Goal: Task Accomplishment & Management: Complete application form

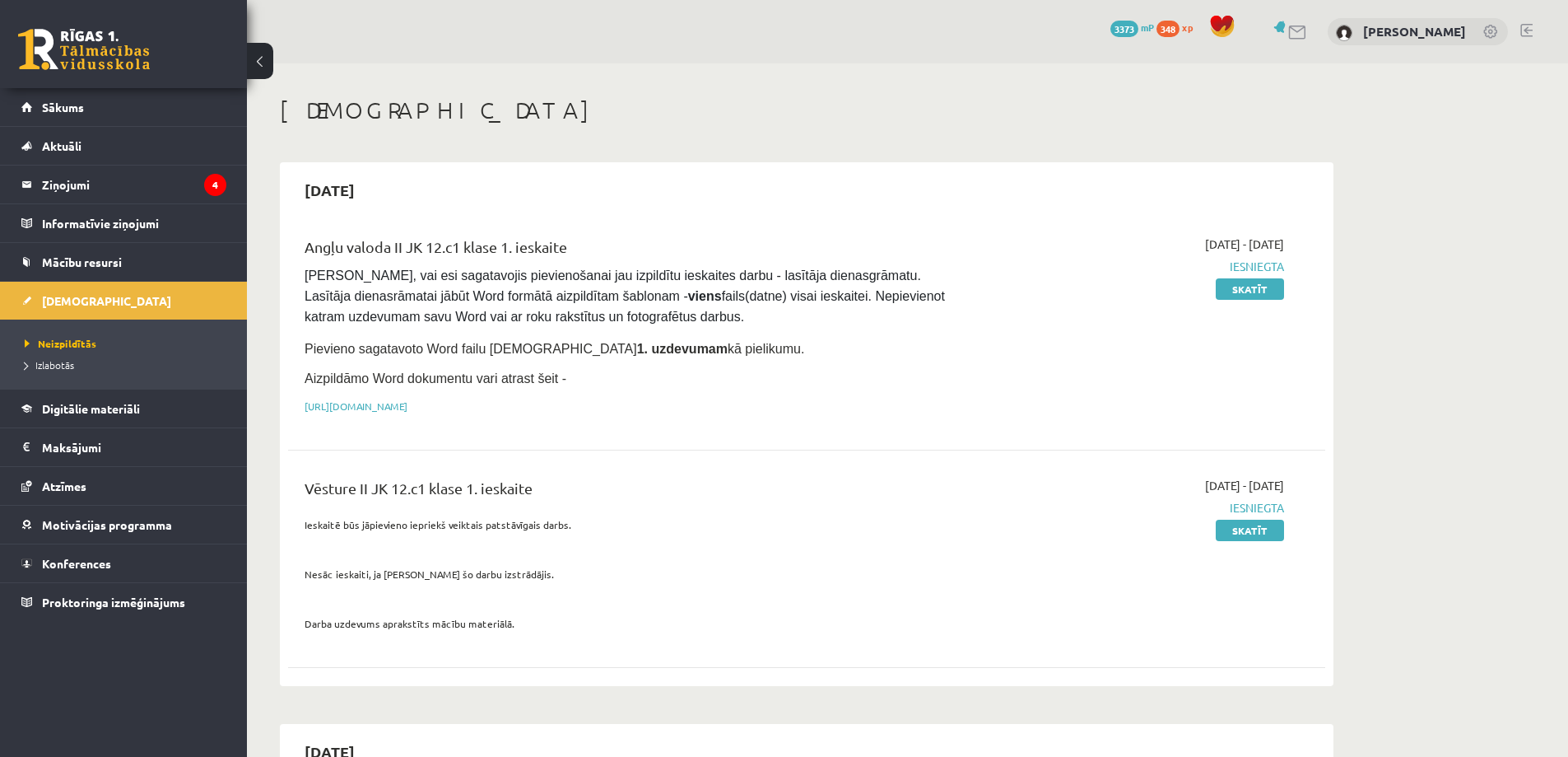
scroll to position [692, 0]
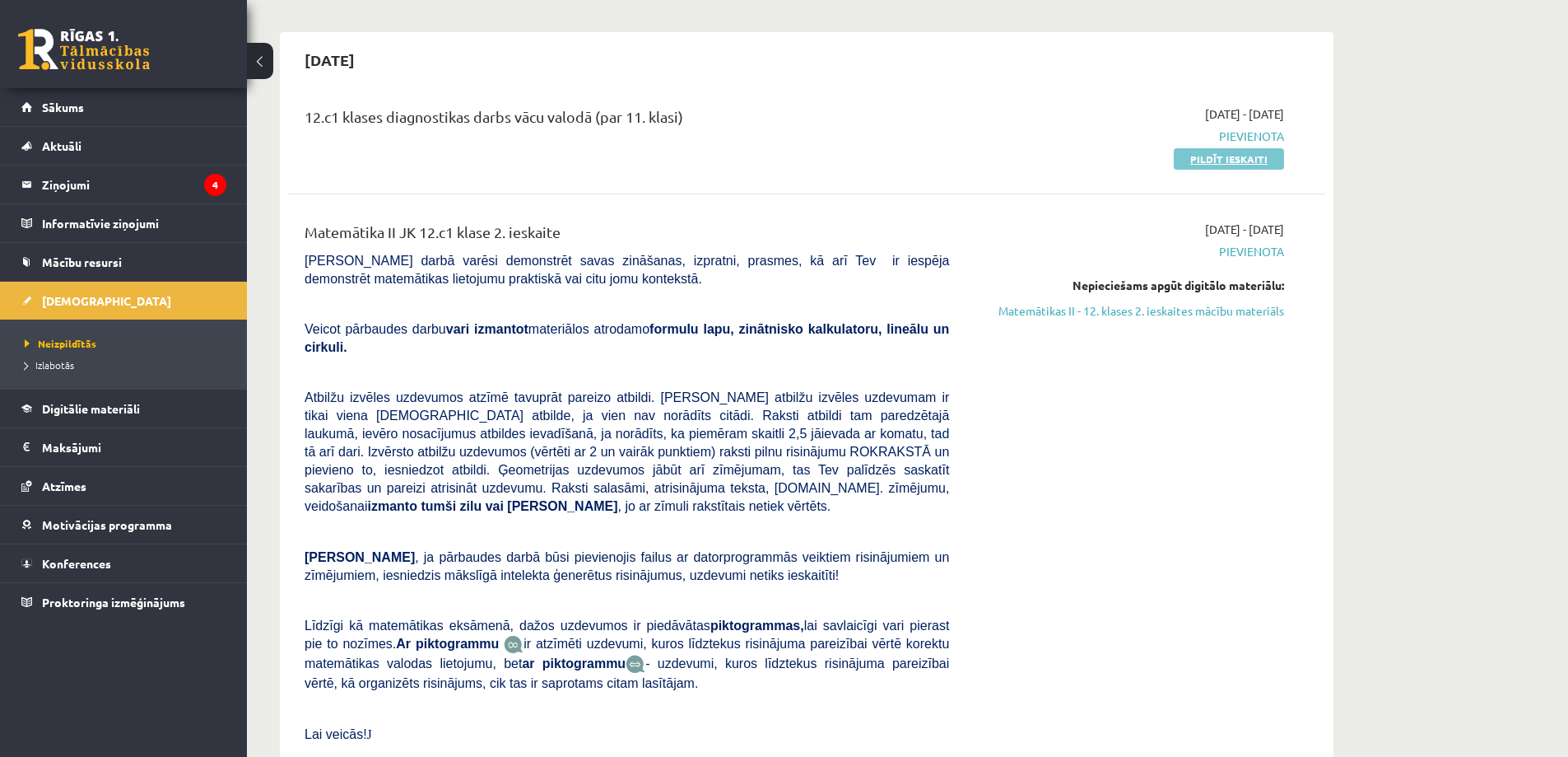
click at [1190, 157] on link "Pildīt ieskaiti" at bounding box center [1229, 158] width 110 height 21
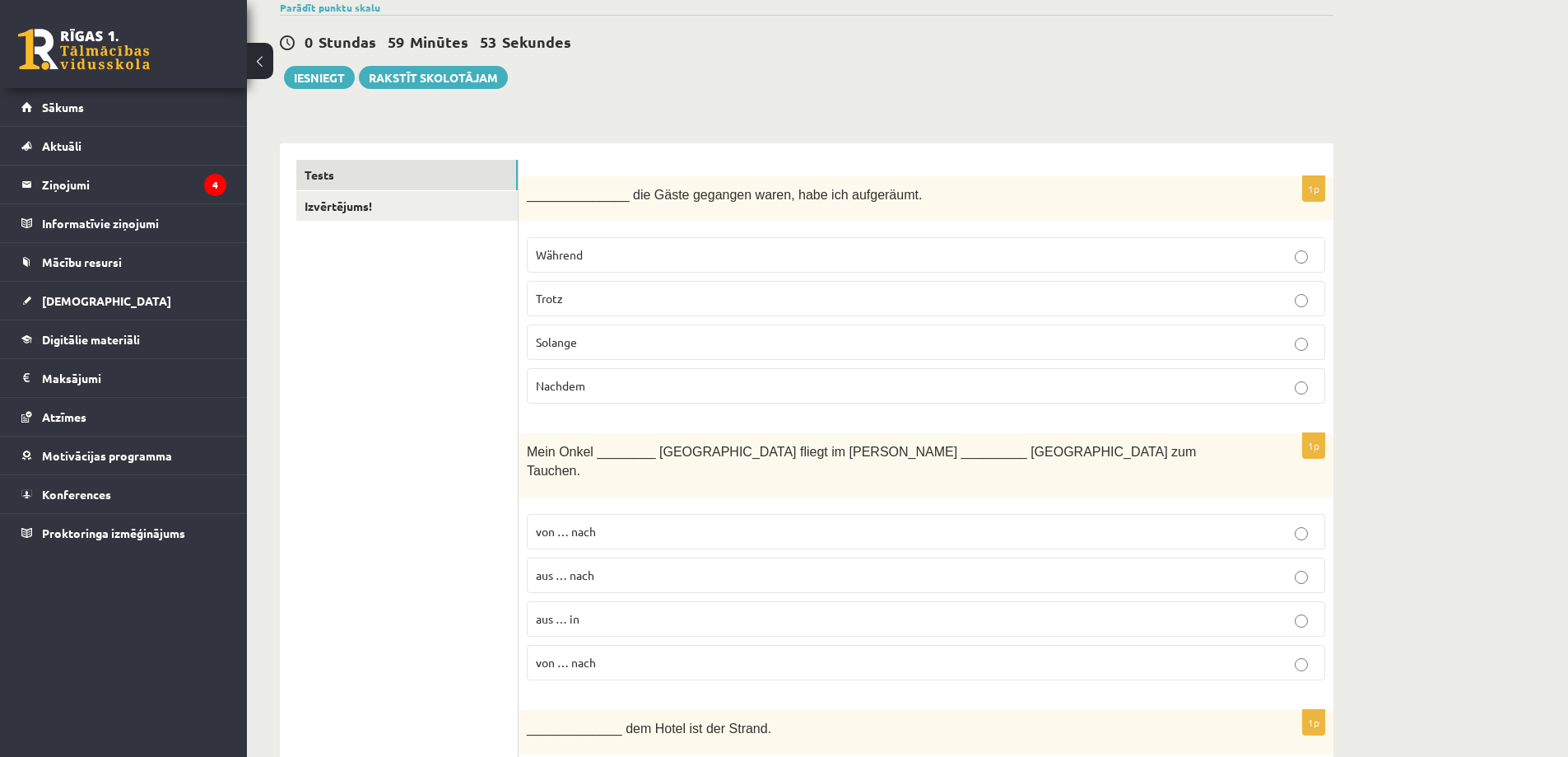
scroll to position [165, 0]
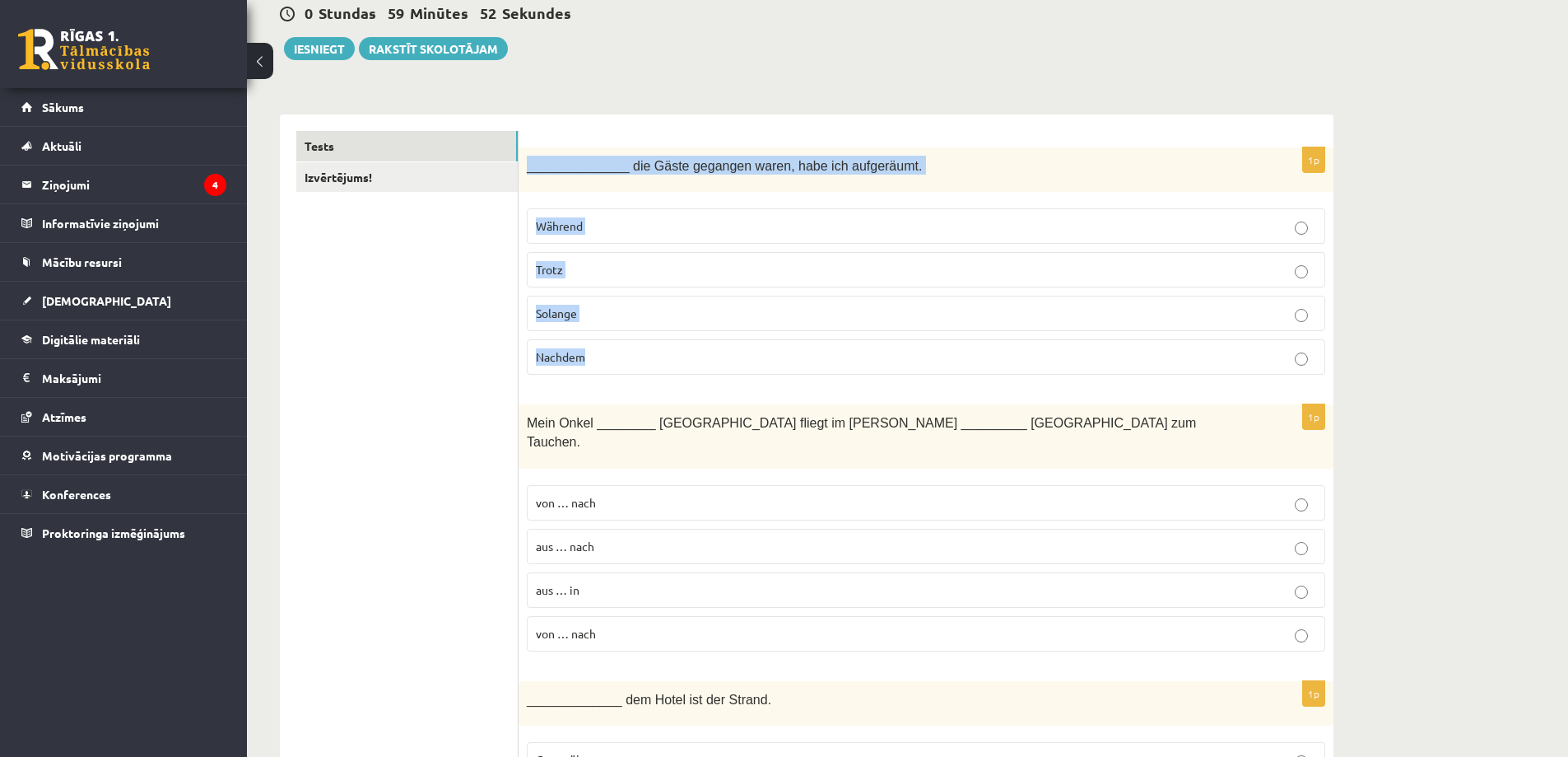
drag, startPoint x: 527, startPoint y: 165, endPoint x: 828, endPoint y: 380, distance: 369.9
click at [828, 380] on div "1p ______________ die Gäste gegangen waren, habe ich aufgeräumt. Während Trotz …" at bounding box center [926, 268] width 815 height 242
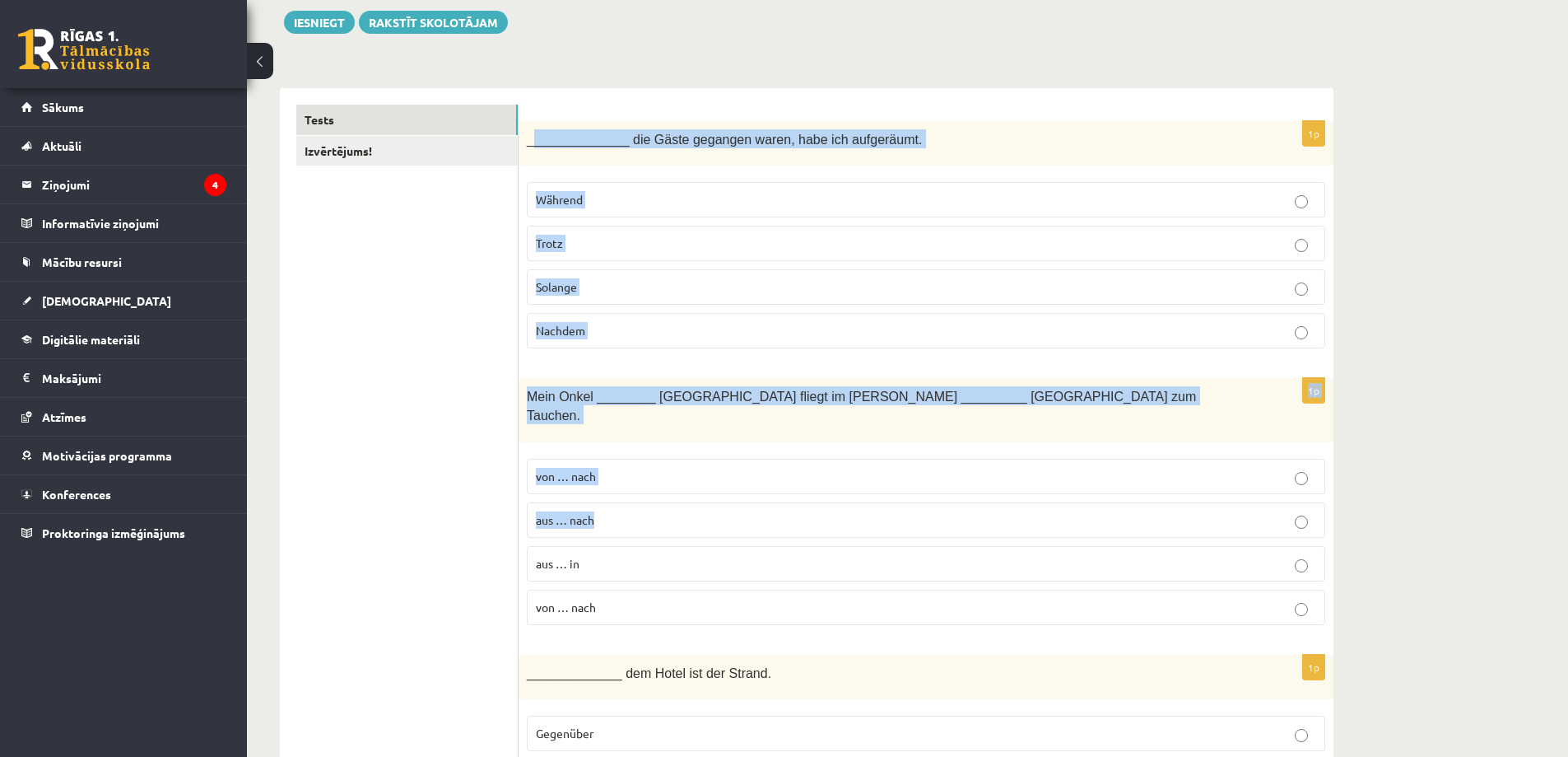
drag, startPoint x: 532, startPoint y: 165, endPoint x: 864, endPoint y: 413, distance: 414.4
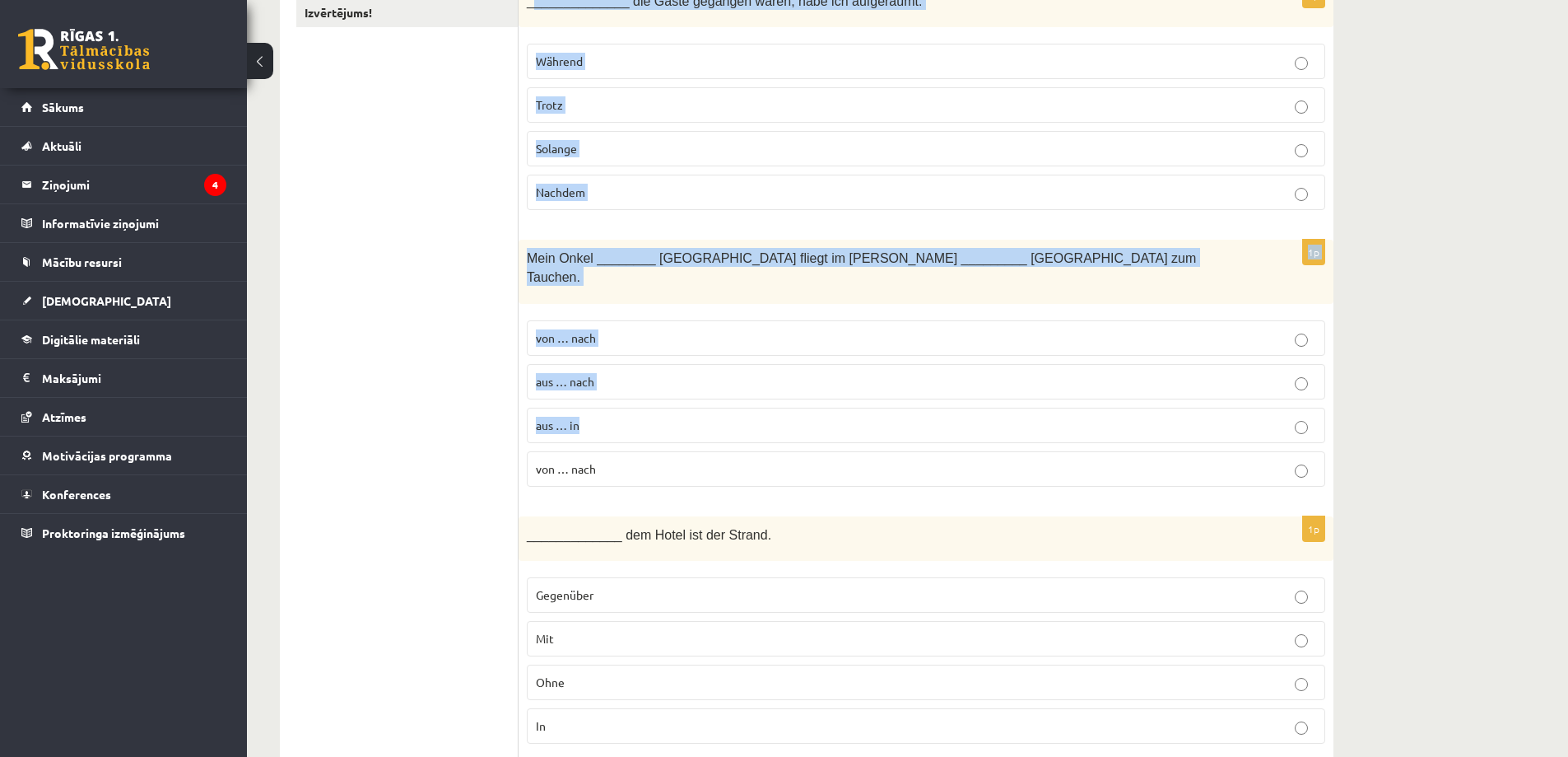
click at [864, 417] on p "aus … in" at bounding box center [926, 425] width 780 height 18
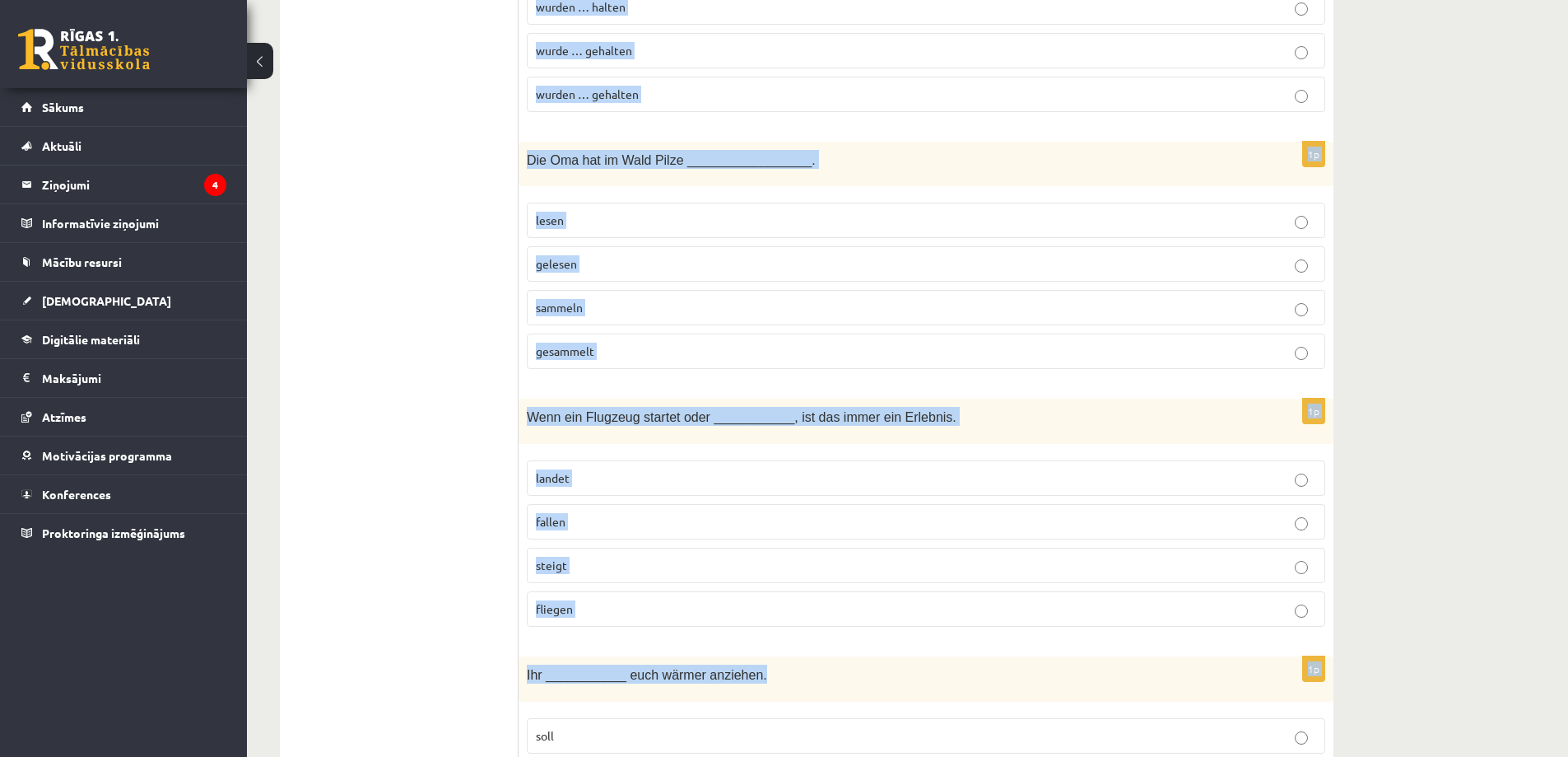
scroll to position [7054, 0]
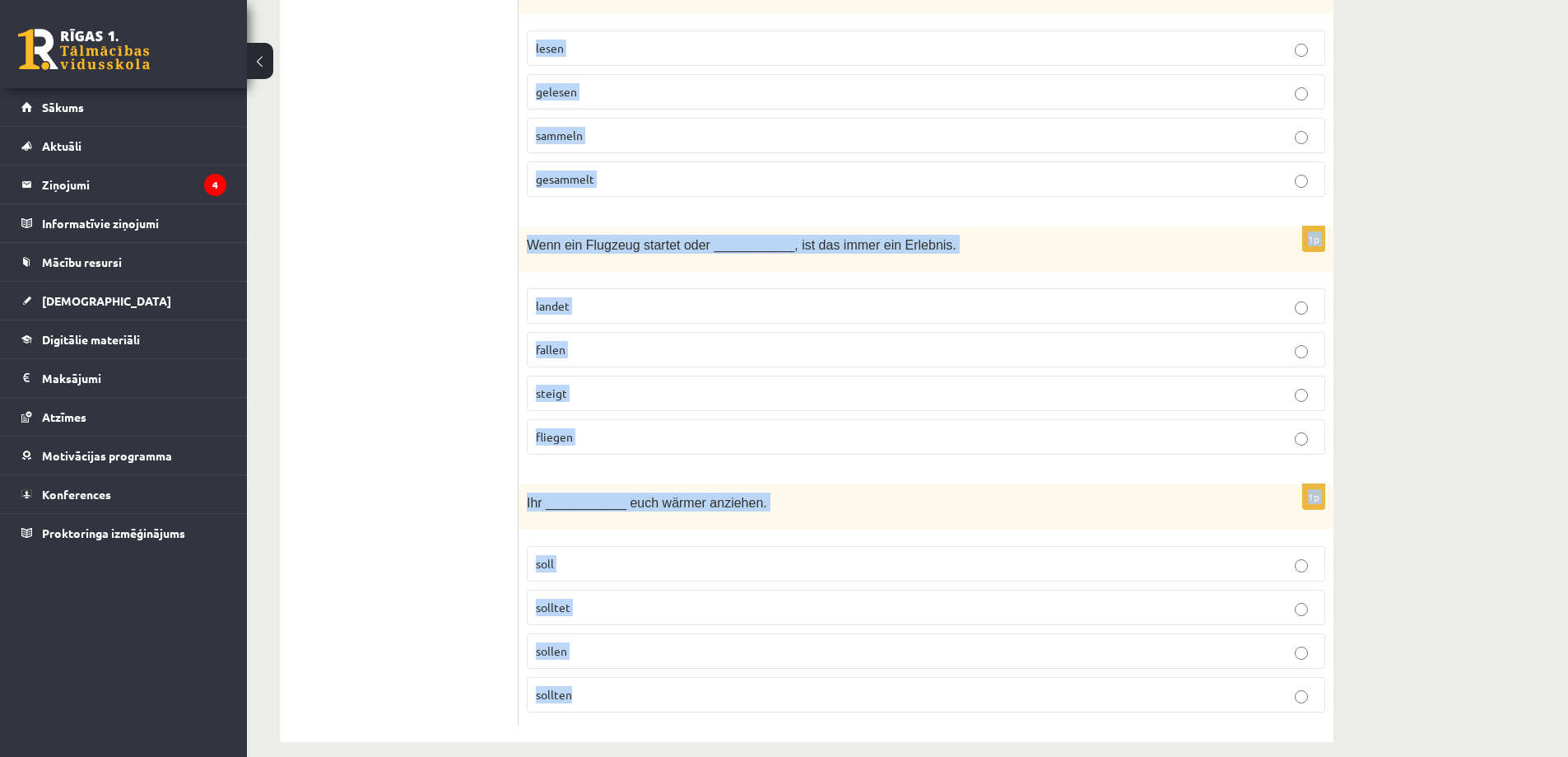
drag, startPoint x: 527, startPoint y: 241, endPoint x: 1142, endPoint y: 688, distance: 760.3
copy form "______________ die Gäste gegangen waren, habe ich aufgeräumt. Während Trotz Sol…"
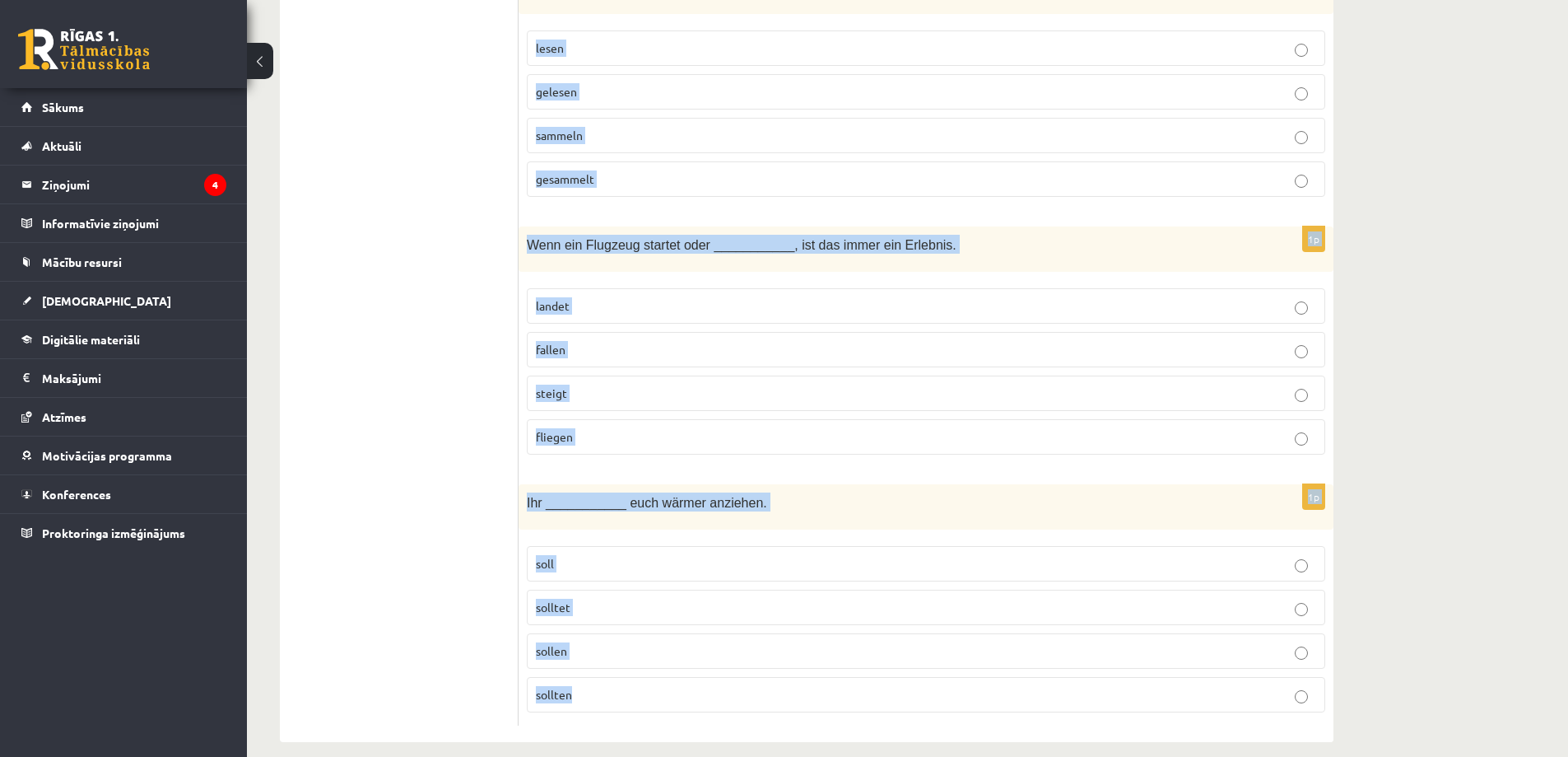
drag, startPoint x: 529, startPoint y: 120, endPoint x: 1046, endPoint y: 684, distance: 765.1
copy form "______________ die Gäste gegangen waren, habe ich aufgeräumt. Während Trotz Sol…"
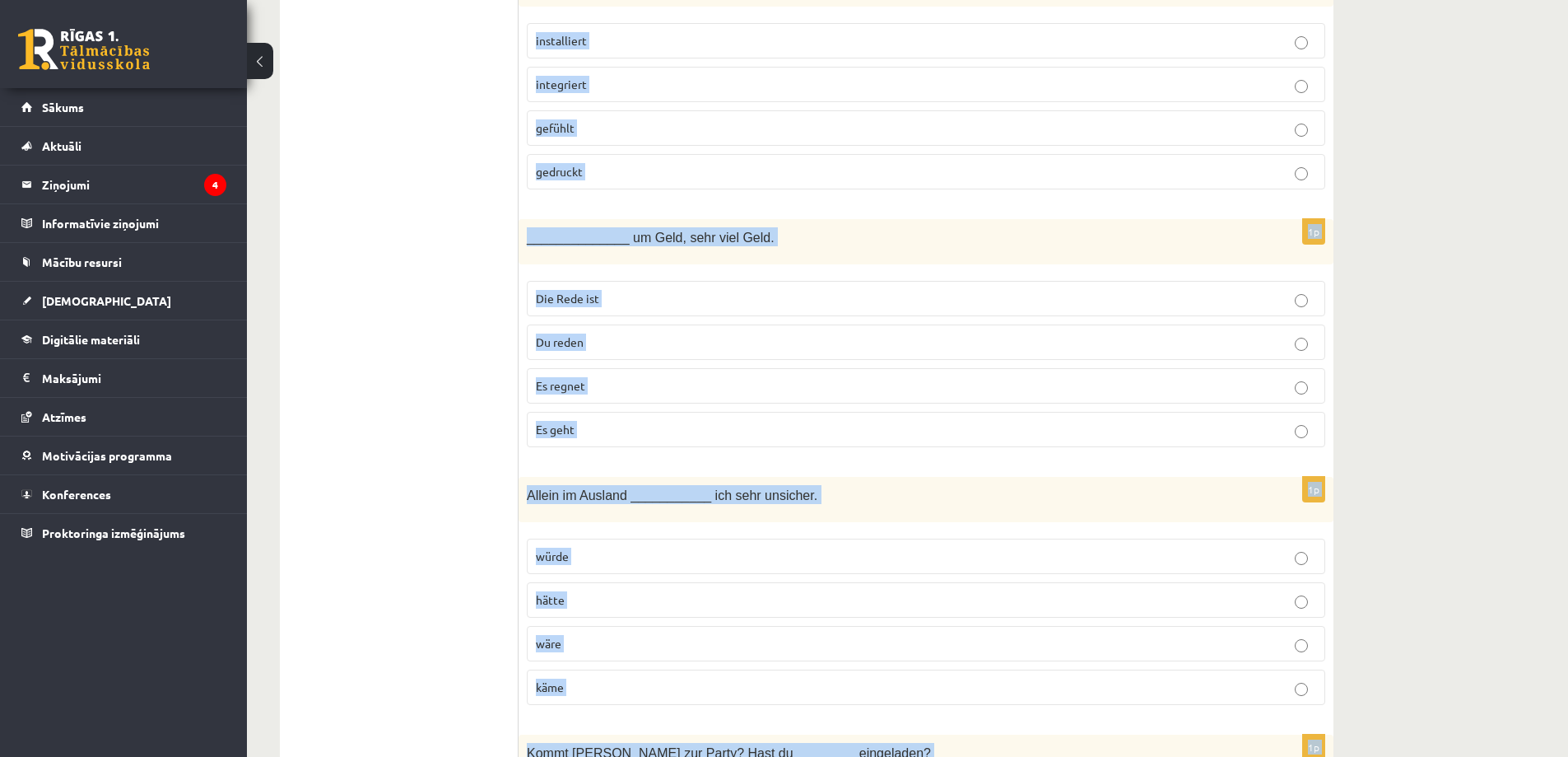
scroll to position [0, 0]
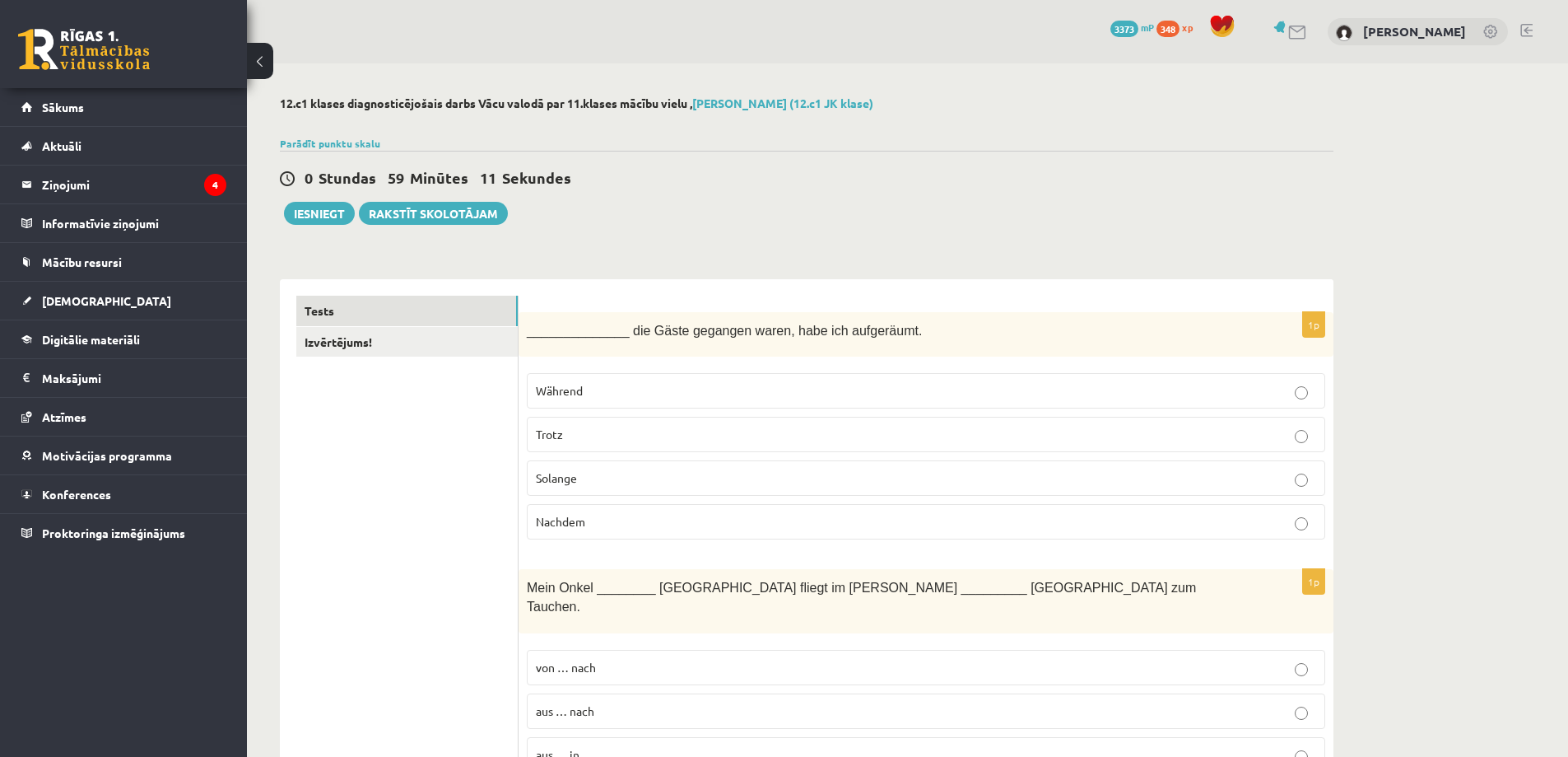
click at [1240, 200] on div "0 Stundas 59 Minūtes 11 Sekundes Ieskaite saglabāta! Iesniegt Rakstīt skolotājam" at bounding box center [807, 188] width 1054 height 74
click at [923, 536] on label "Nachdem" at bounding box center [926, 522] width 799 height 35
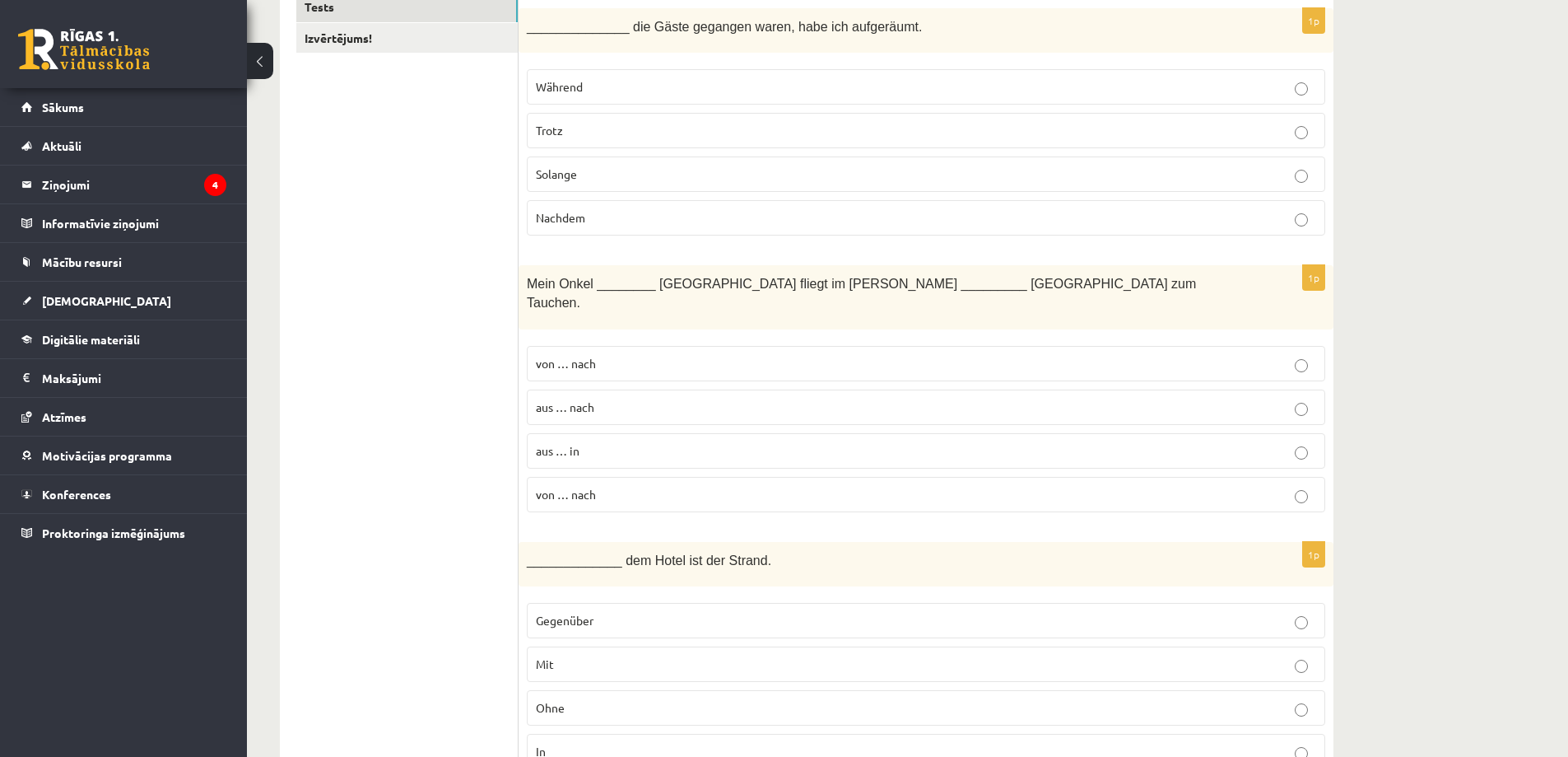
scroll to position [329, 0]
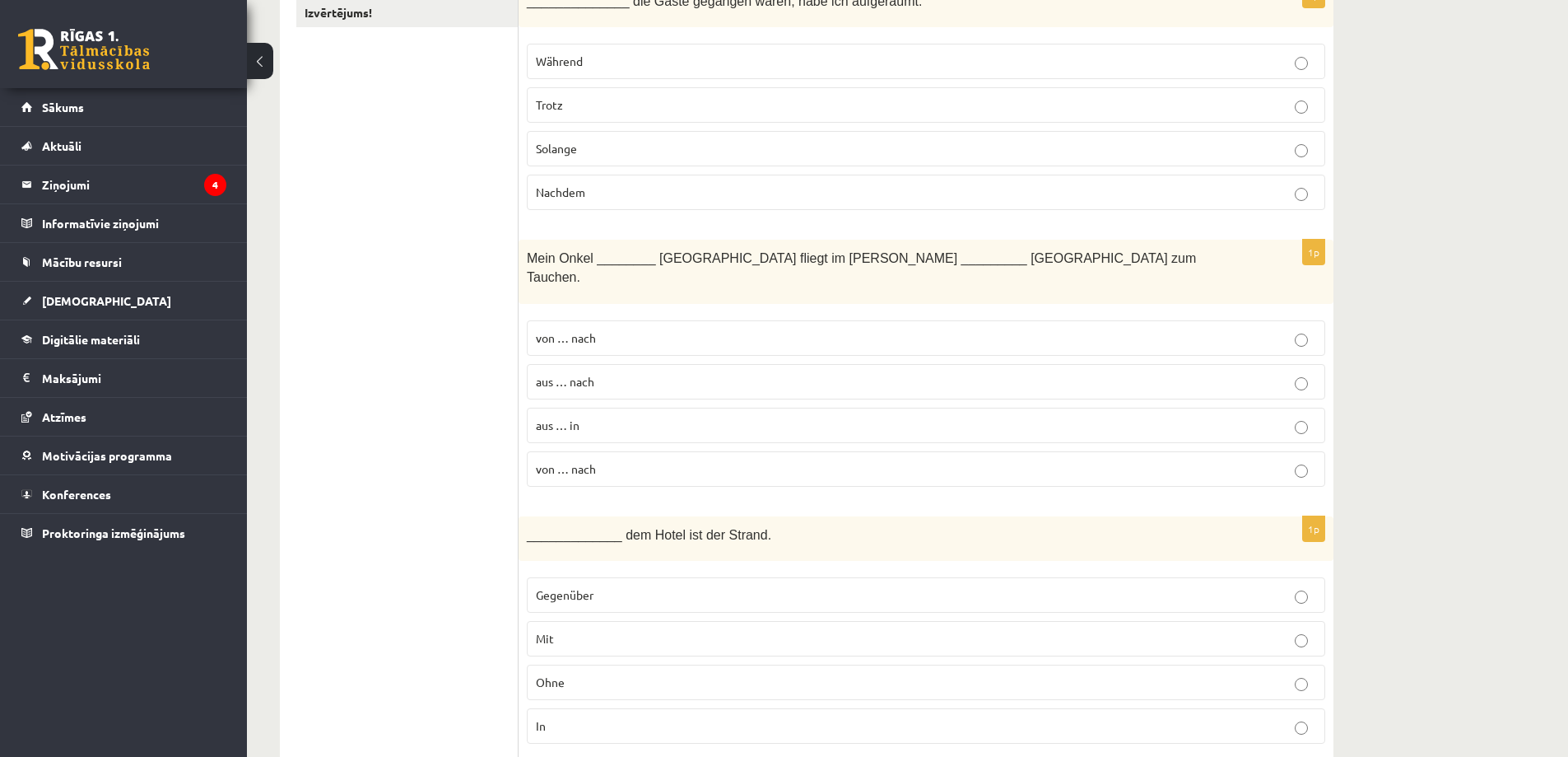
click at [624, 373] on p "aus … nach" at bounding box center [926, 381] width 780 height 18
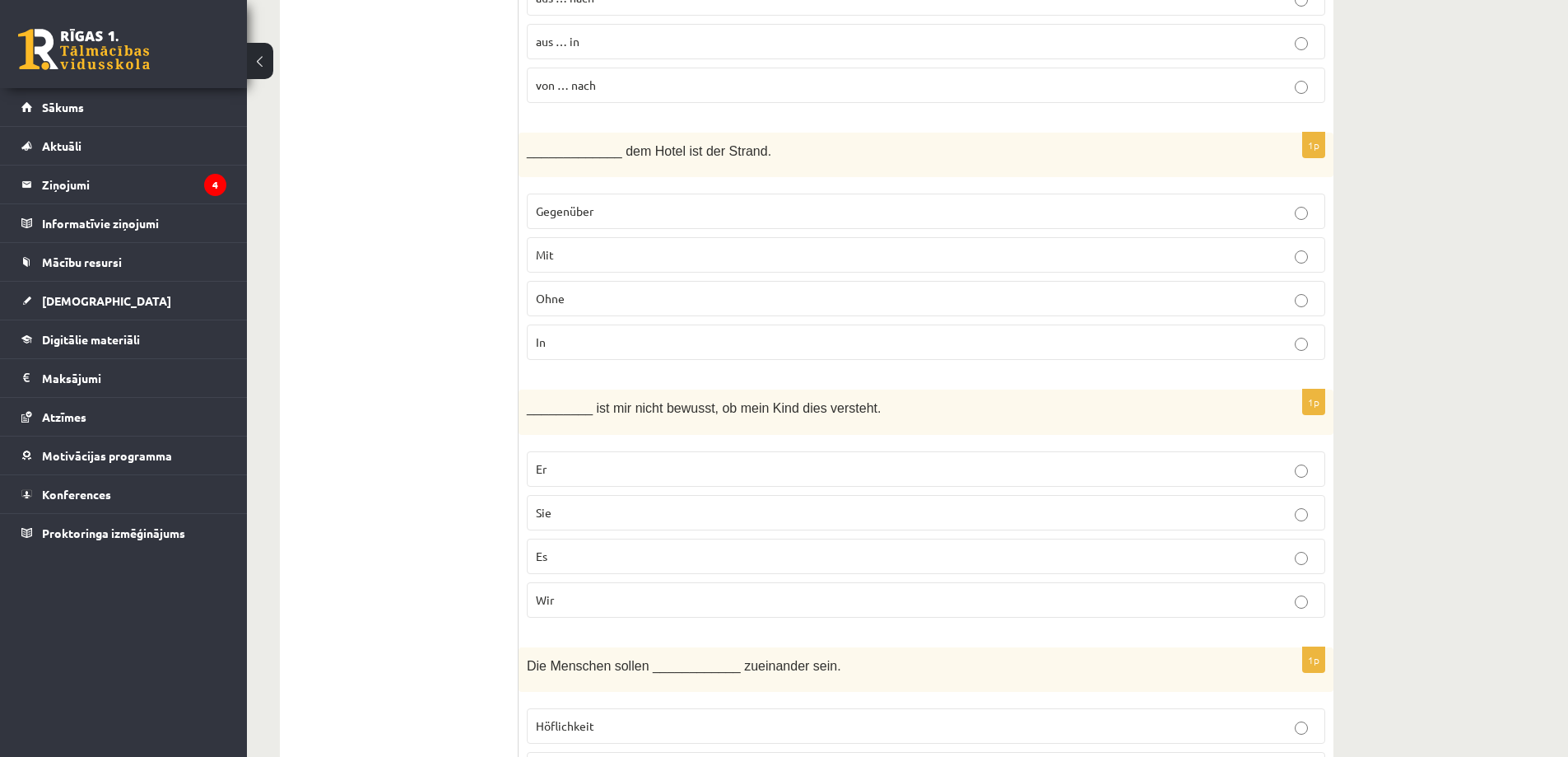
scroll to position [741, 0]
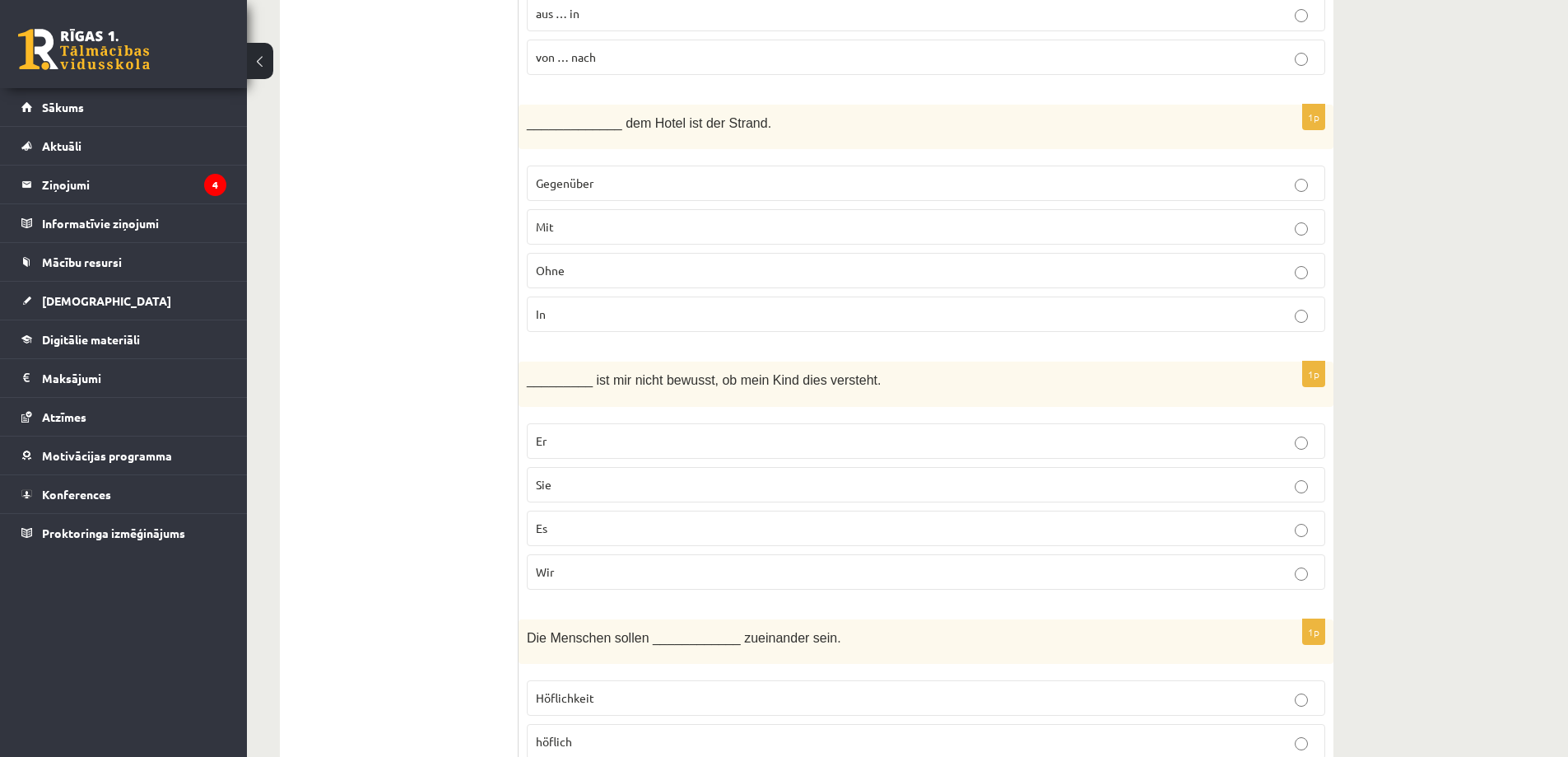
click at [783, 174] on p "Gegenüber" at bounding box center [926, 183] width 780 height 18
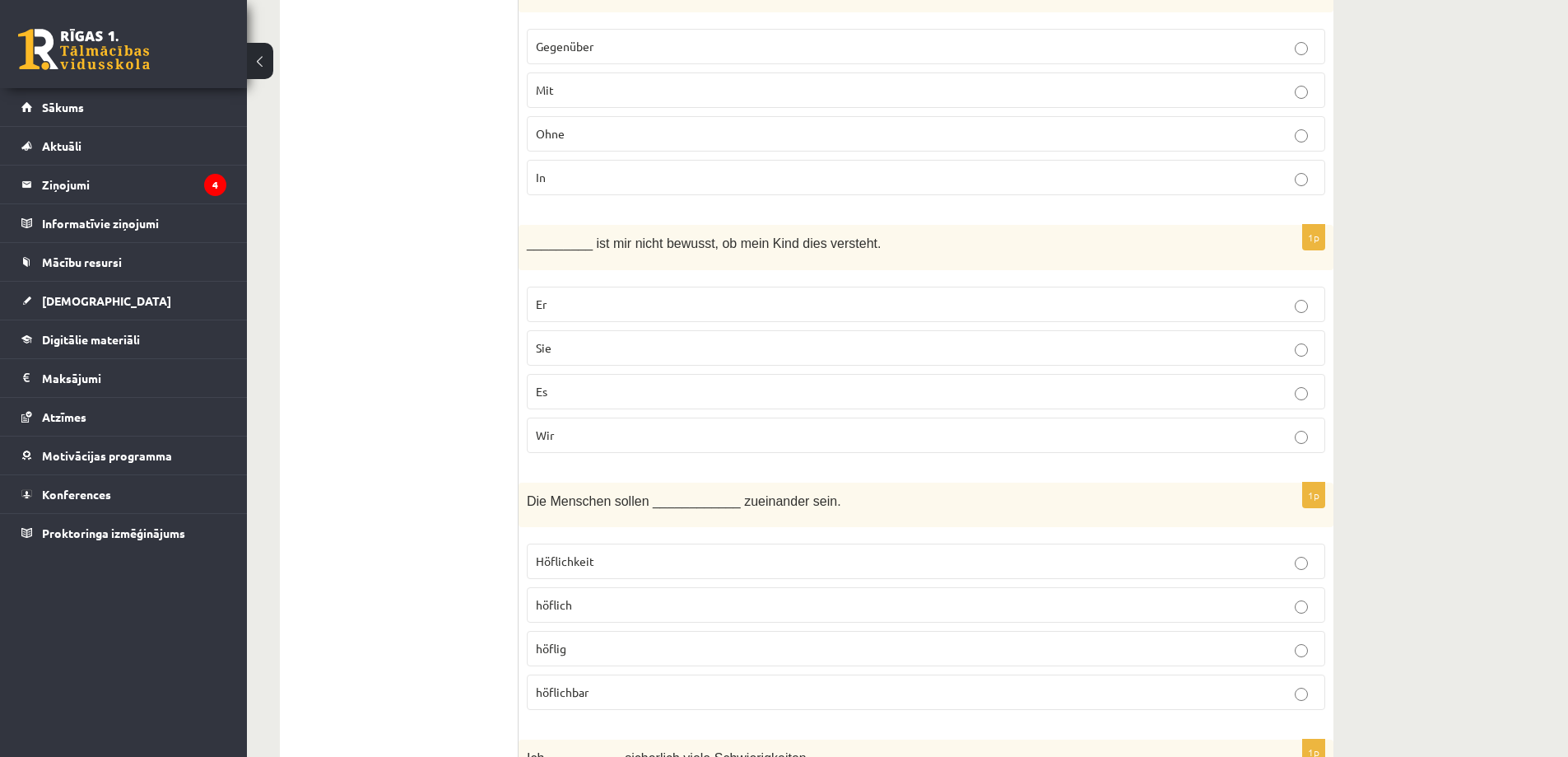
scroll to position [989, 0]
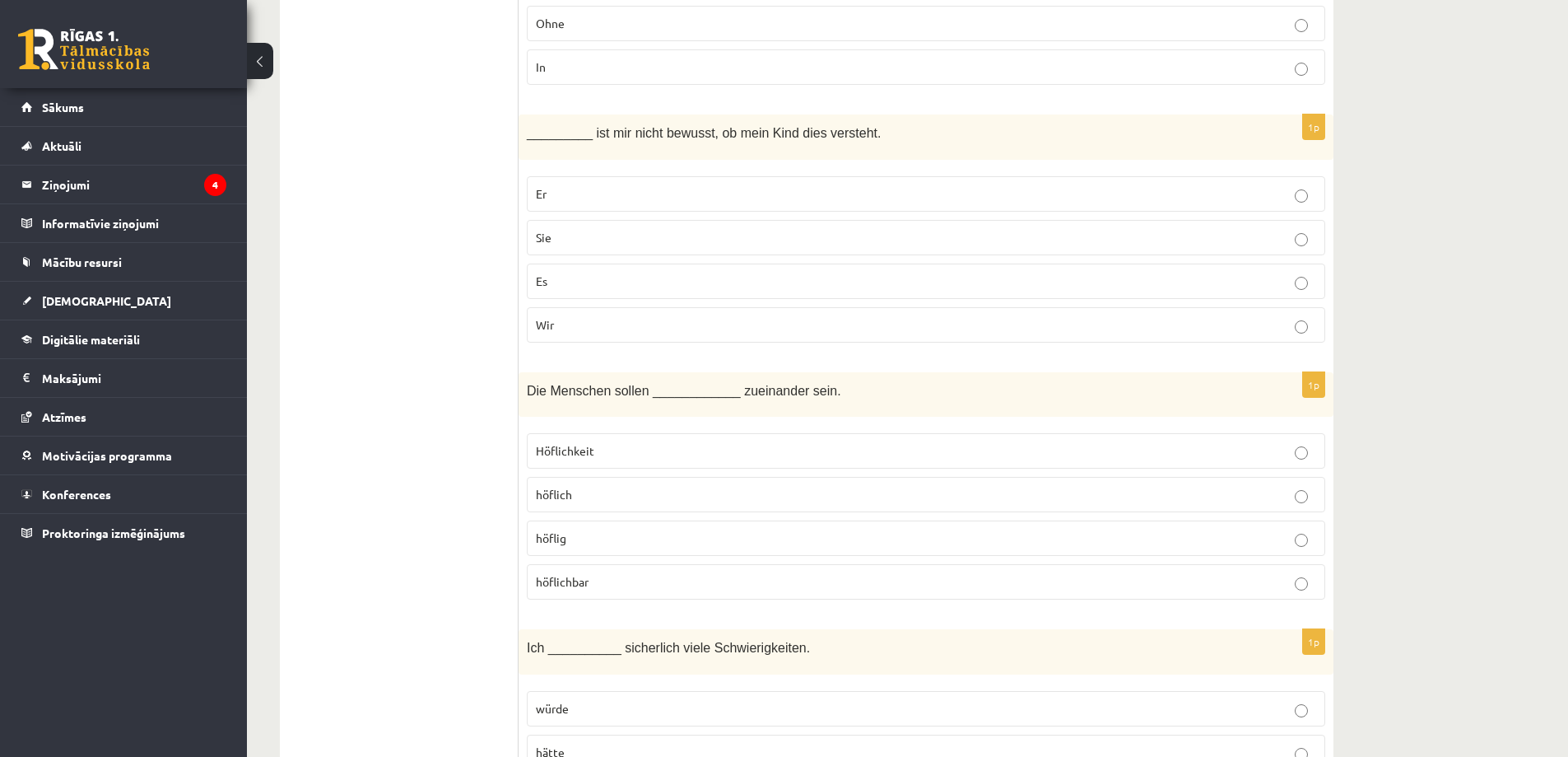
click at [720, 273] on p "Es" at bounding box center [926, 281] width 780 height 18
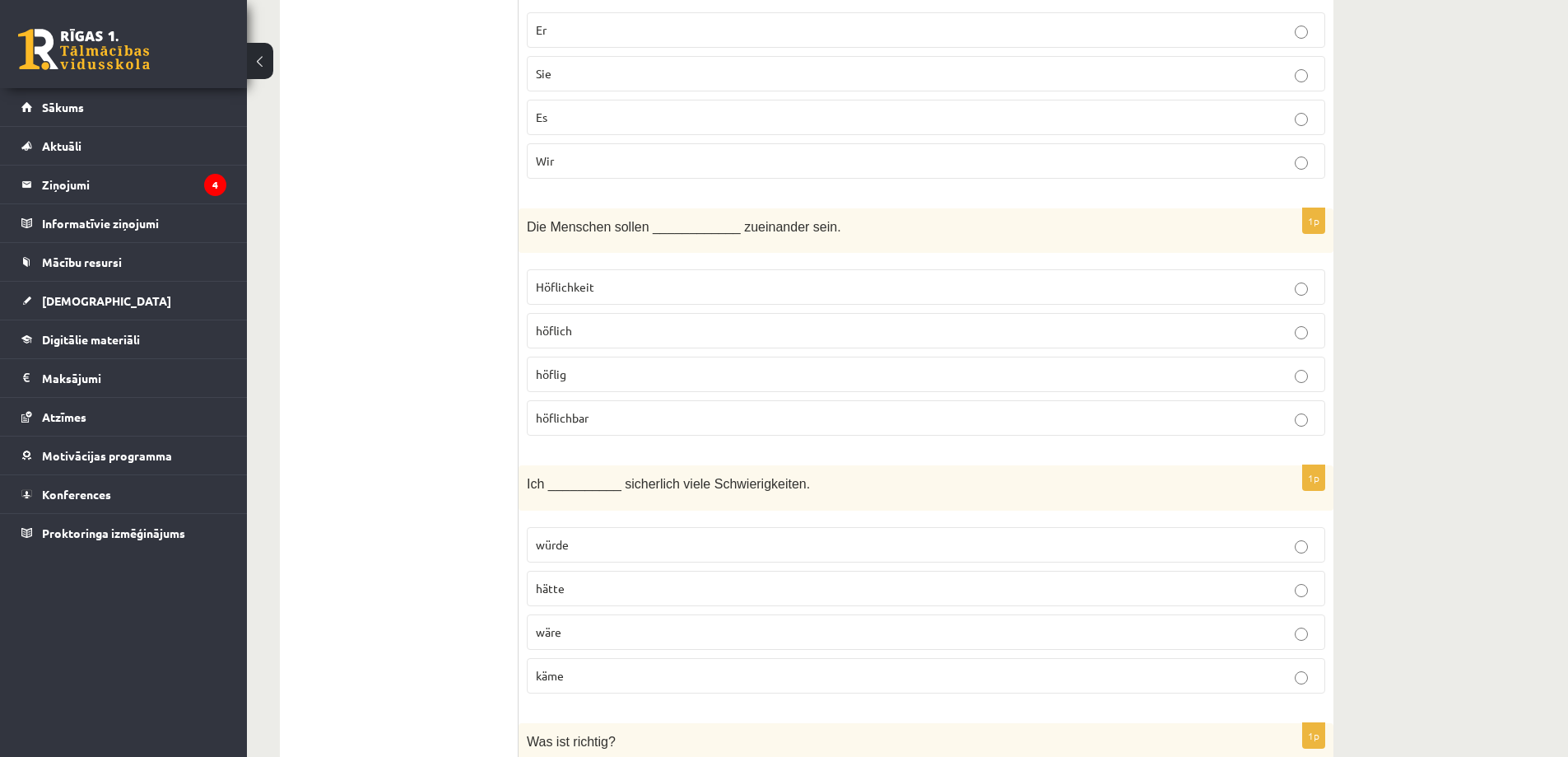
scroll to position [1153, 0]
click at [742, 365] on p "höflig" at bounding box center [926, 373] width 780 height 18
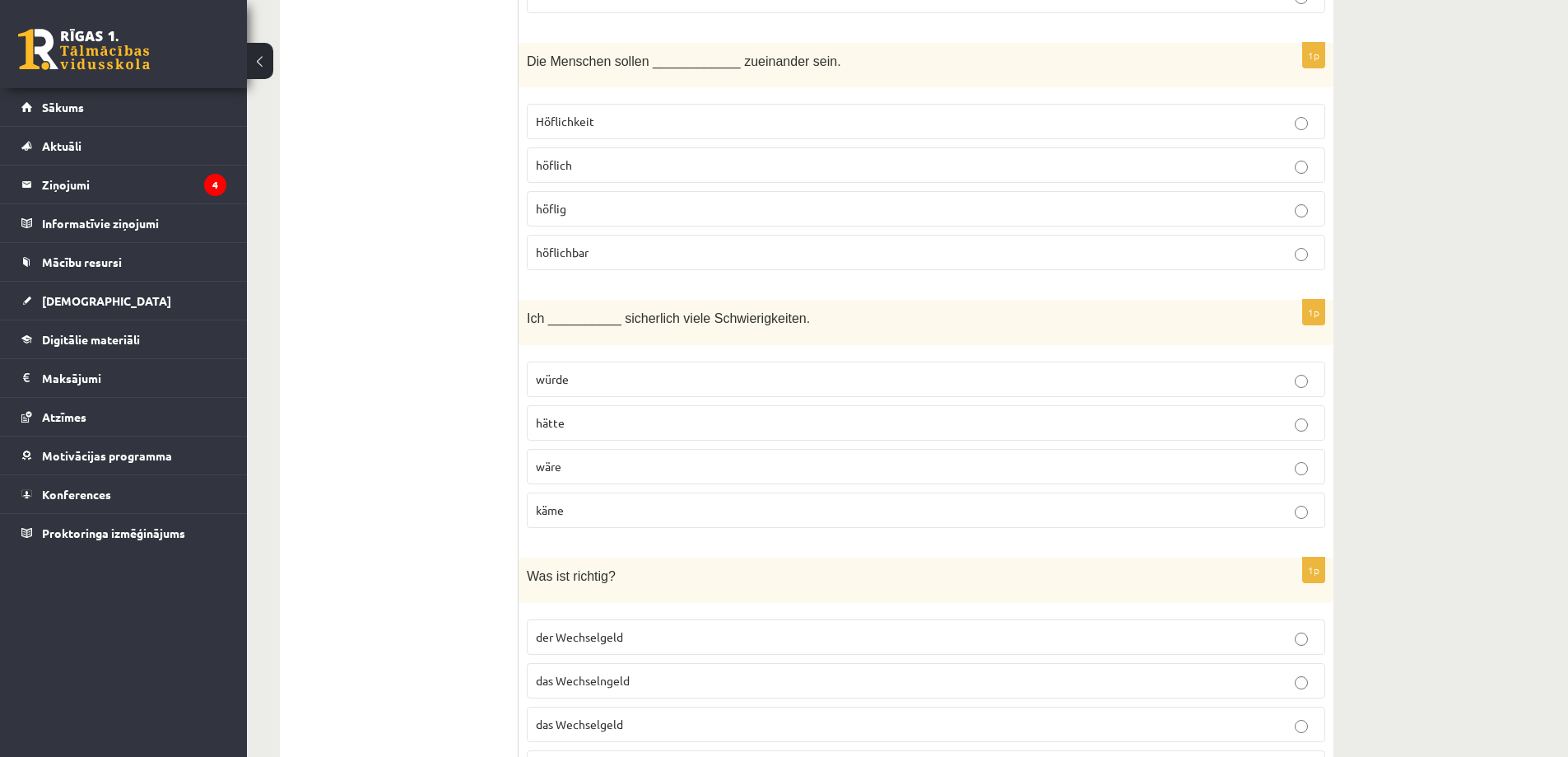
scroll to position [1400, 0]
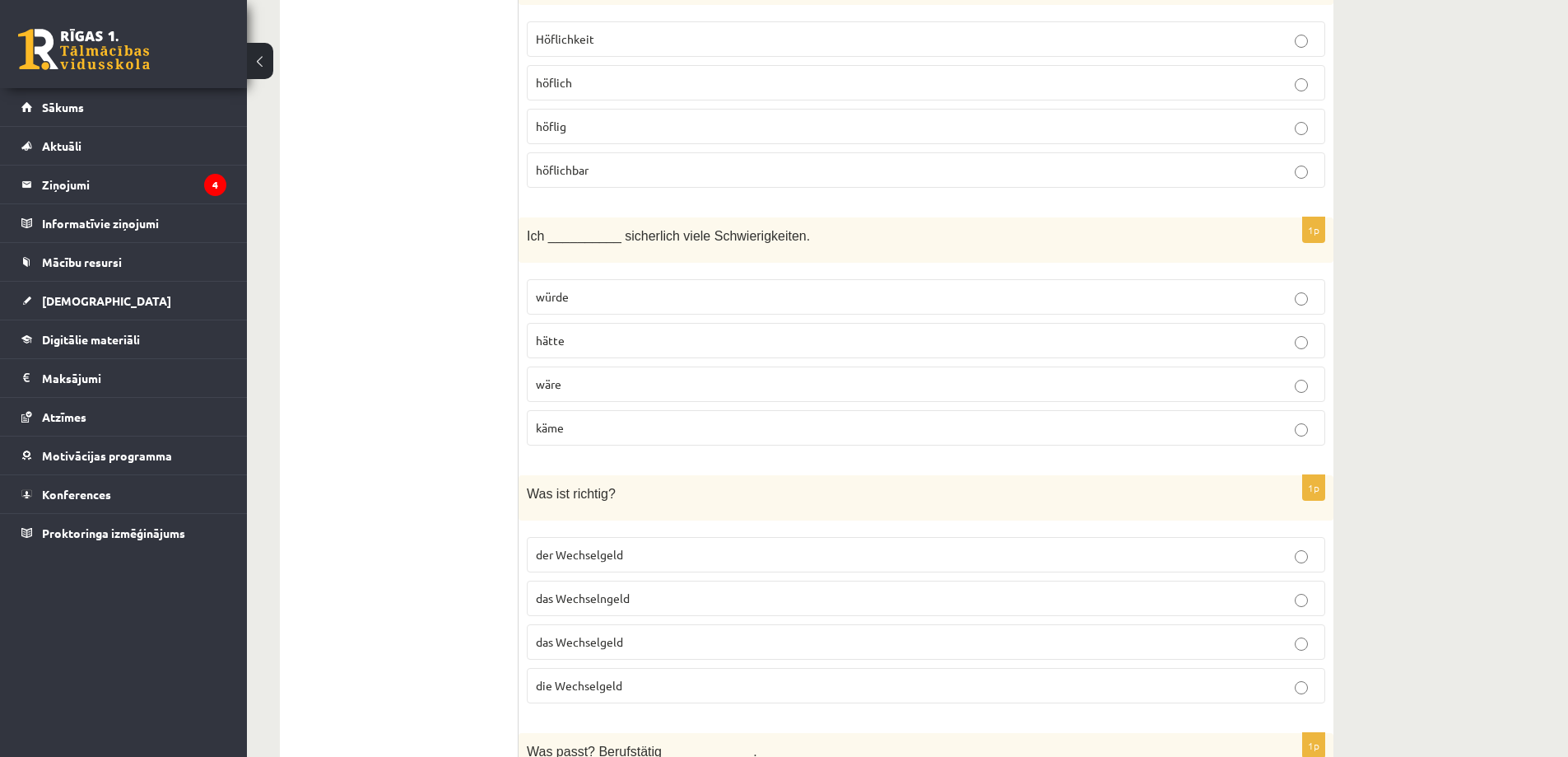
click at [816, 332] on p "hätte" at bounding box center [926, 340] width 780 height 18
click at [803, 288] on p "würde" at bounding box center [926, 296] width 780 height 18
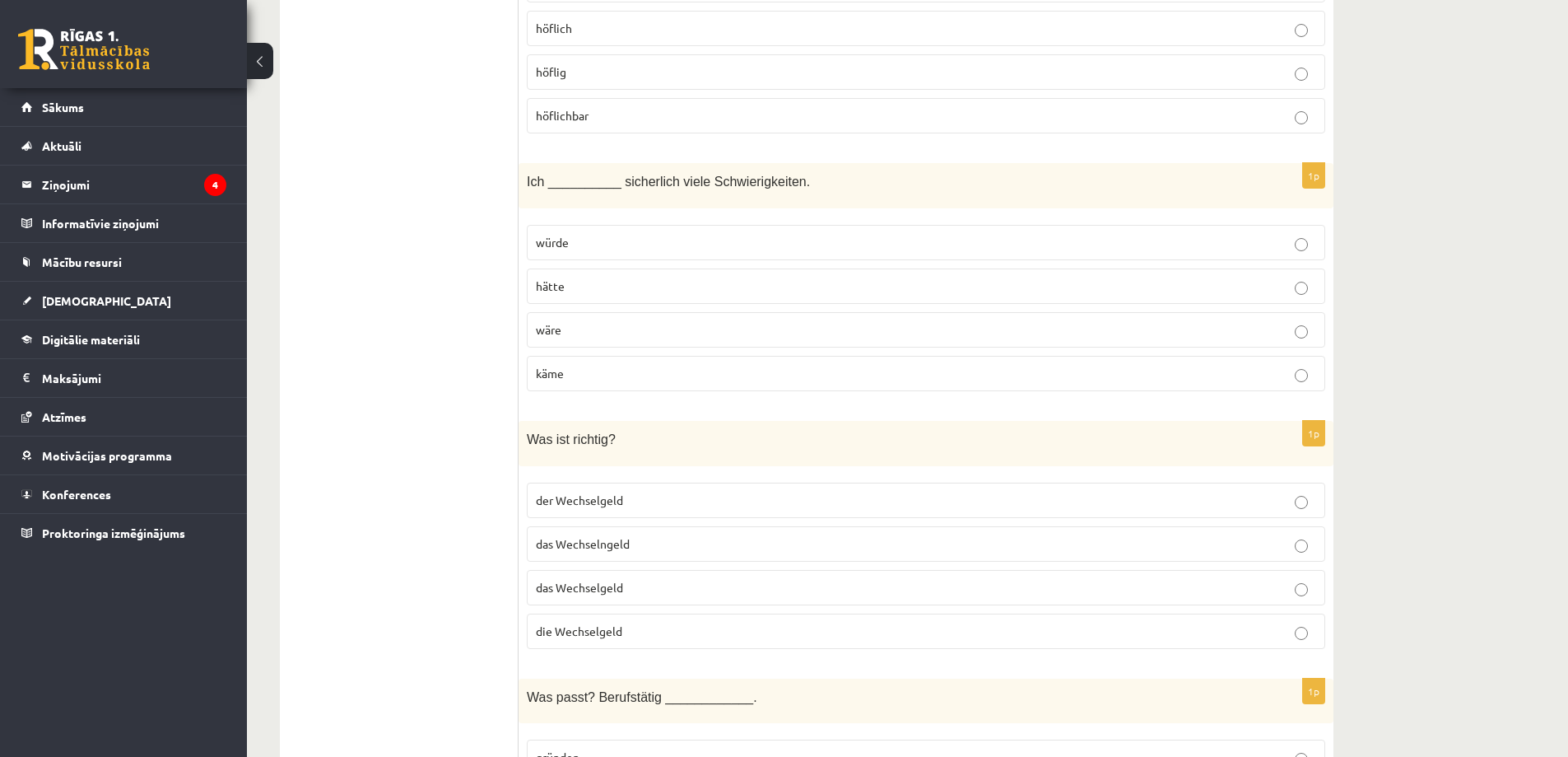
scroll to position [1482, 0]
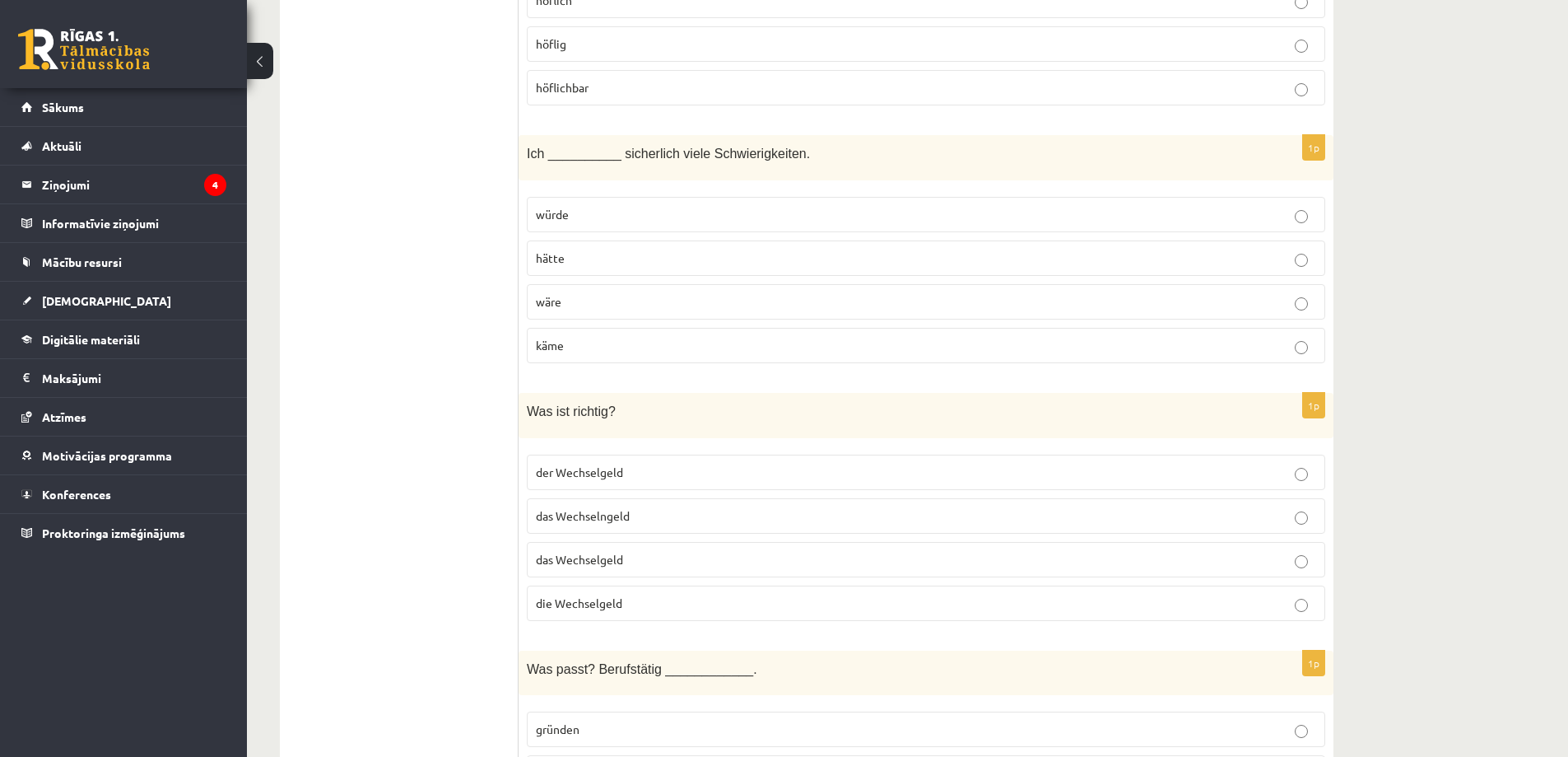
click at [662, 594] on p "die Wechselgeld" at bounding box center [926, 603] width 780 height 18
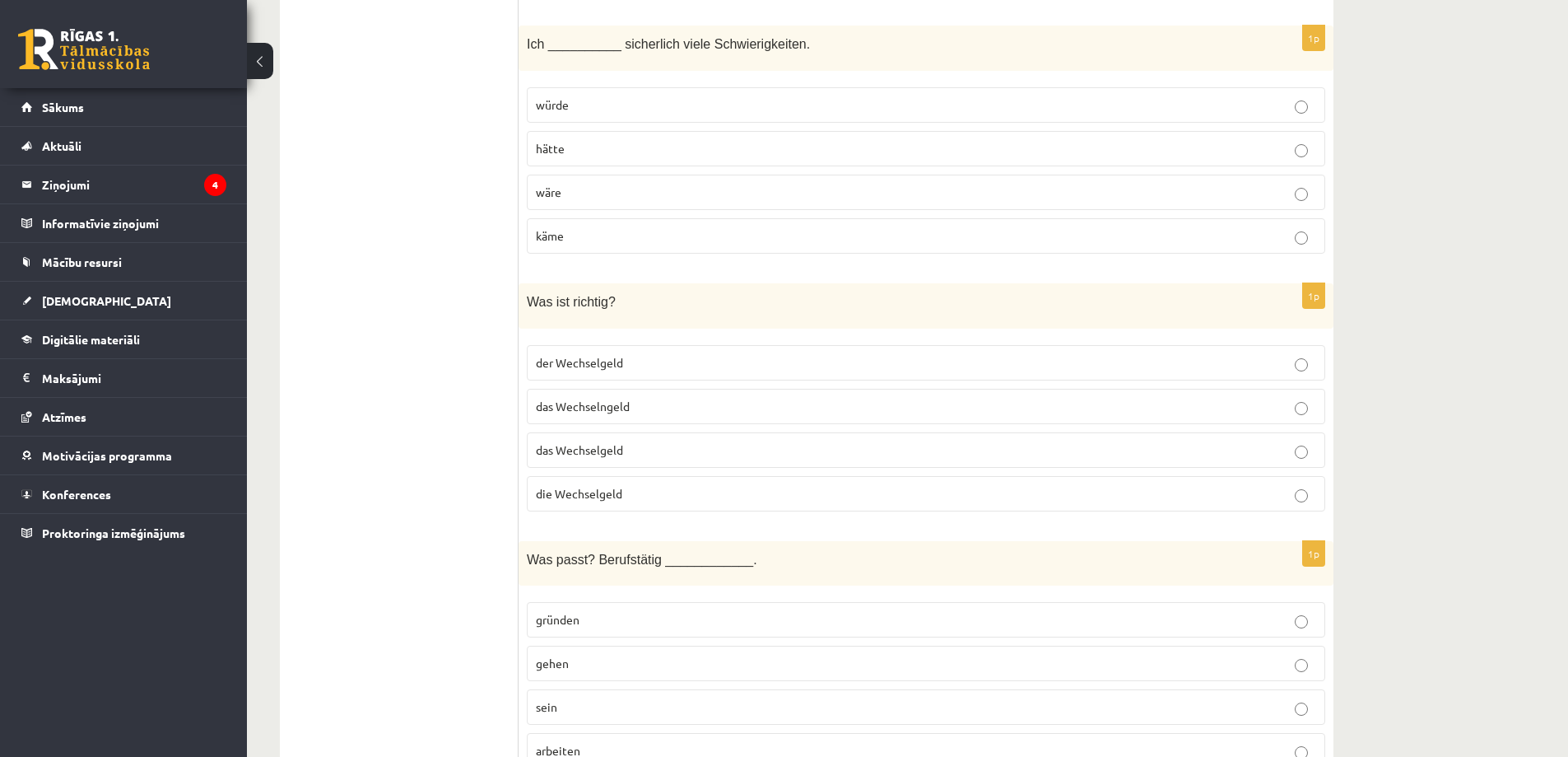
scroll to position [1565, 0]
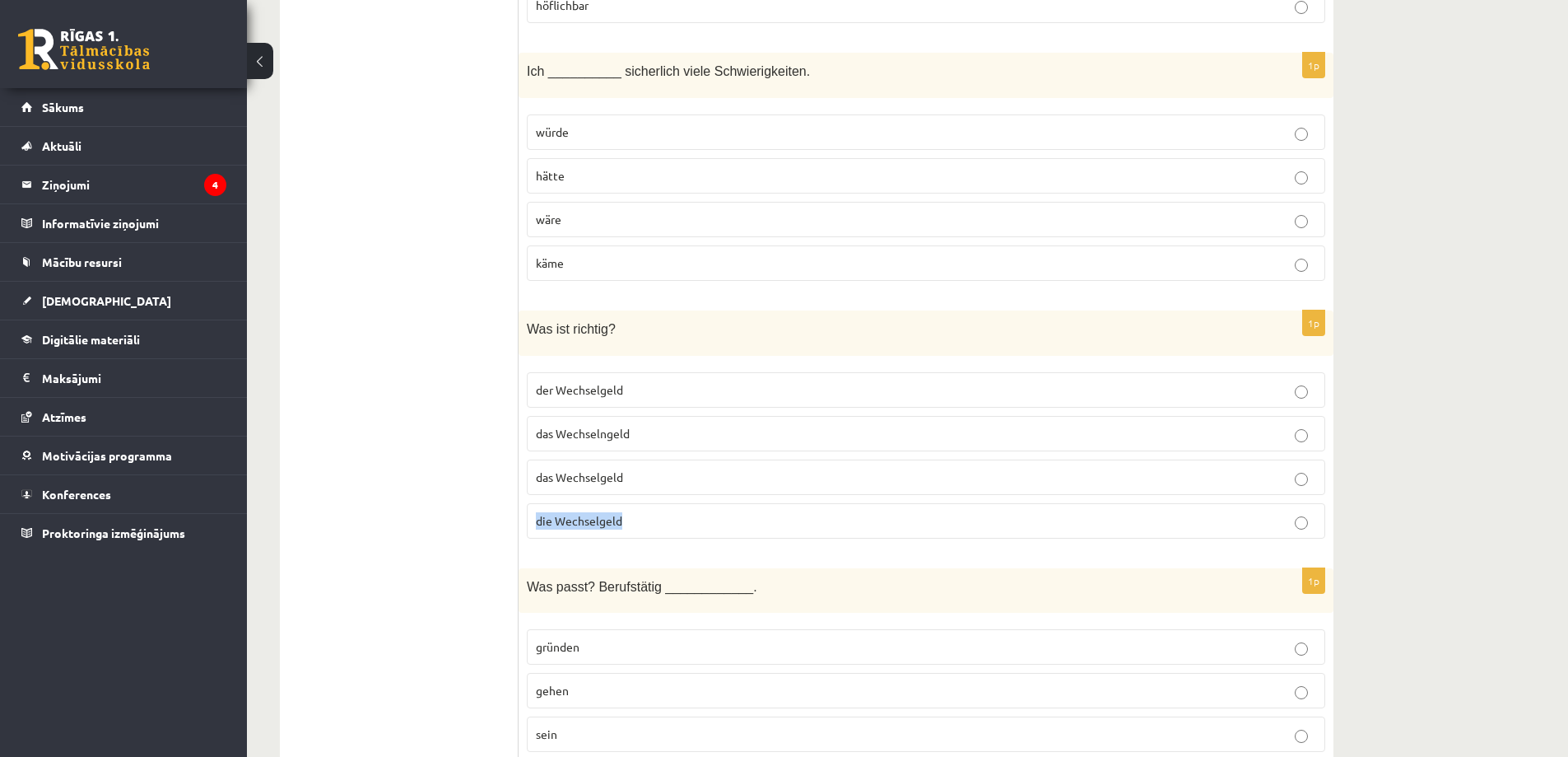
drag, startPoint x: 536, startPoint y: 479, endPoint x: 650, endPoint y: 493, distance: 114.9
click at [655, 495] on fieldset "der Wechselgeld das Wechselngeld das Wechselgeld die Wechselgeld" at bounding box center [926, 453] width 799 height 179
drag, startPoint x: 533, startPoint y: 345, endPoint x: 671, endPoint y: 357, distance: 138.5
click at [671, 364] on fieldset "der Wechselgeld das Wechselngeld das Wechselgeld die Wechselgeld" at bounding box center [926, 453] width 799 height 179
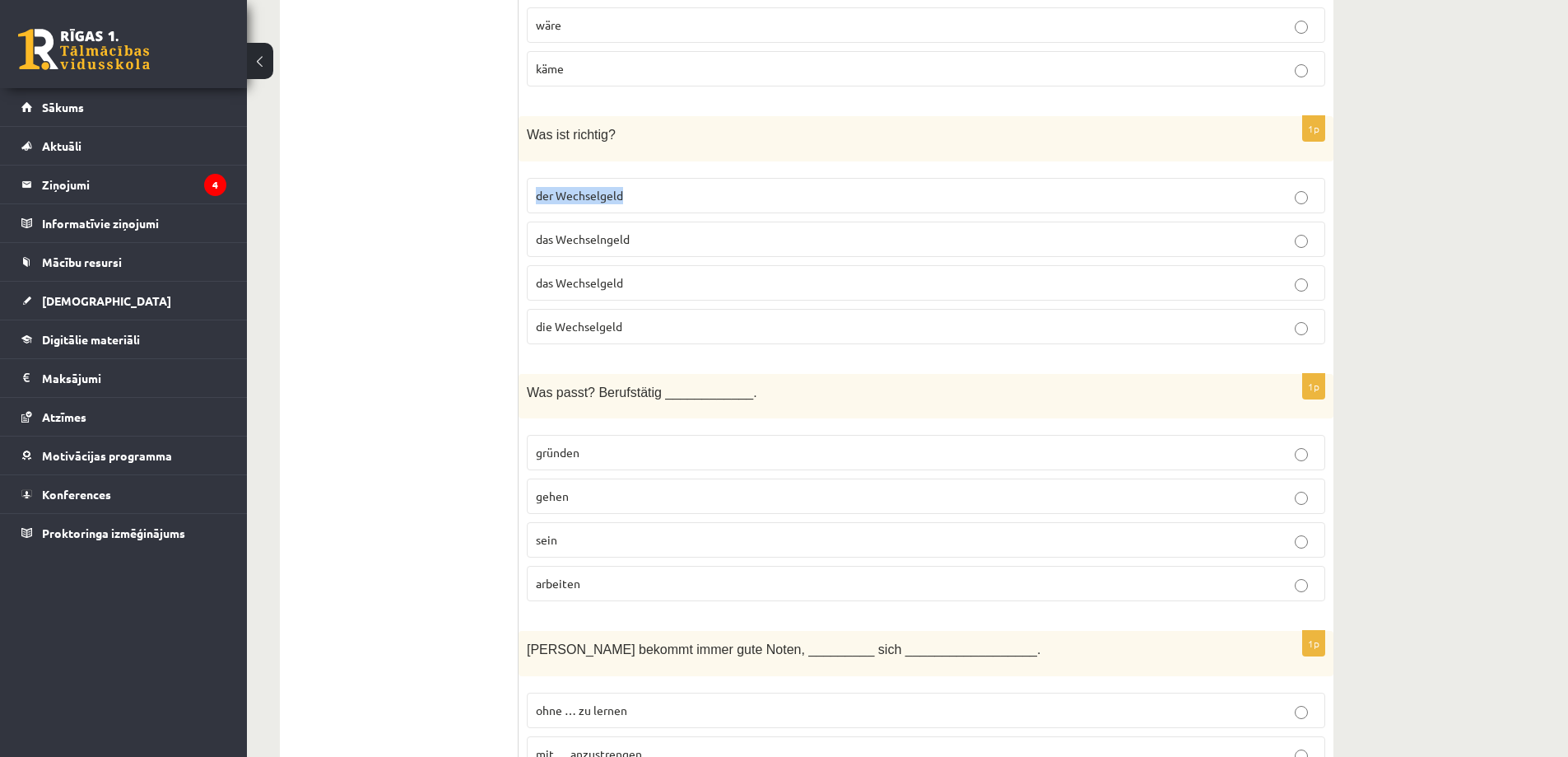
scroll to position [1812, 0]
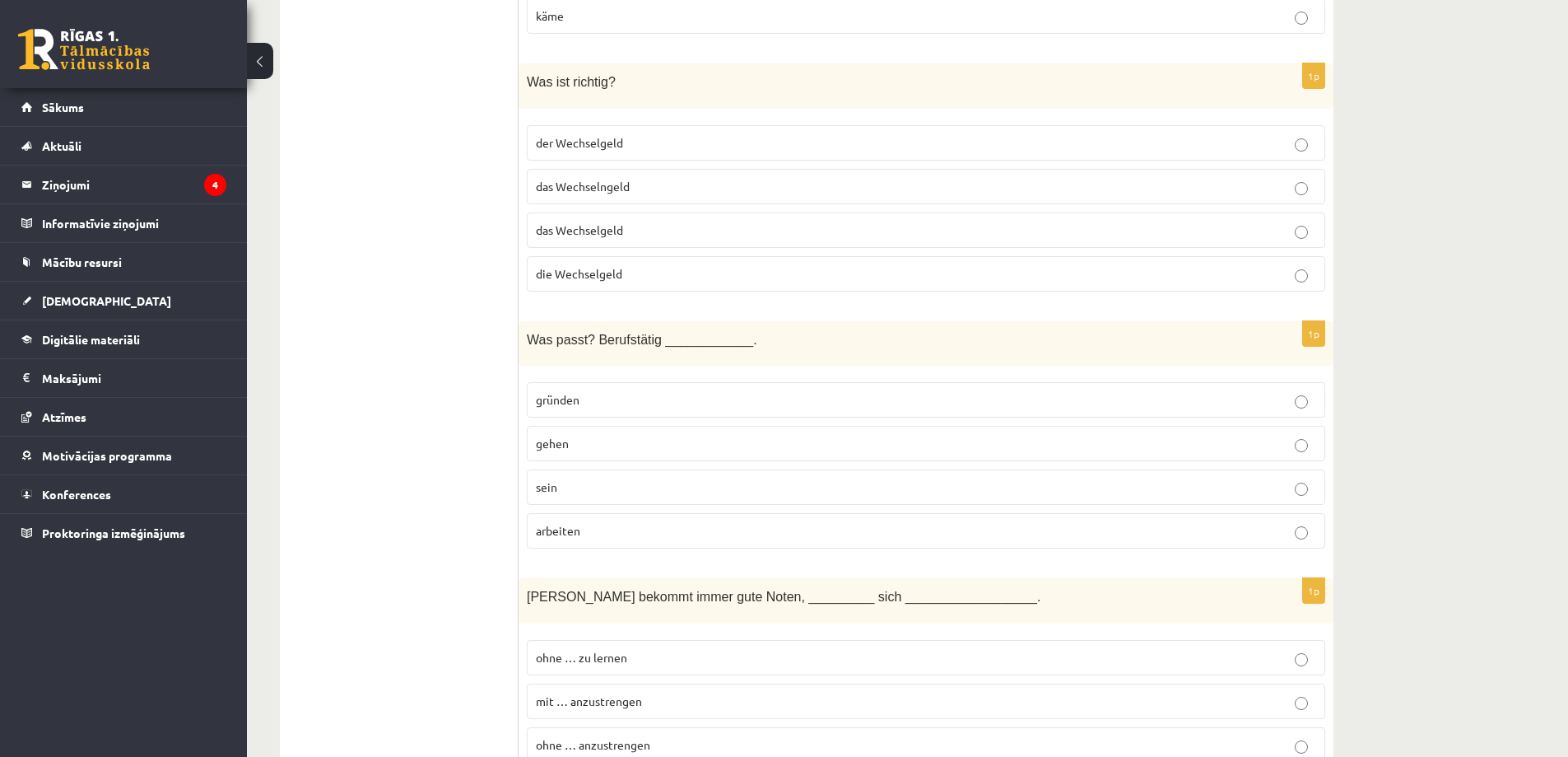
click at [726, 522] on p "arbeiten" at bounding box center [926, 530] width 780 height 18
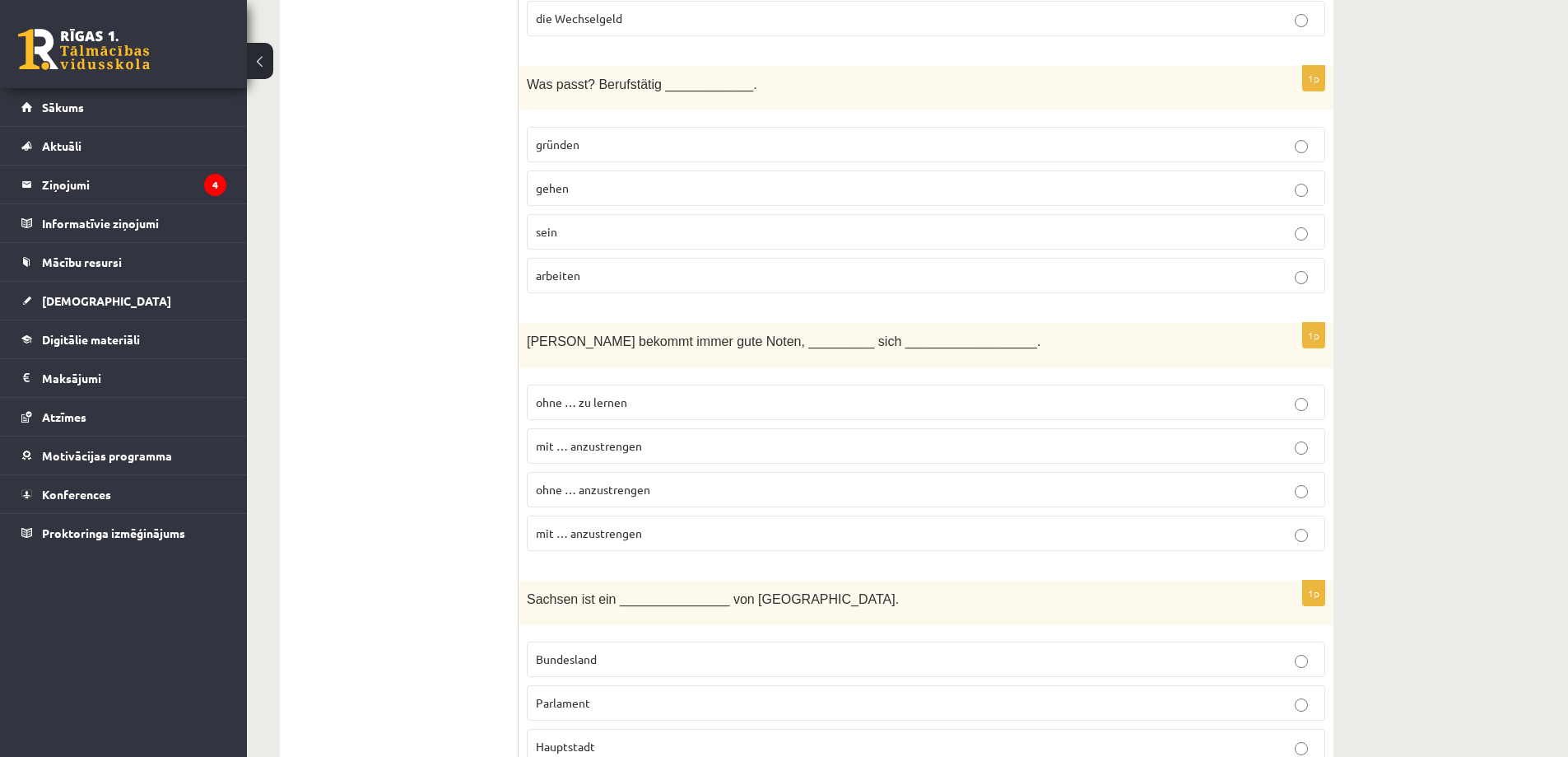
scroll to position [2224, 0]
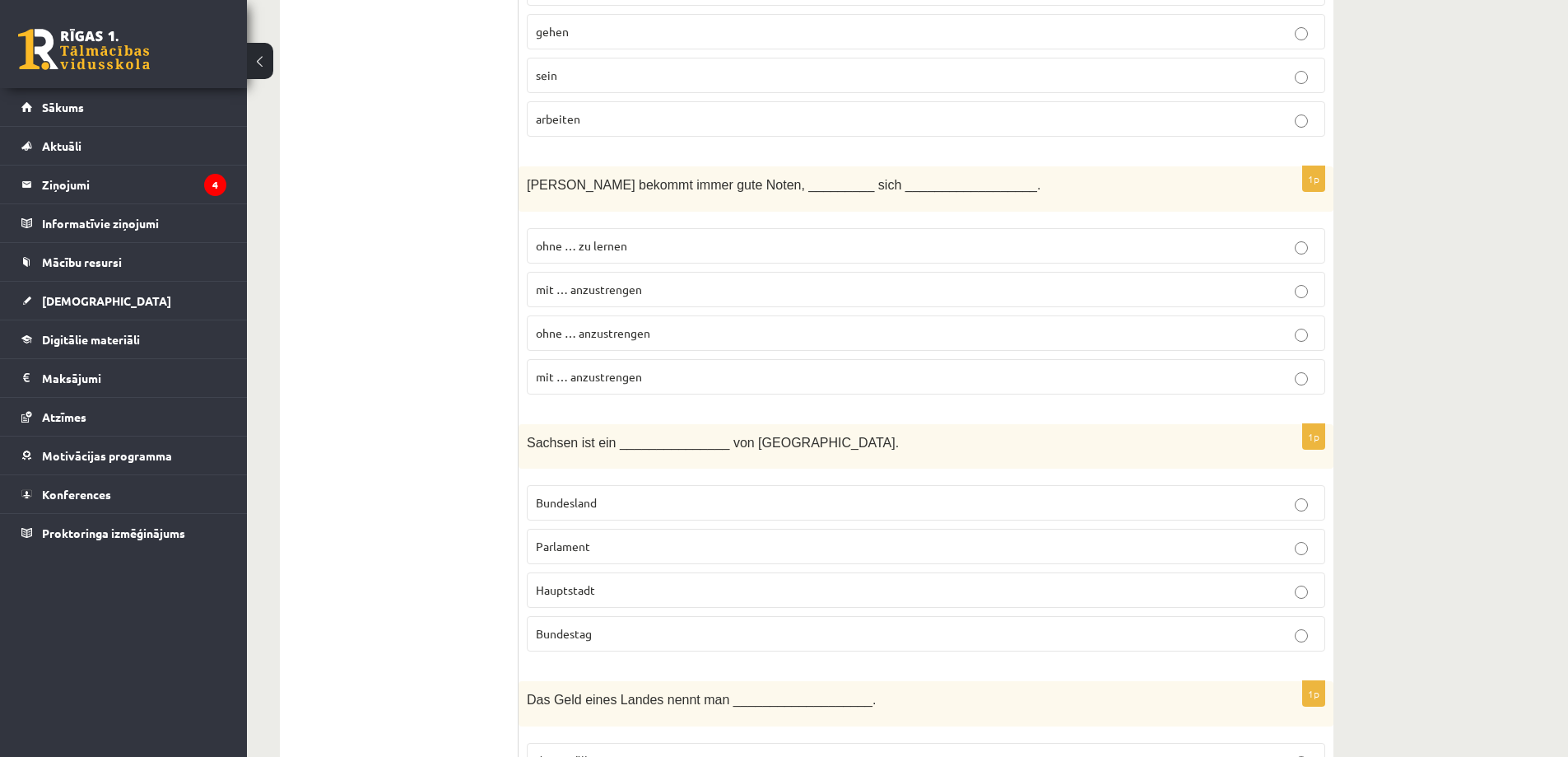
click at [672, 324] on p "ohne … anzustrengen" at bounding box center [926, 333] width 780 height 18
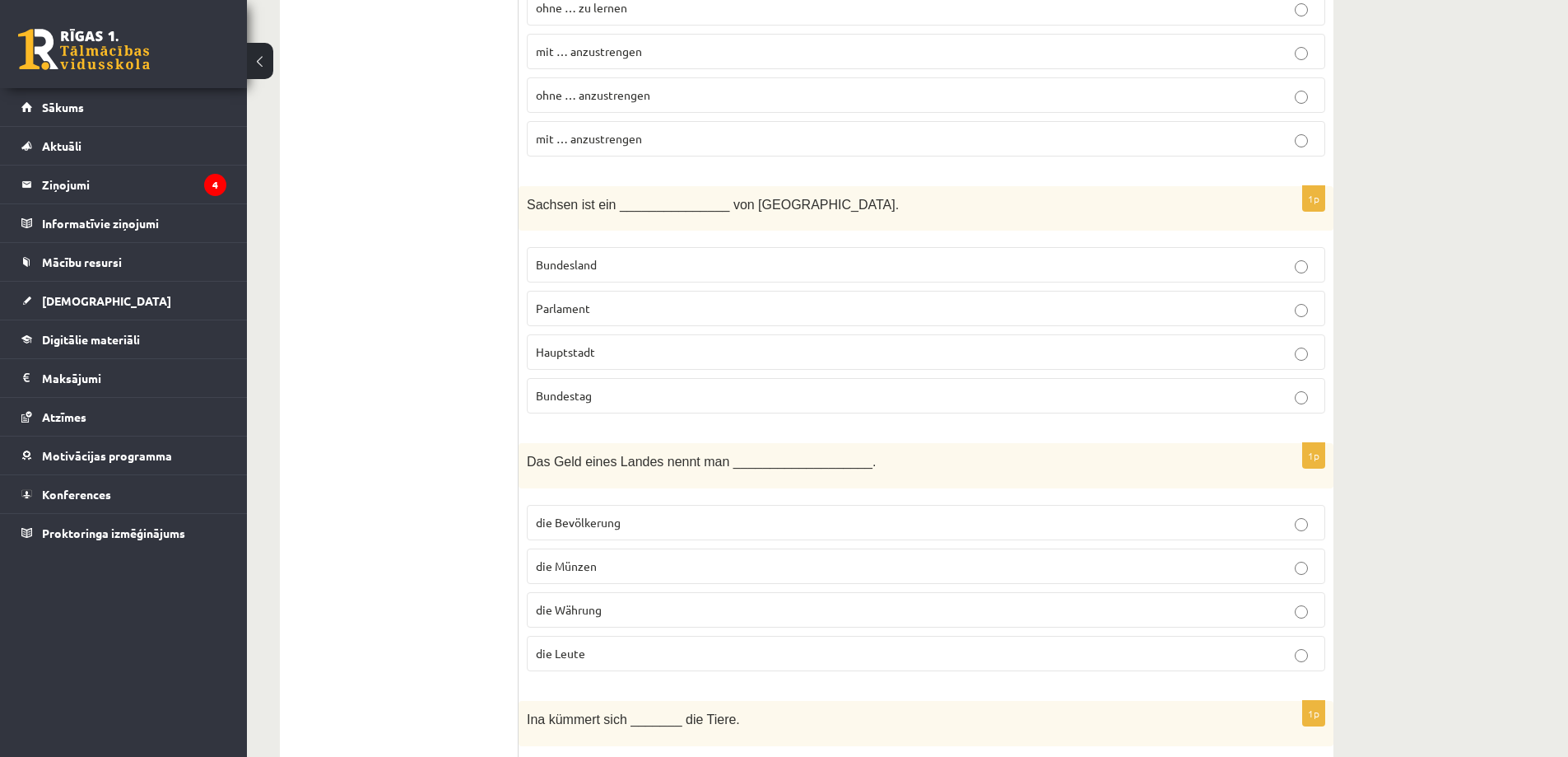
scroll to position [2471, 0]
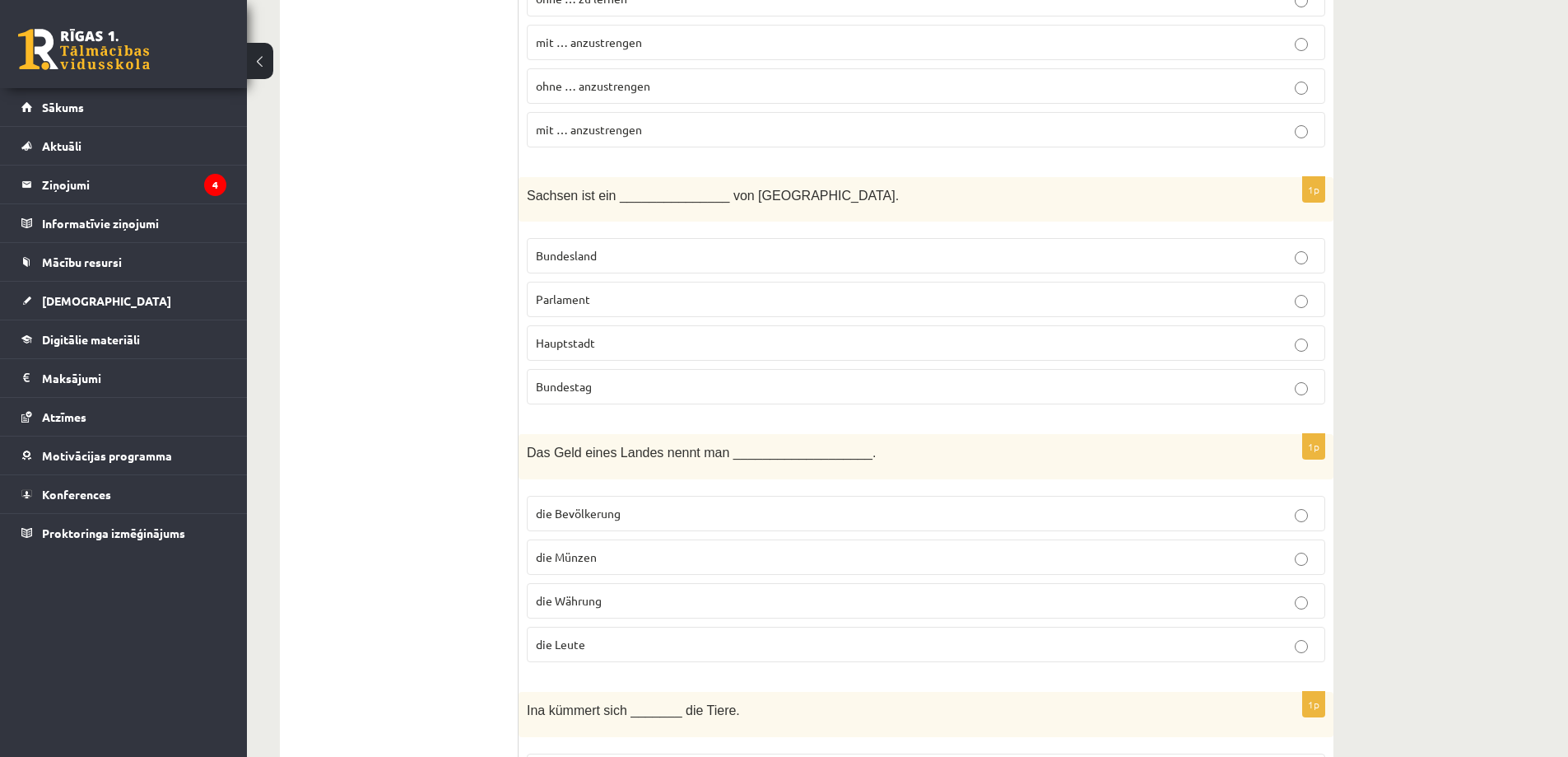
click at [664, 247] on p "Bundesland" at bounding box center [926, 255] width 780 height 18
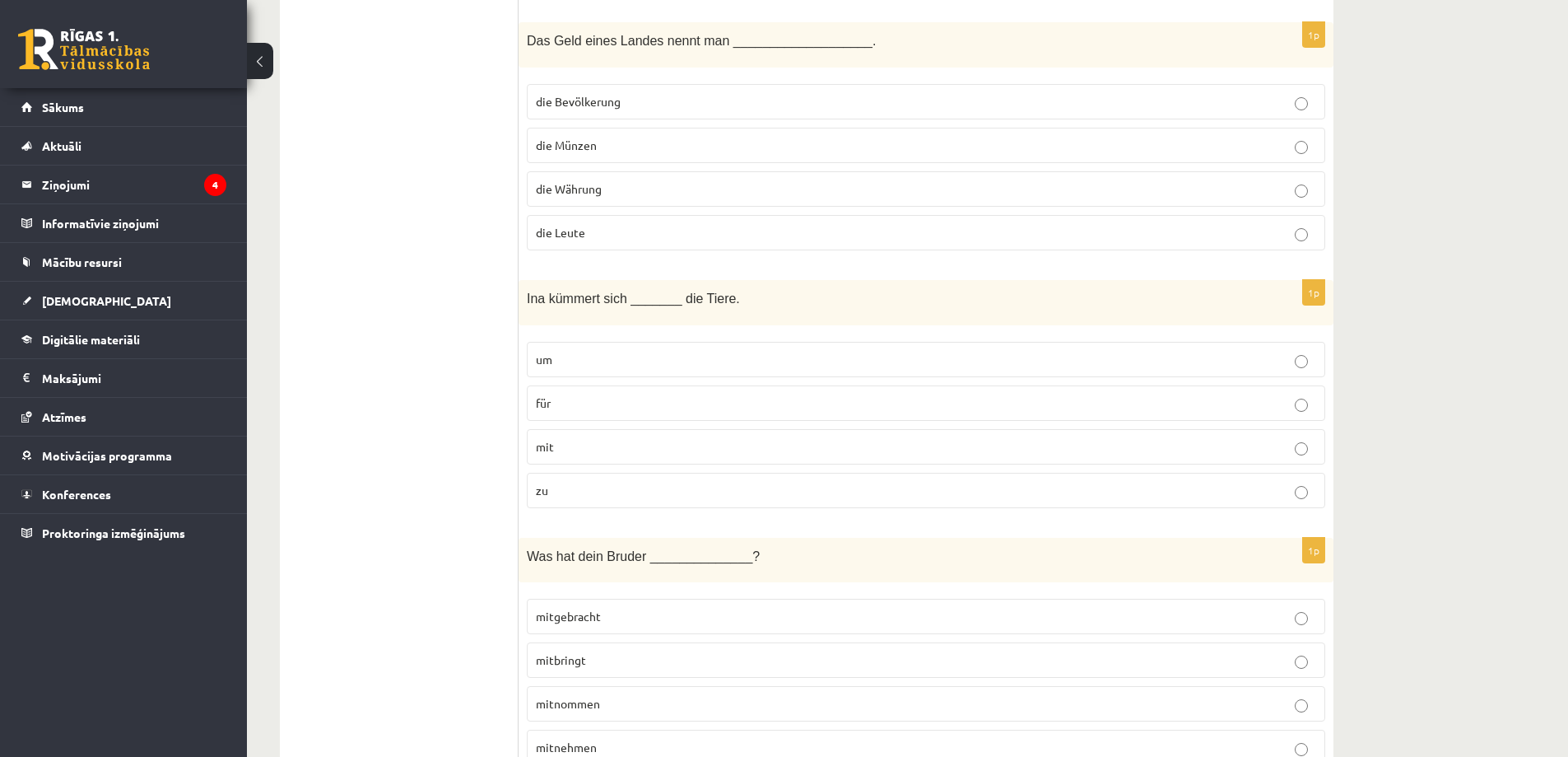
scroll to position [2800, 0]
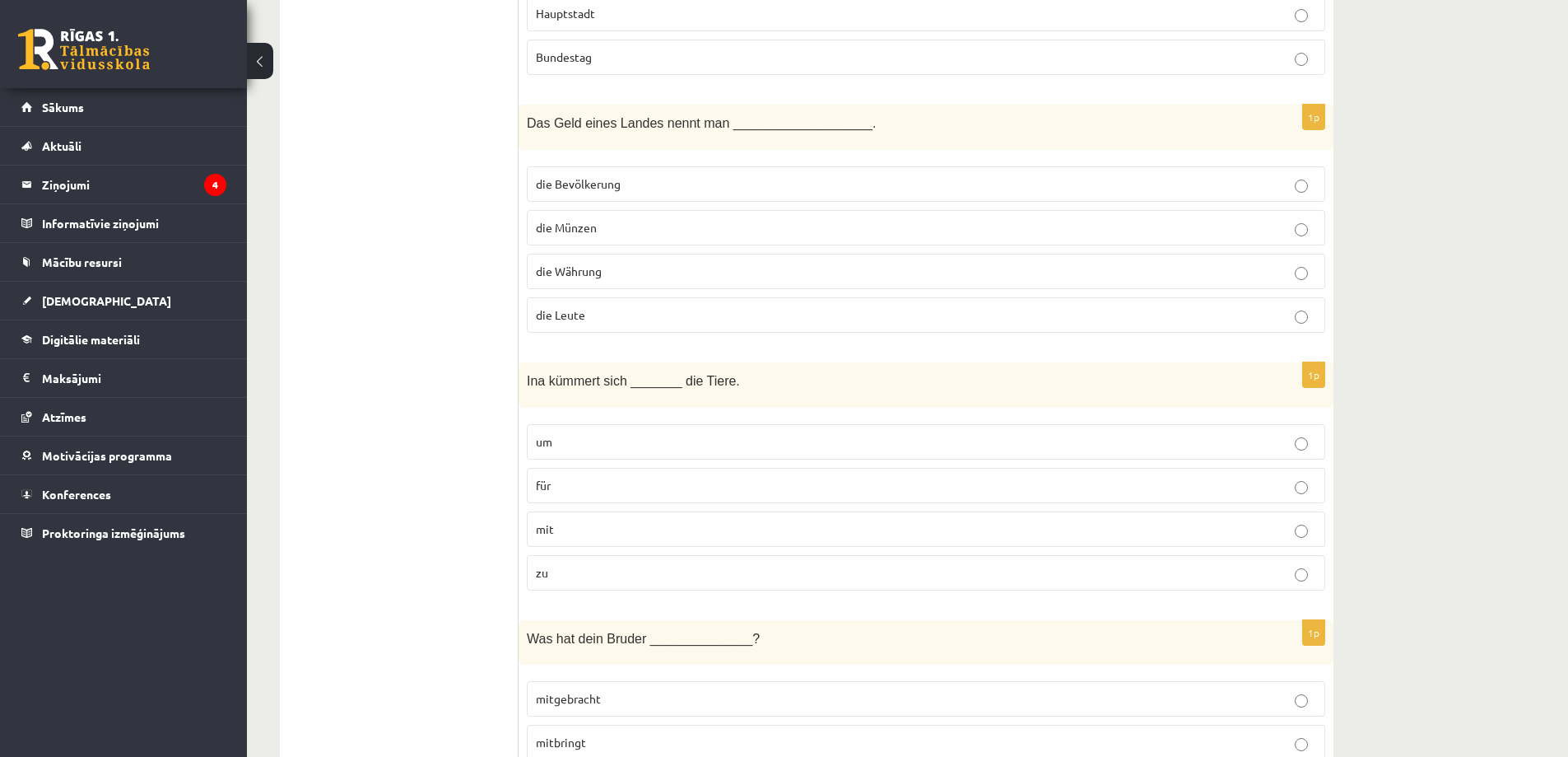
click at [682, 263] on p "die Währung" at bounding box center [926, 271] width 780 height 18
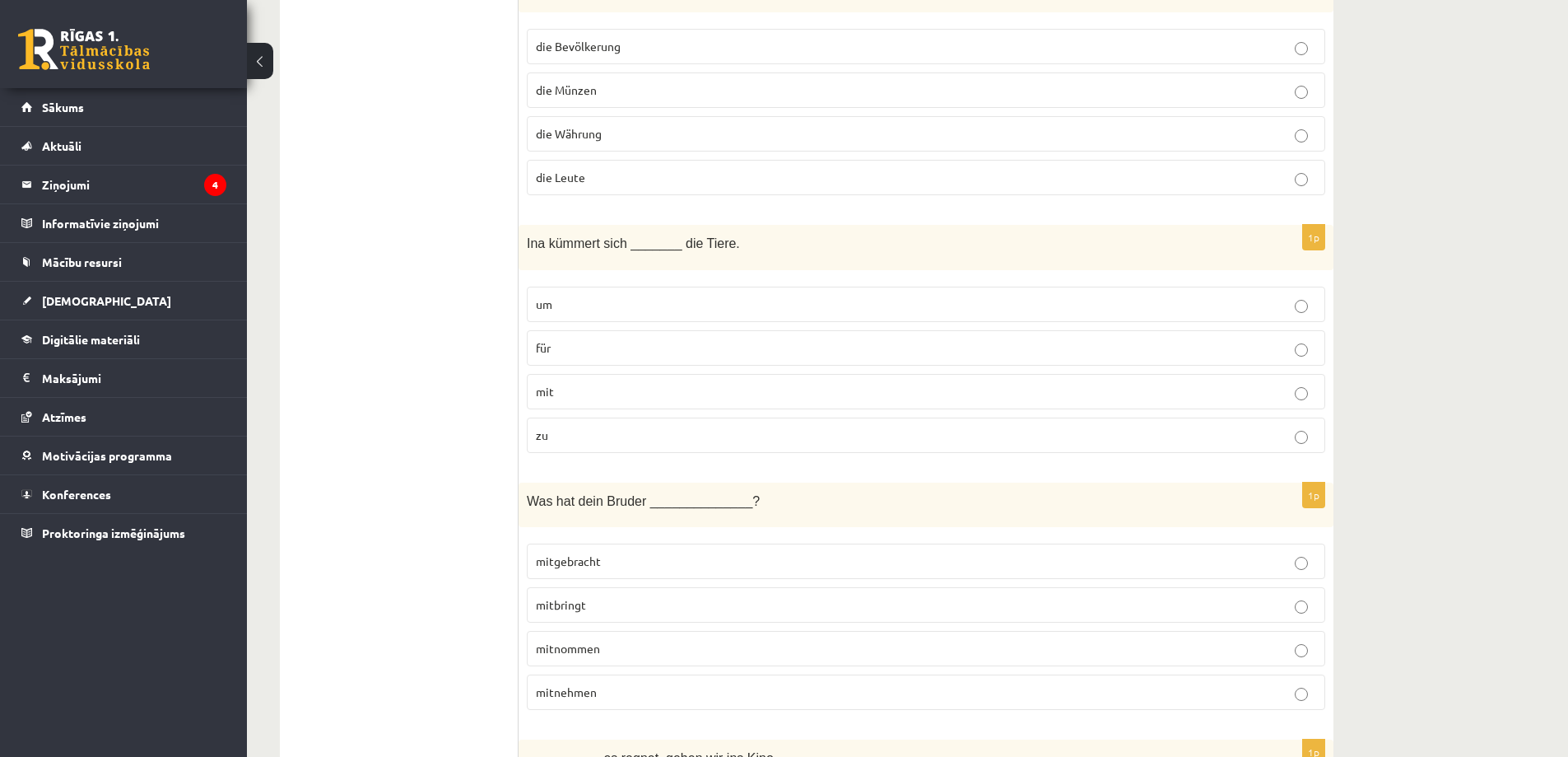
scroll to position [2965, 0]
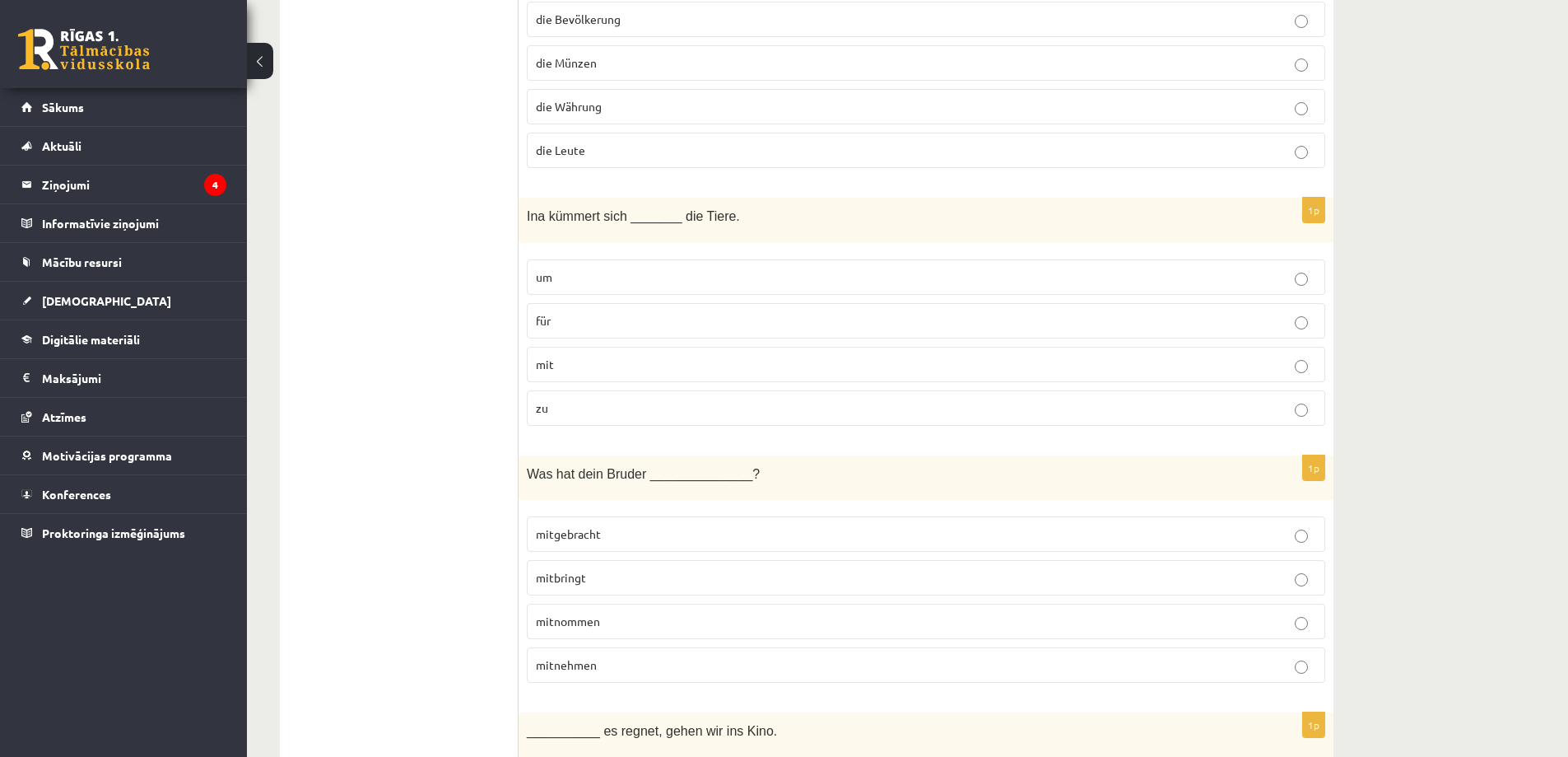
click at [662, 303] on label "für" at bounding box center [926, 321] width 799 height 35
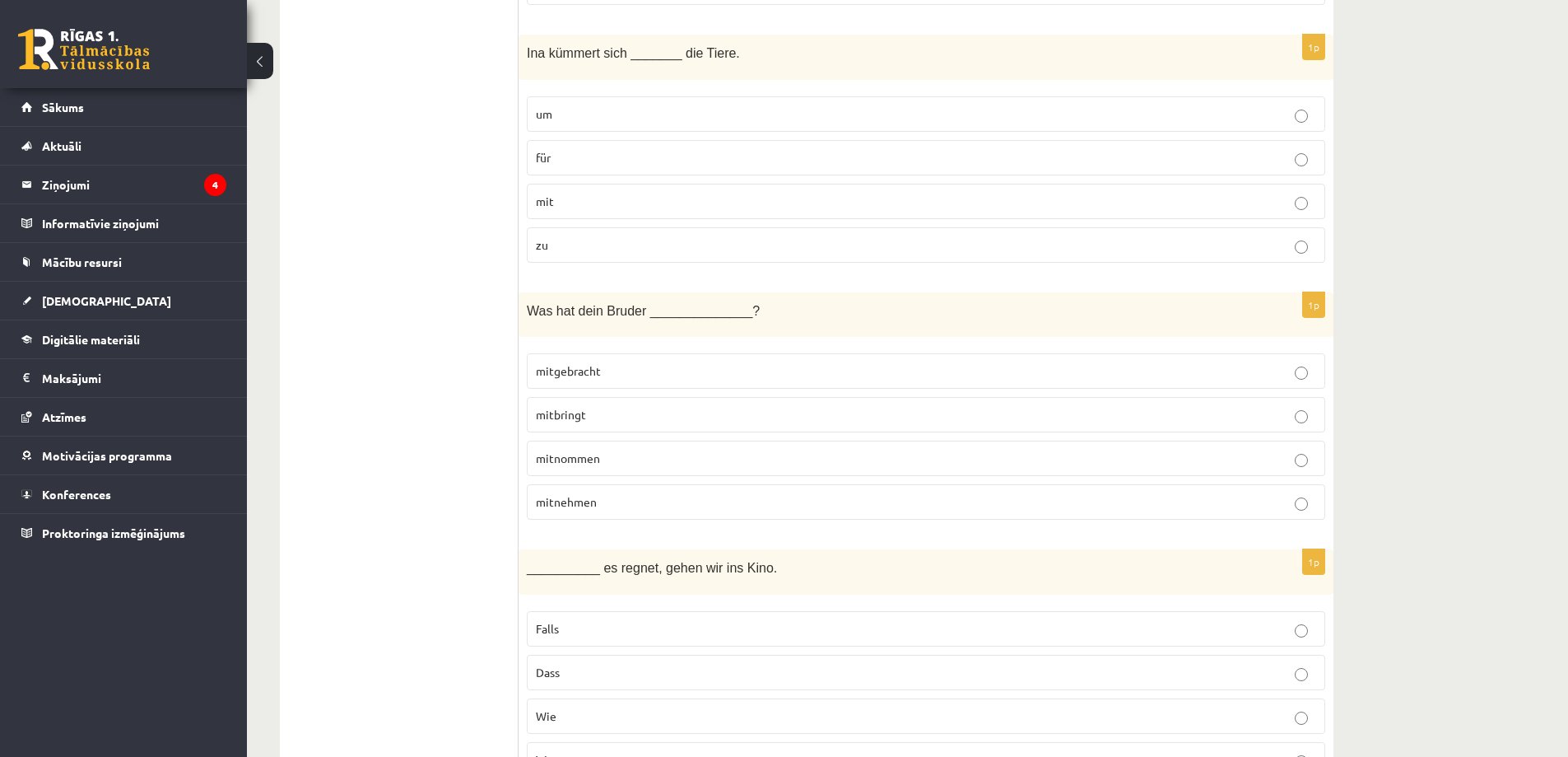
scroll to position [3129, 0]
click at [729, 352] on label "mitgebracht" at bounding box center [926, 370] width 799 height 35
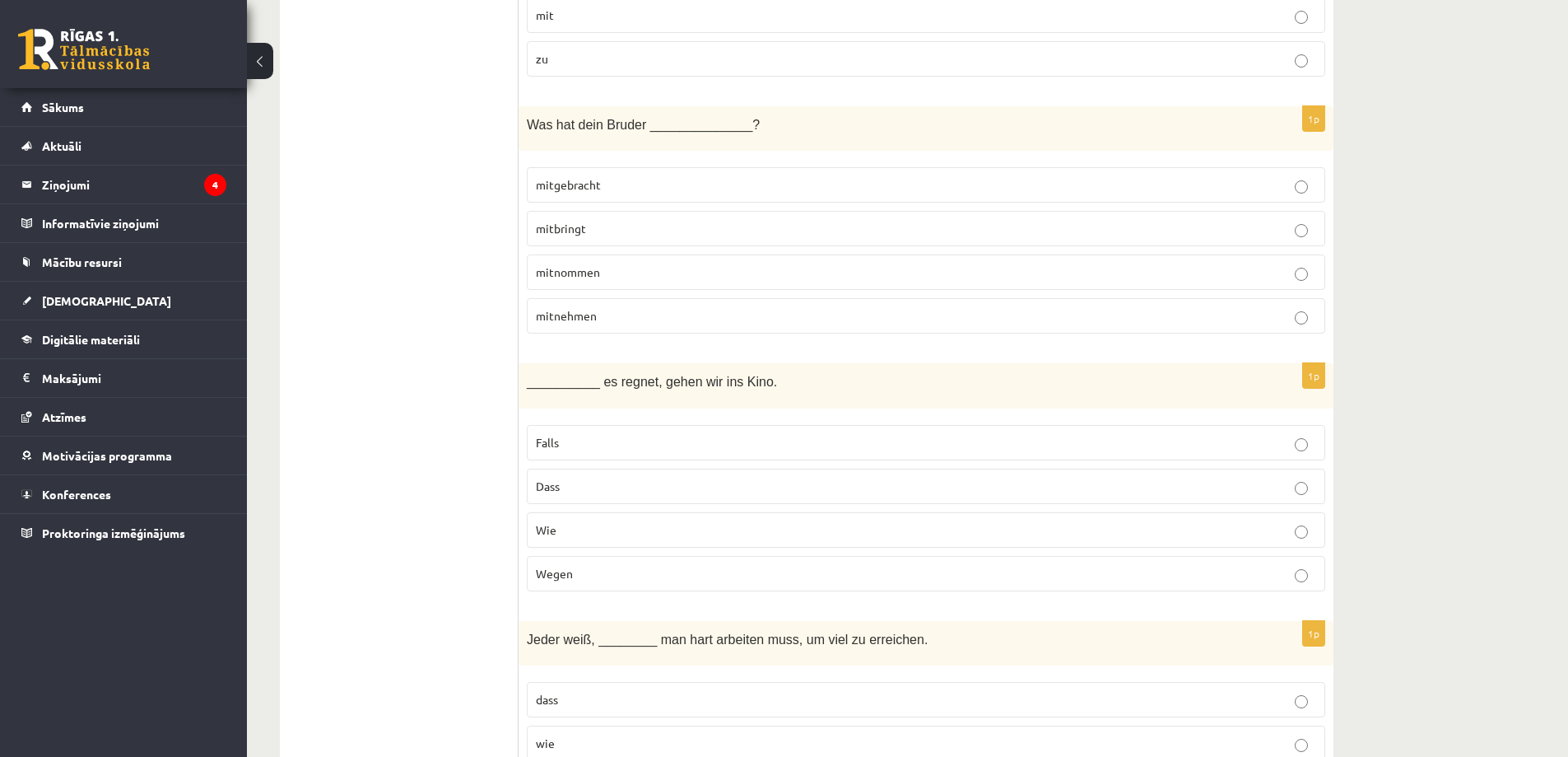
scroll to position [3377, 0]
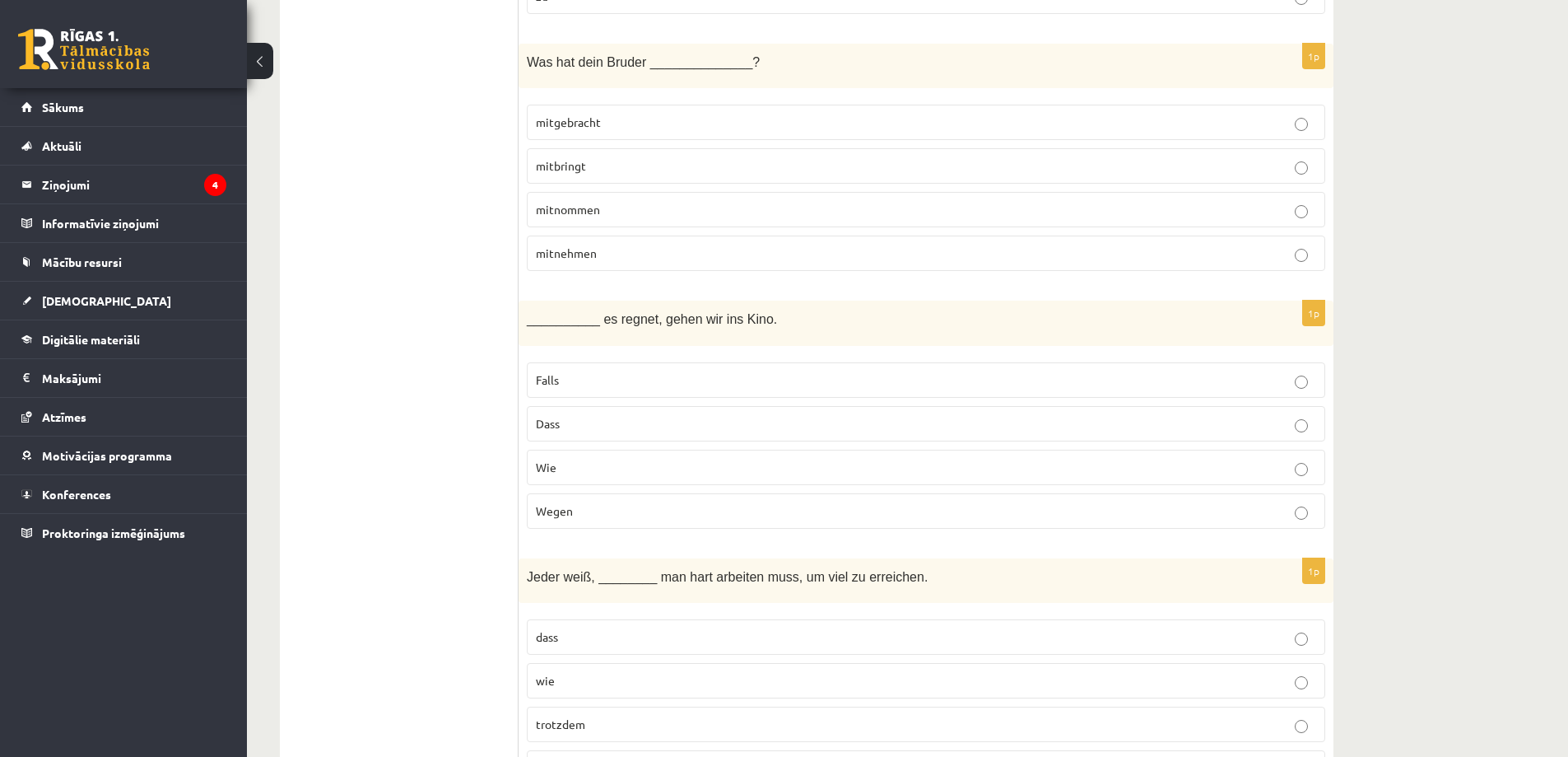
click at [720, 503] on p "Wegen" at bounding box center [926, 511] width 780 height 18
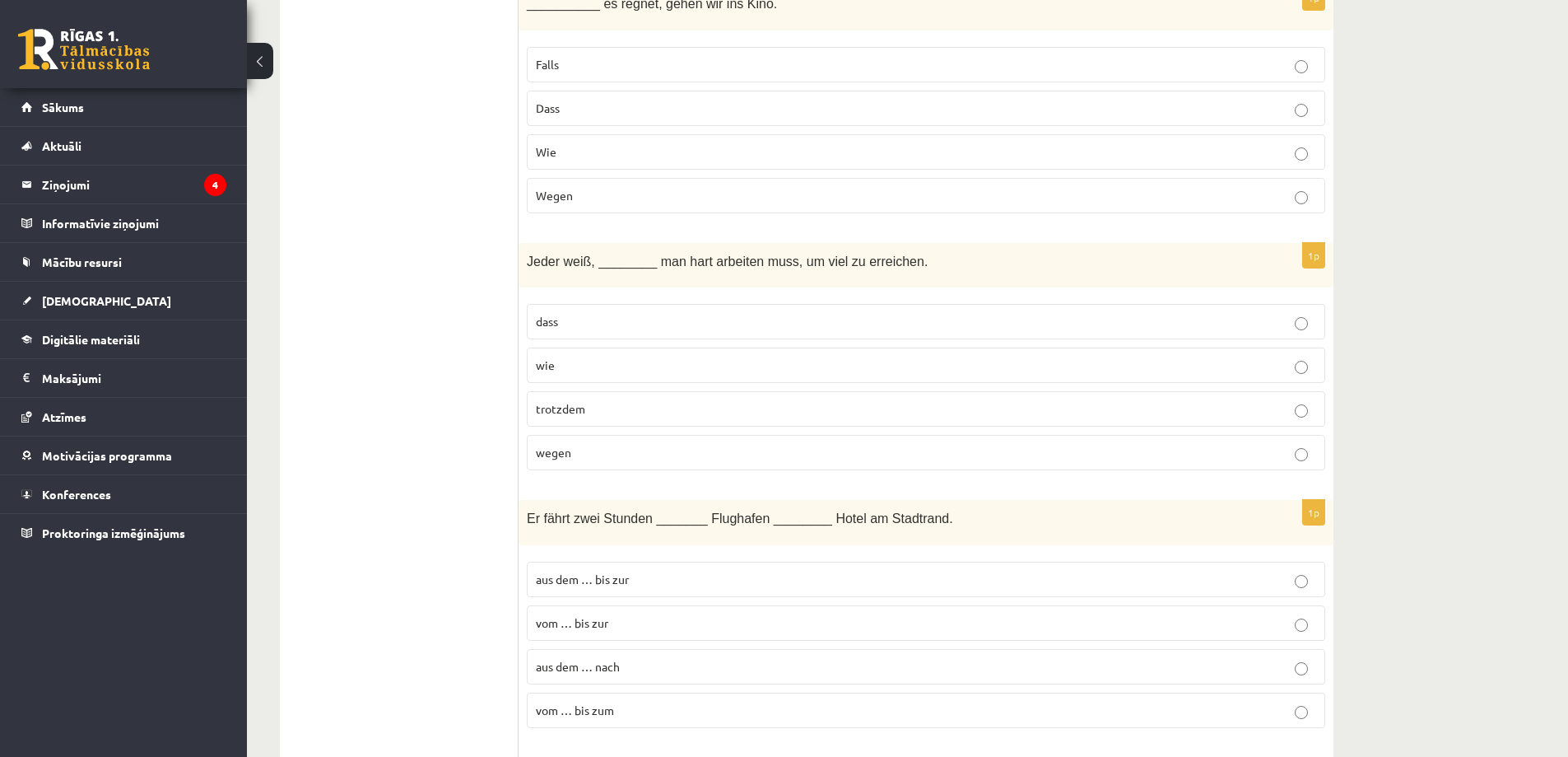
scroll to position [3706, 0]
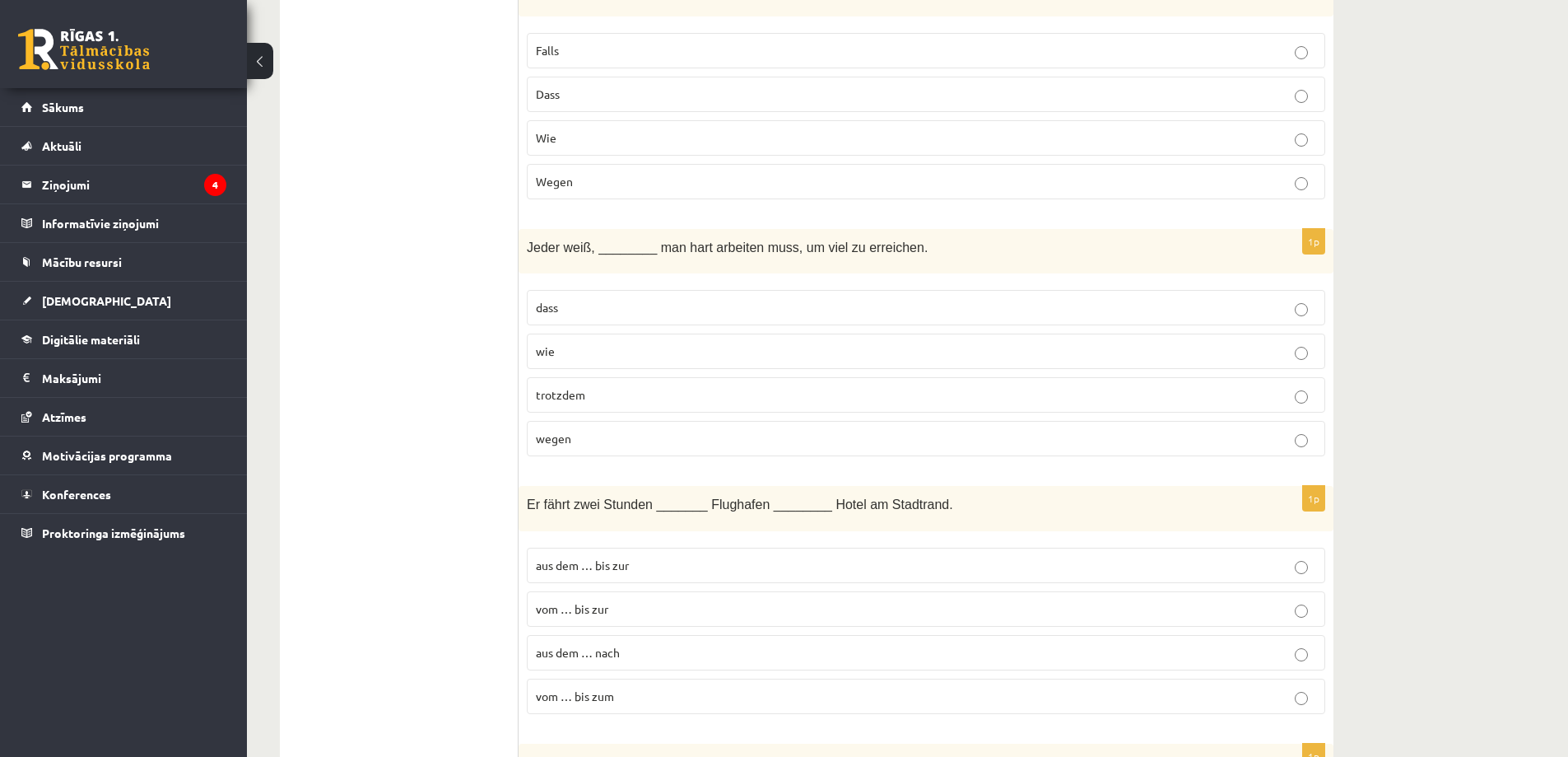
click at [704, 290] on label "dass" at bounding box center [926, 307] width 799 height 35
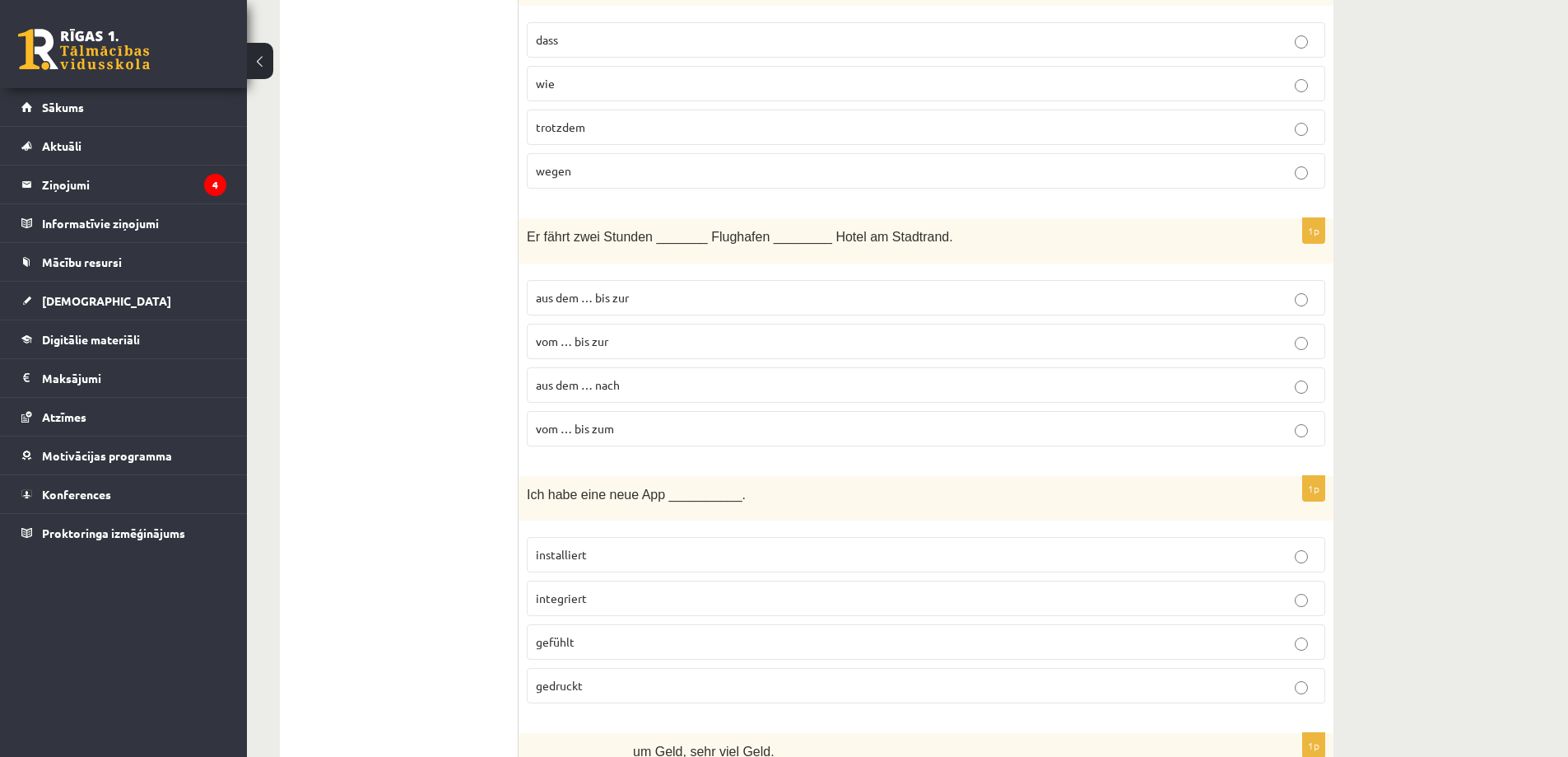
scroll to position [4035, 0]
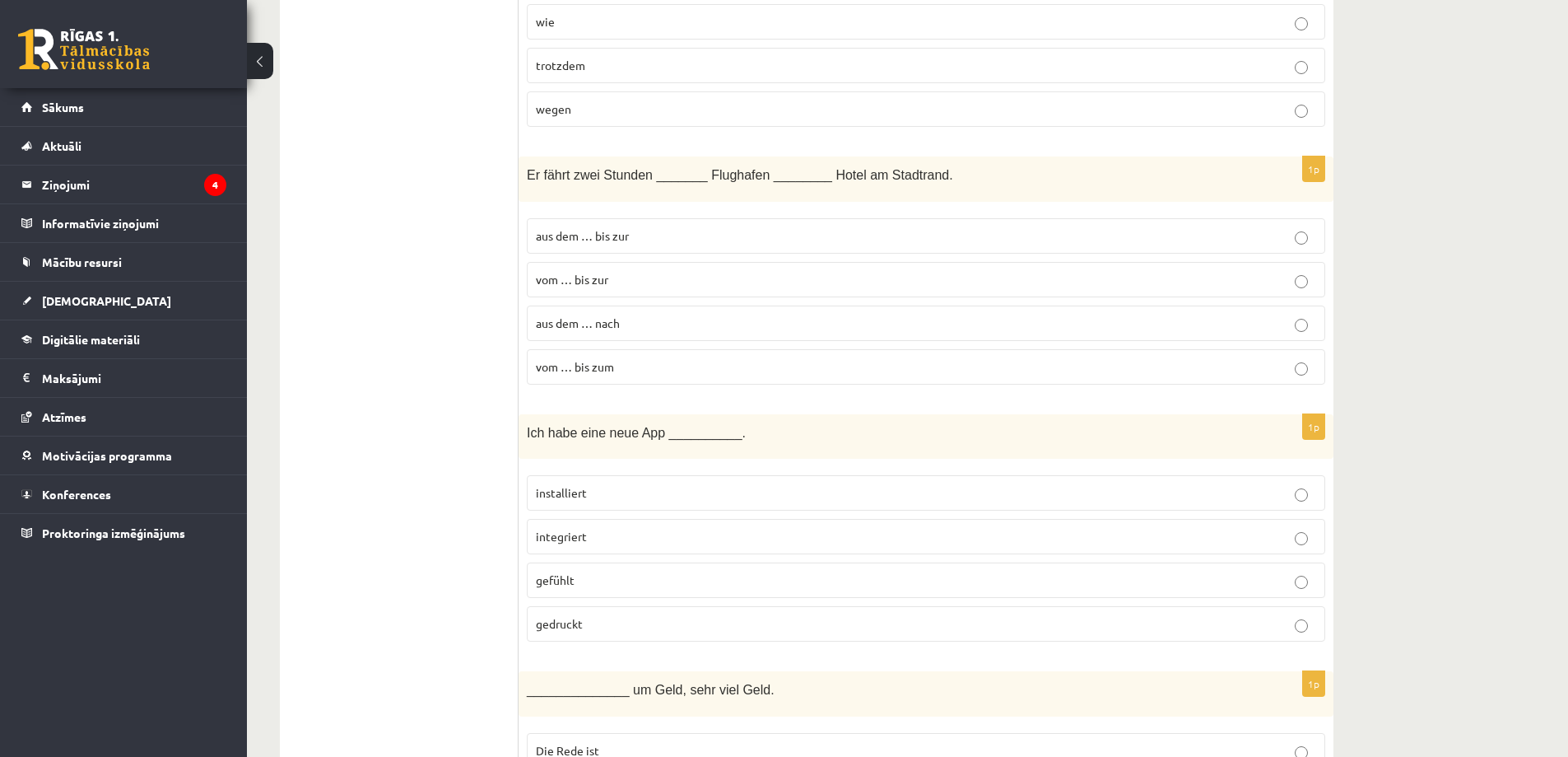
click at [699, 315] on p "aus dem … nach" at bounding box center [926, 323] width 780 height 18
click at [635, 227] on p "aus dem … bis zur" at bounding box center [926, 236] width 780 height 18
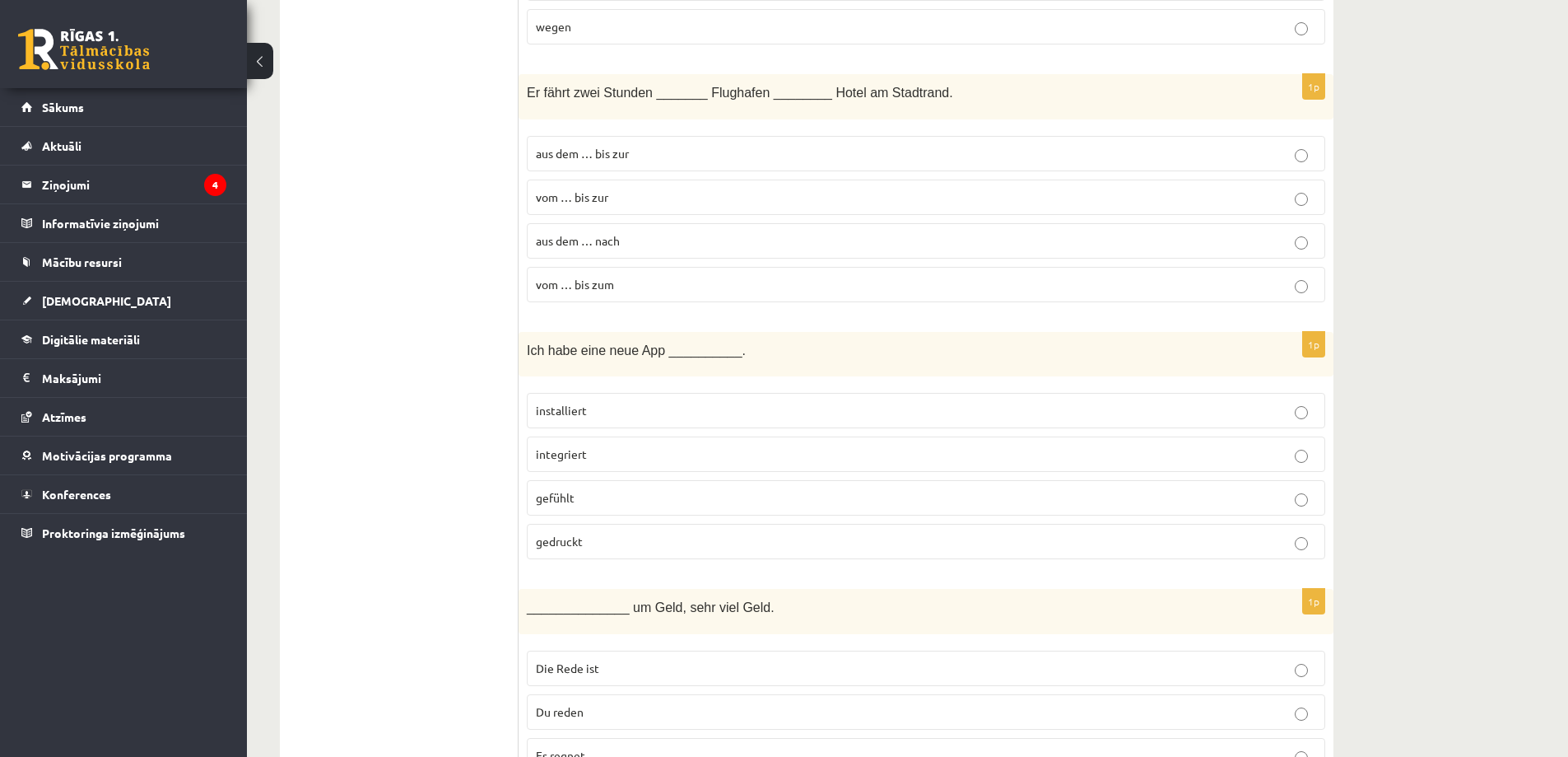
click at [636, 402] on p "installiert" at bounding box center [926, 410] width 780 height 18
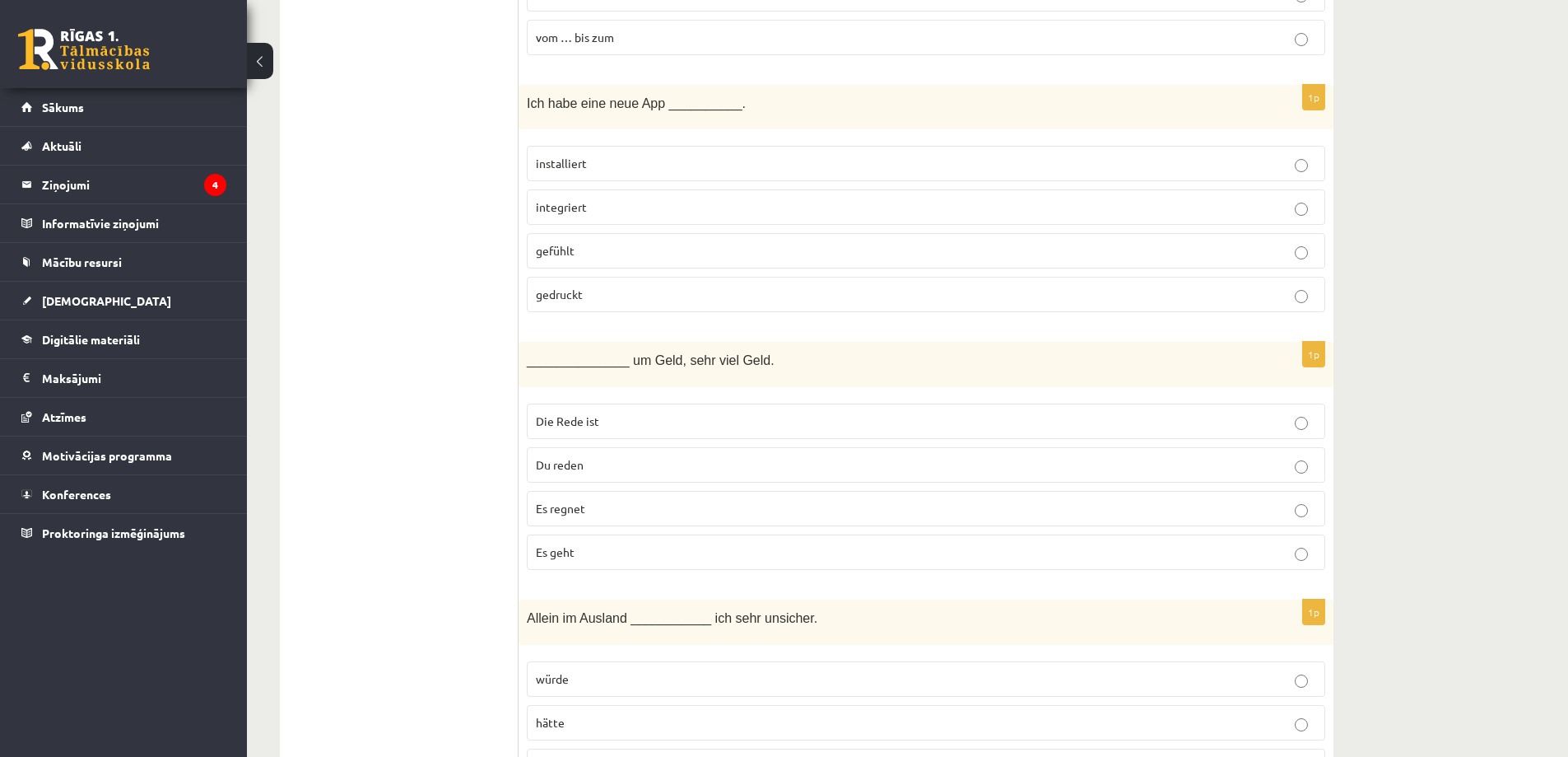
click at [670, 413] on p "Die Rede ist" at bounding box center [926, 421] width 780 height 18
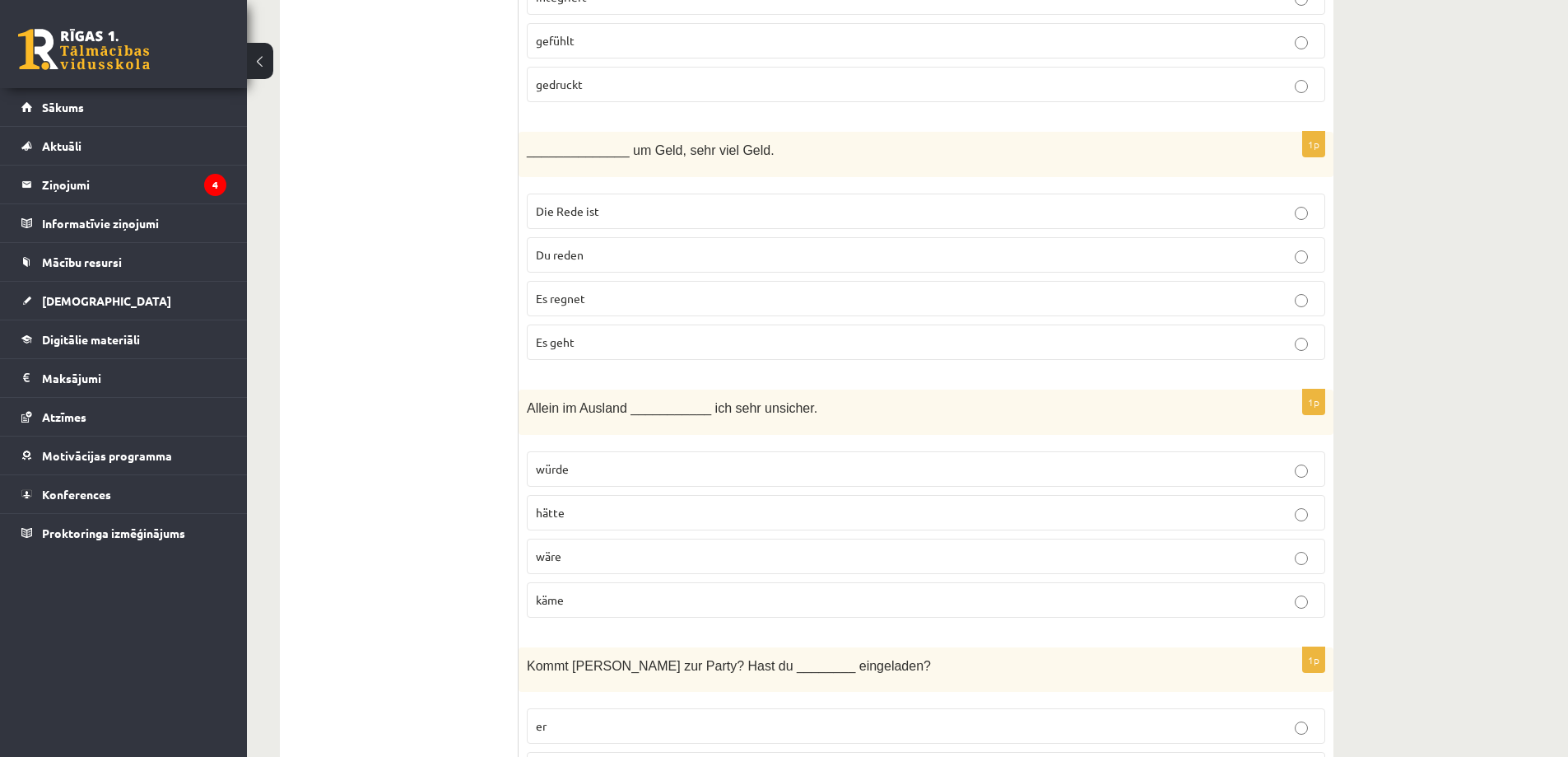
scroll to position [4529, 0]
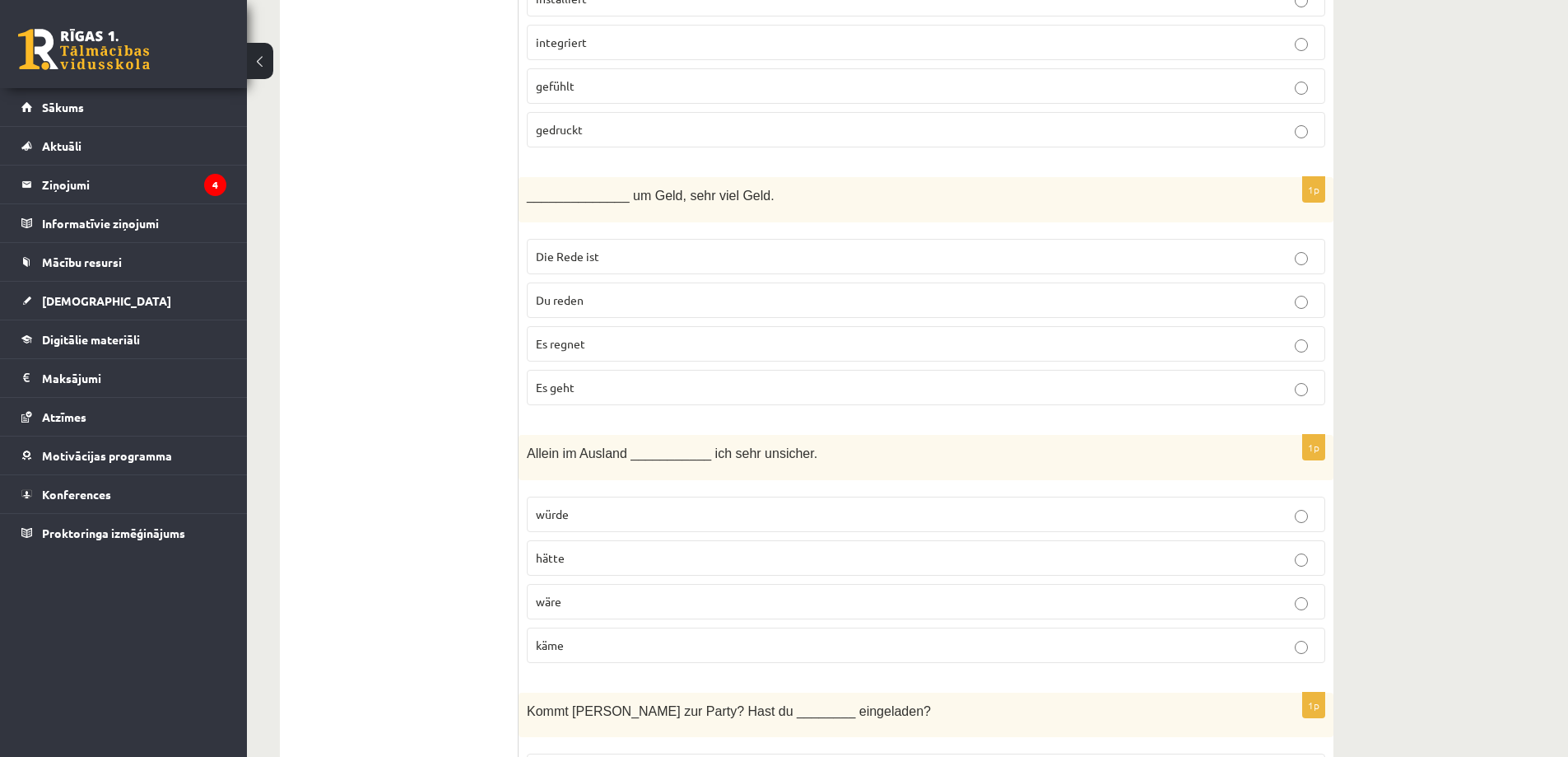
click at [626, 505] on p "würde" at bounding box center [926, 514] width 780 height 18
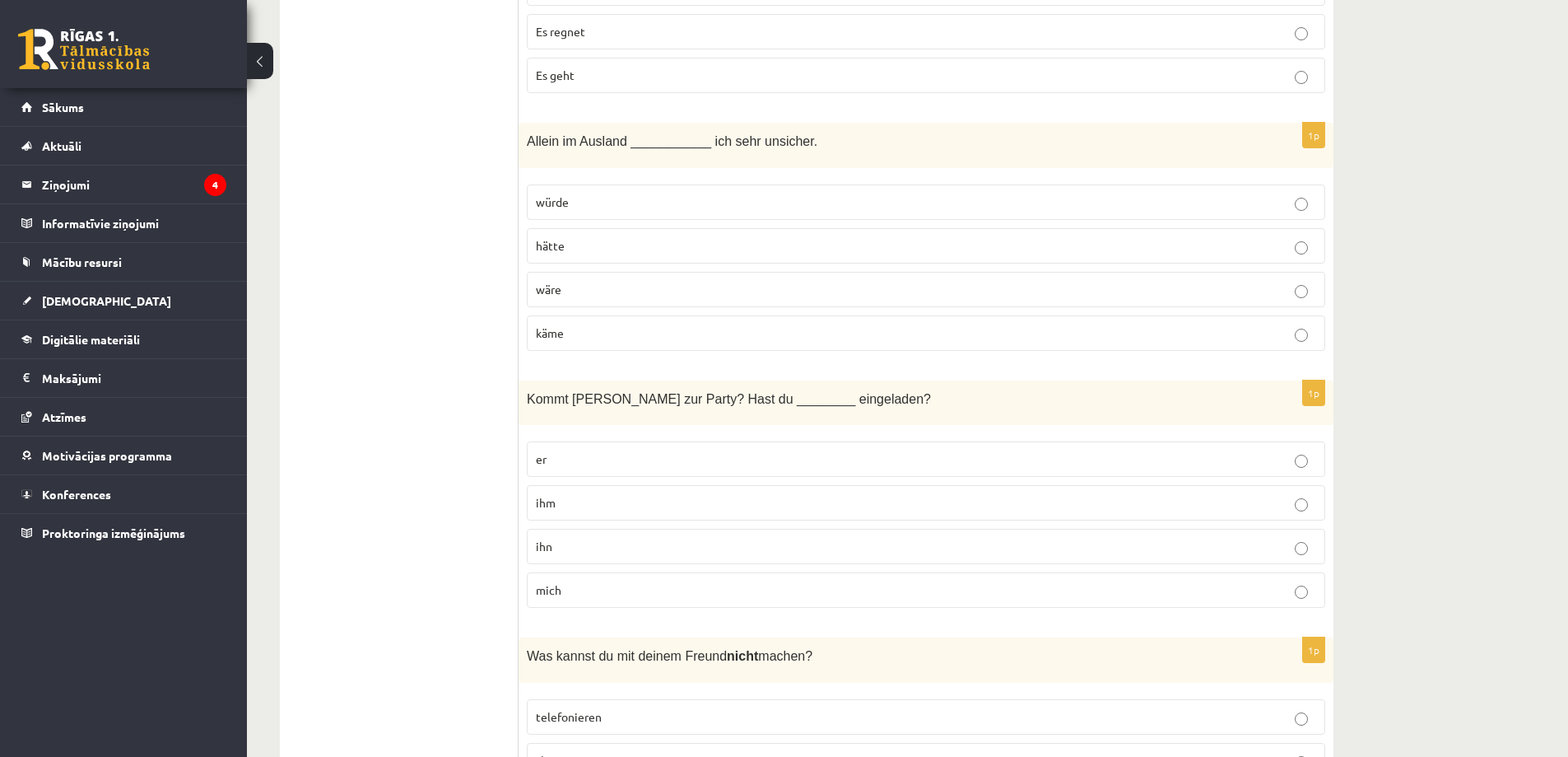
scroll to position [4941, 0]
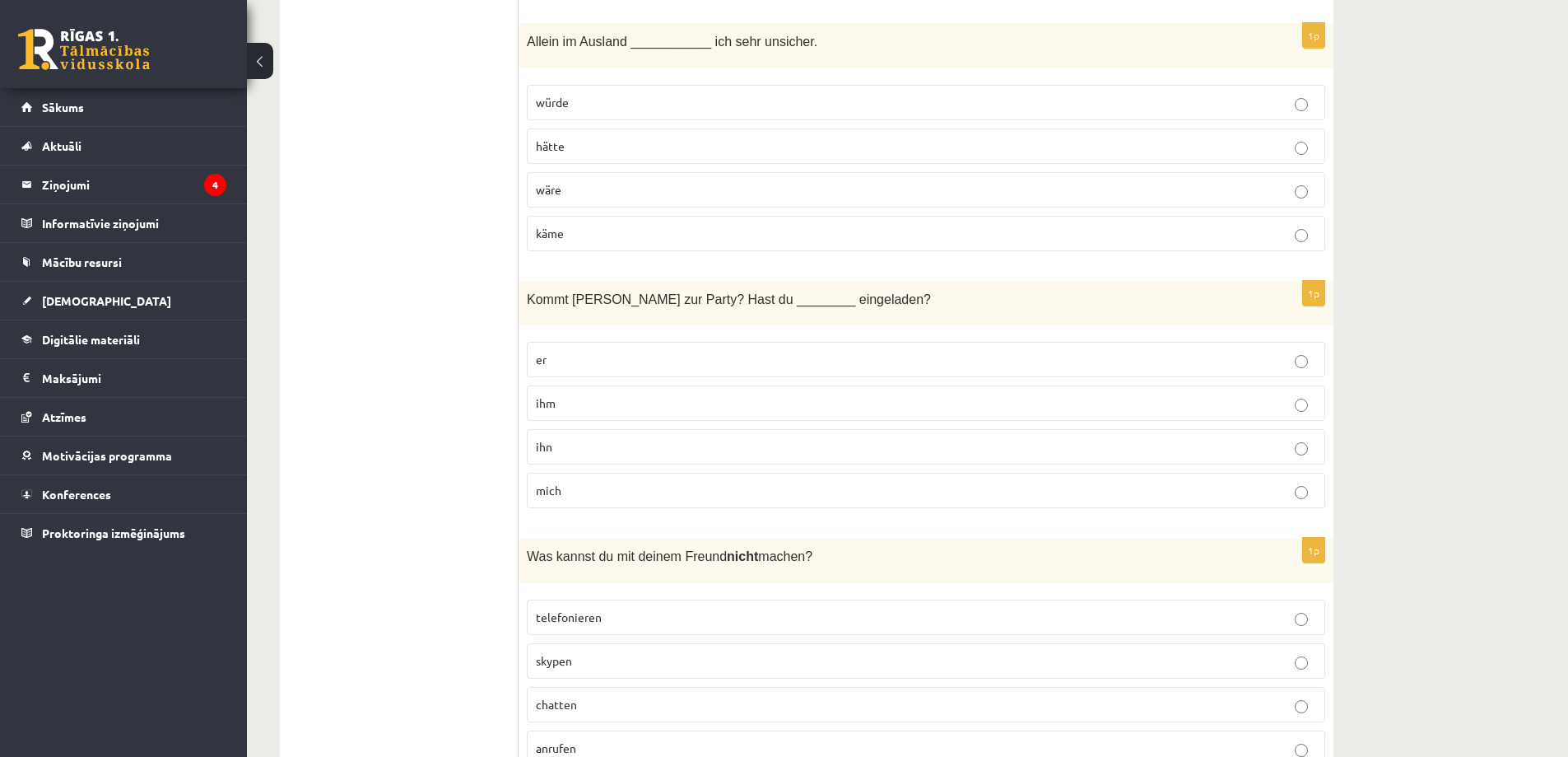
click at [626, 394] on p "ihm" at bounding box center [926, 402] width 780 height 18
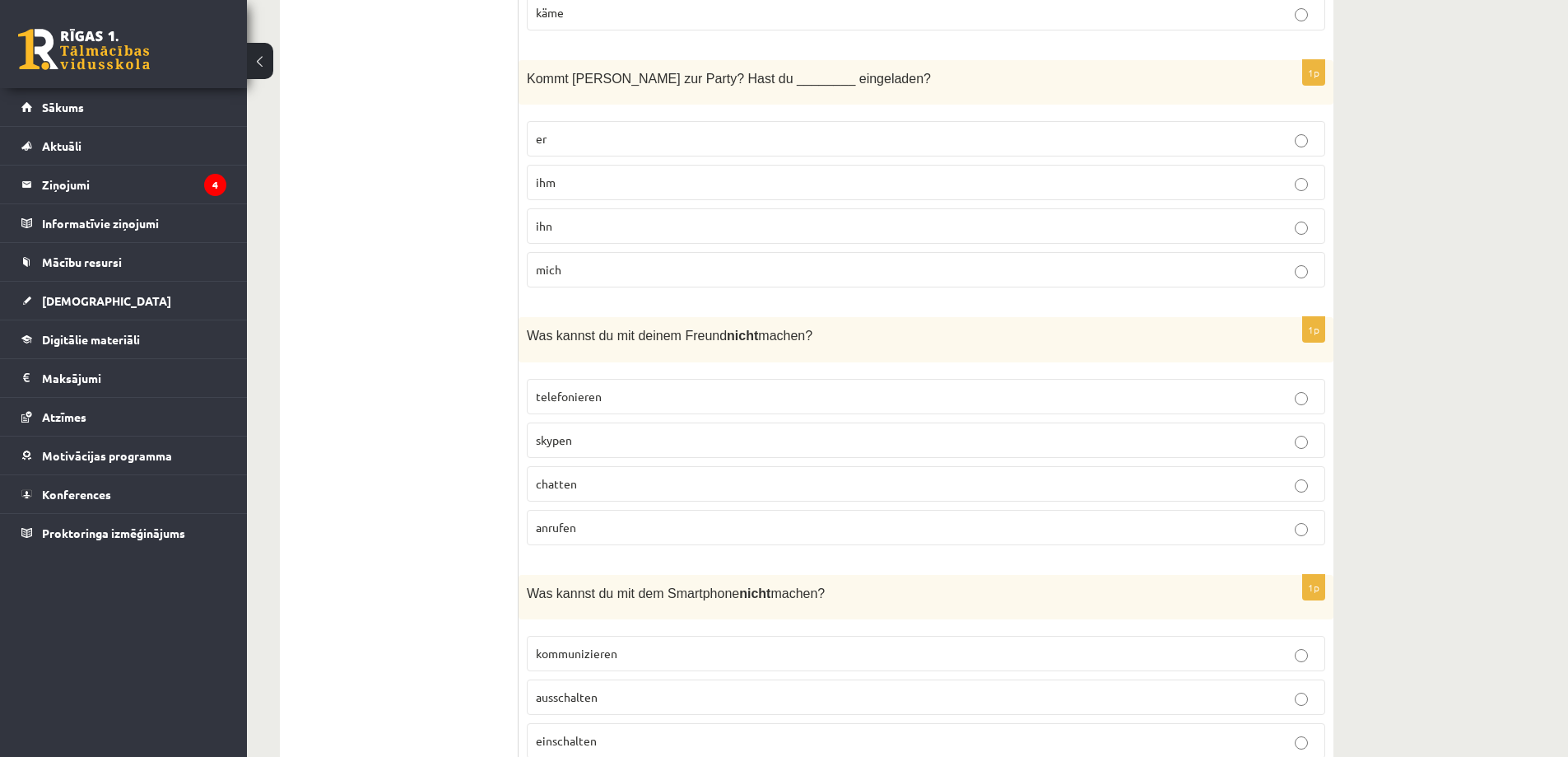
scroll to position [5188, 0]
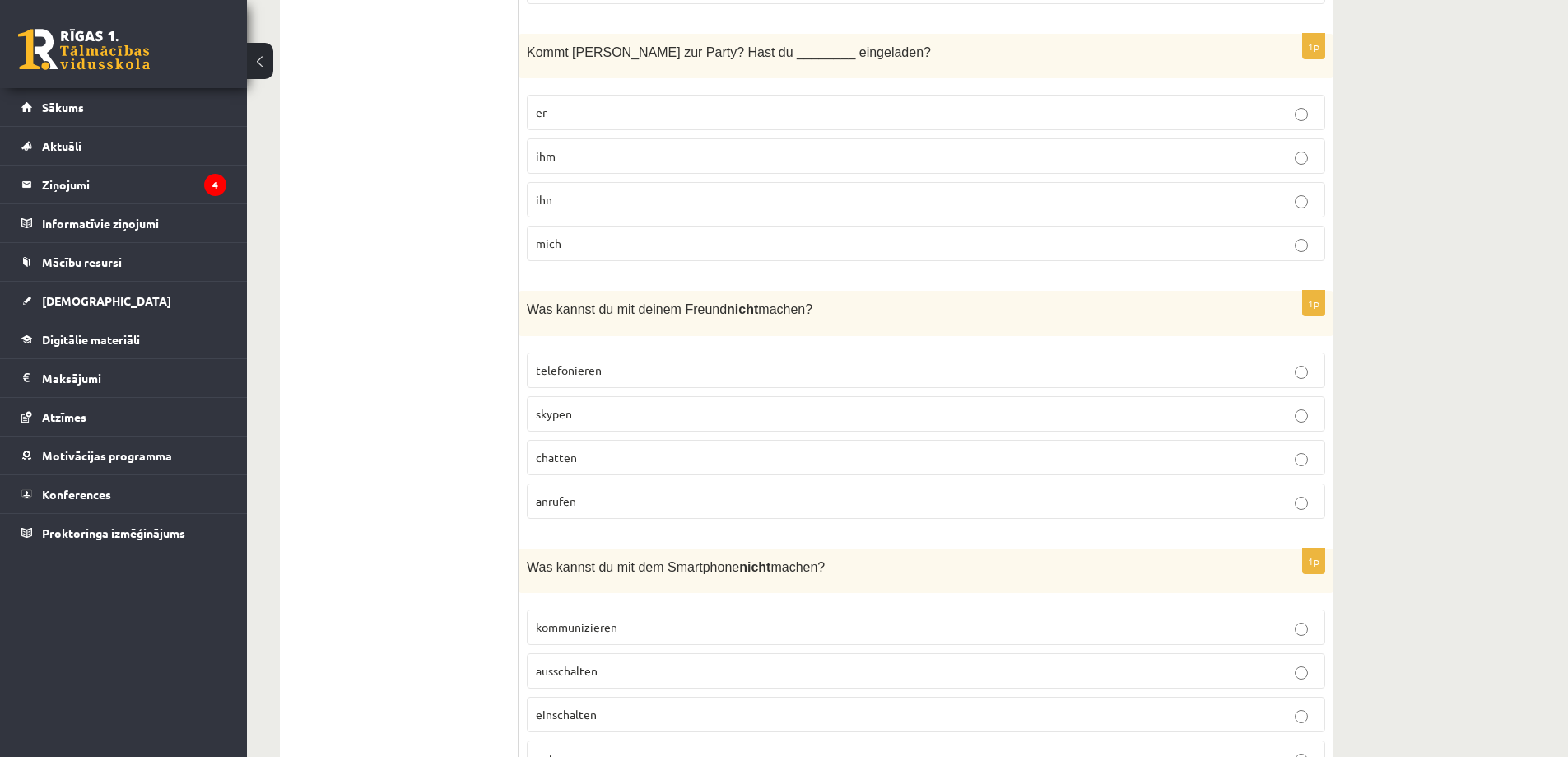
click at [556, 362] on span "telefonieren" at bounding box center [569, 370] width 66 height 15
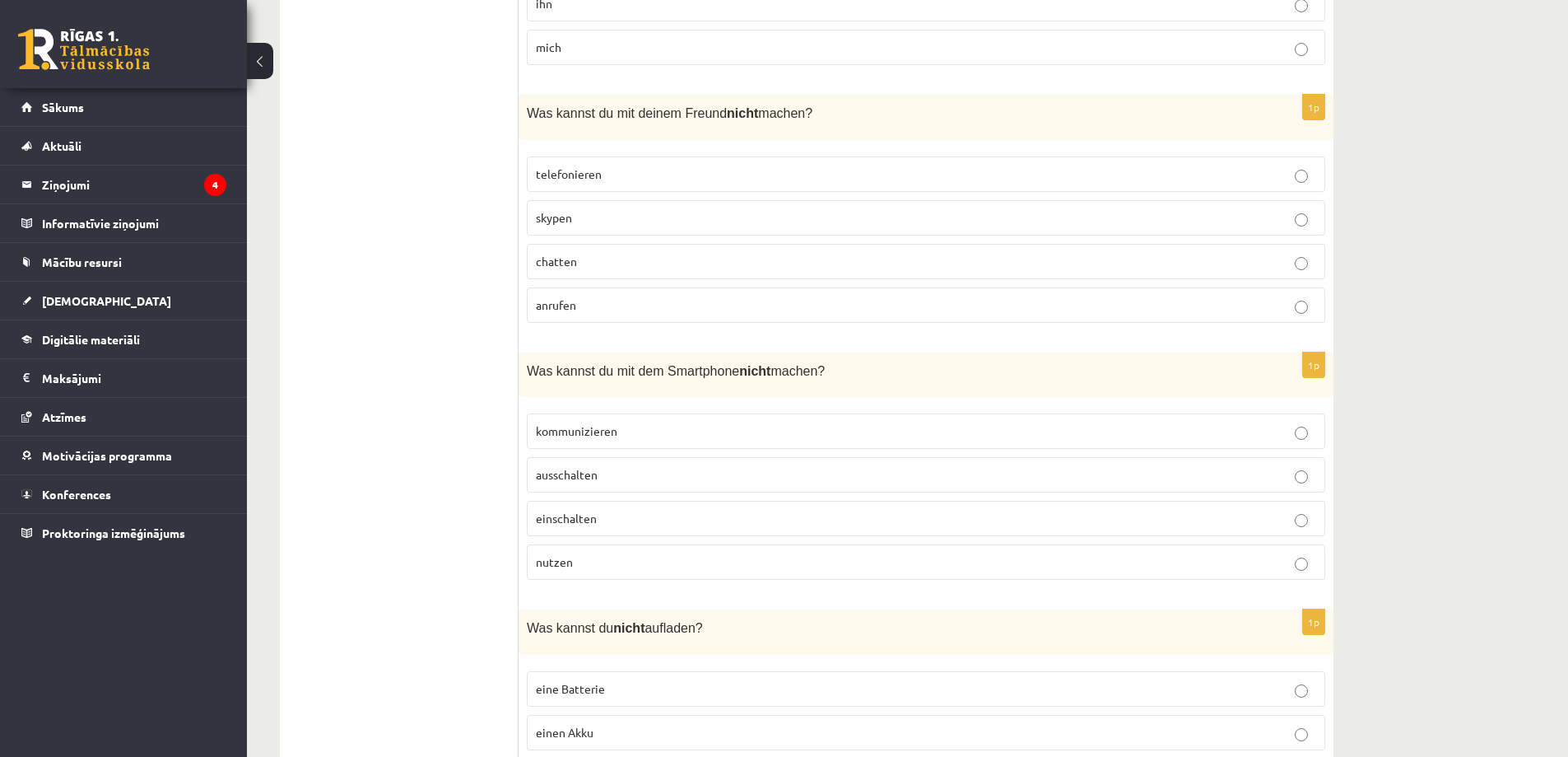
scroll to position [5435, 0]
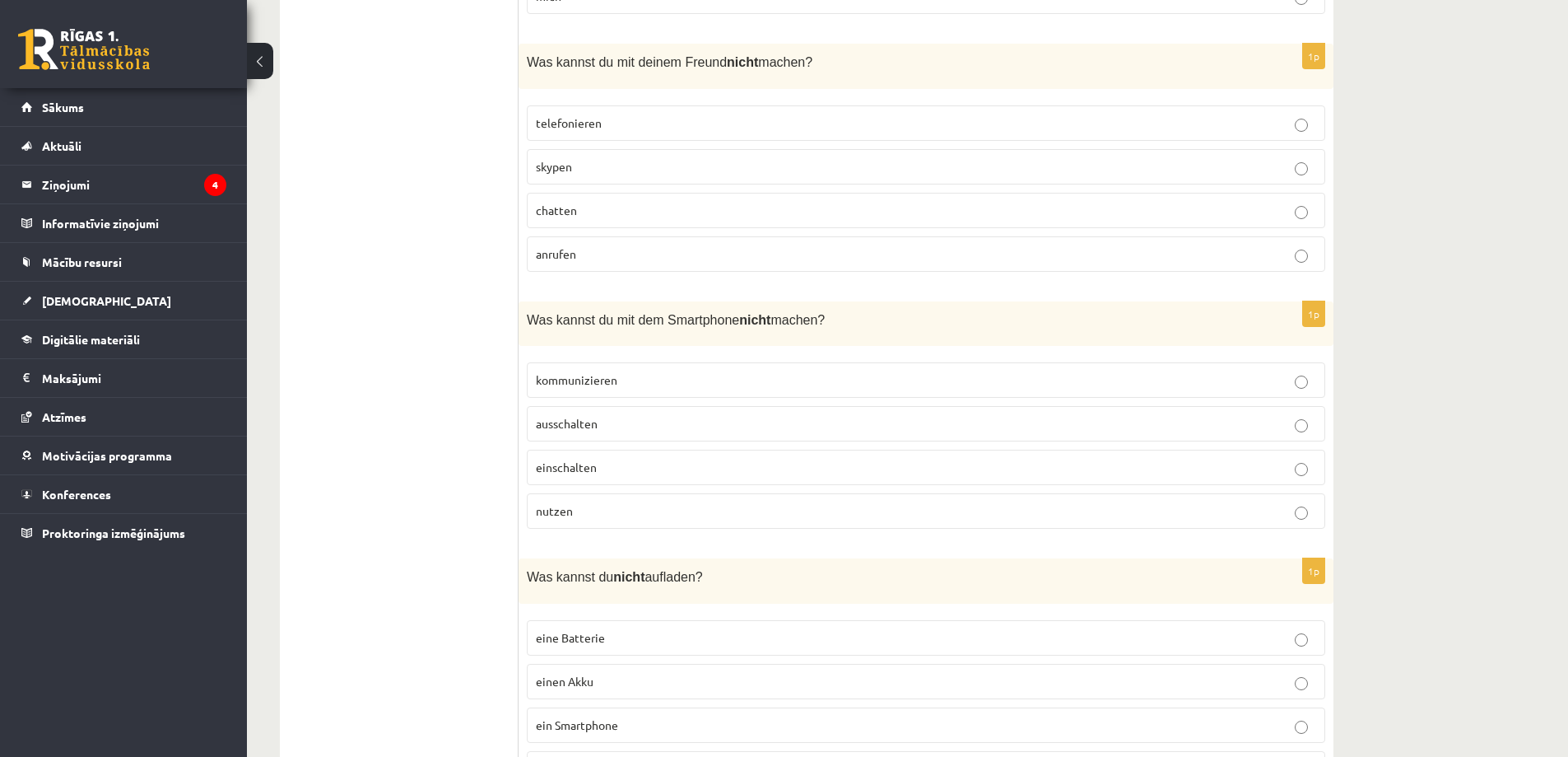
click at [677, 415] on p "ausschalten" at bounding box center [926, 424] width 780 height 18
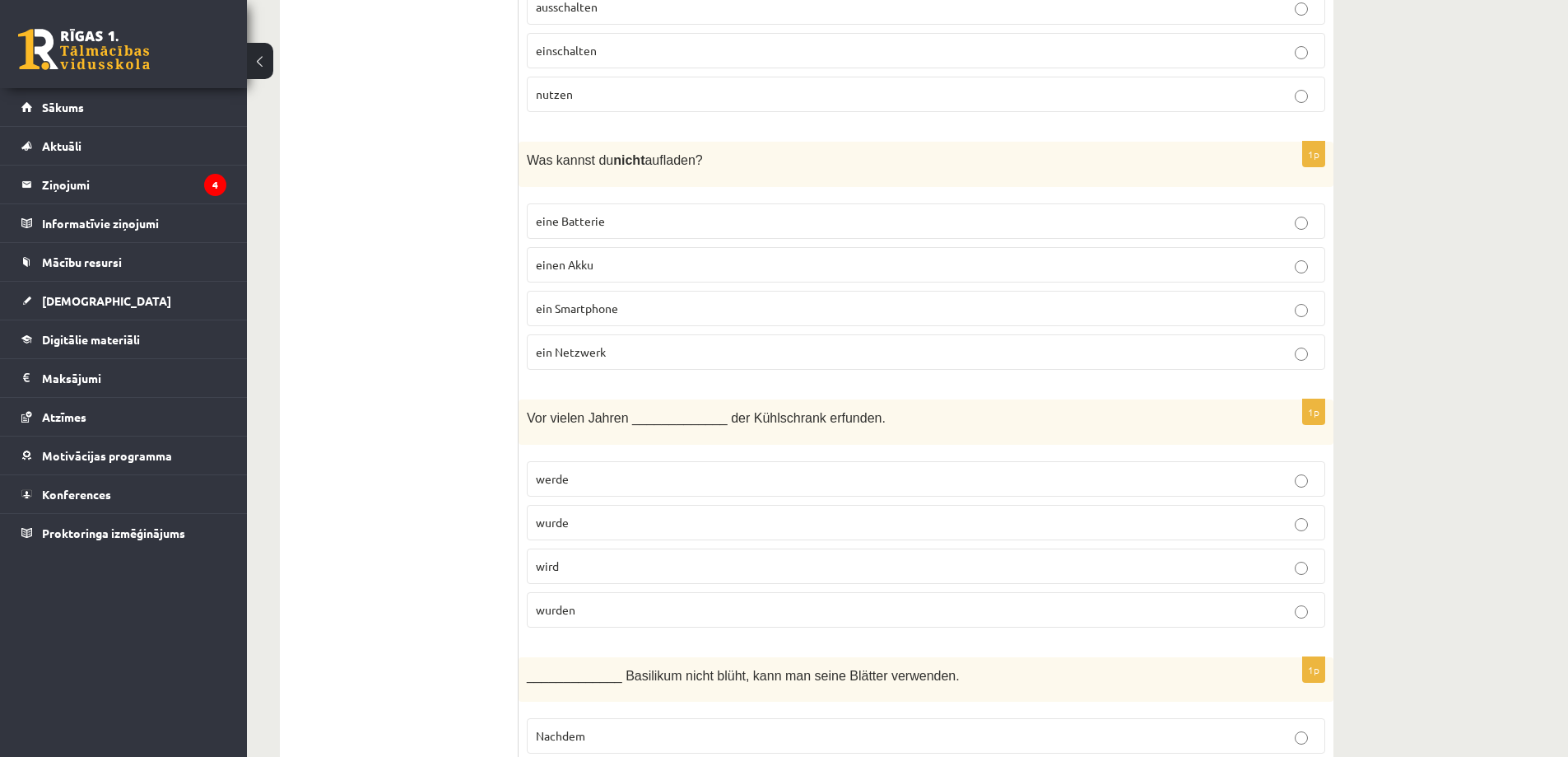
scroll to position [5929, 0]
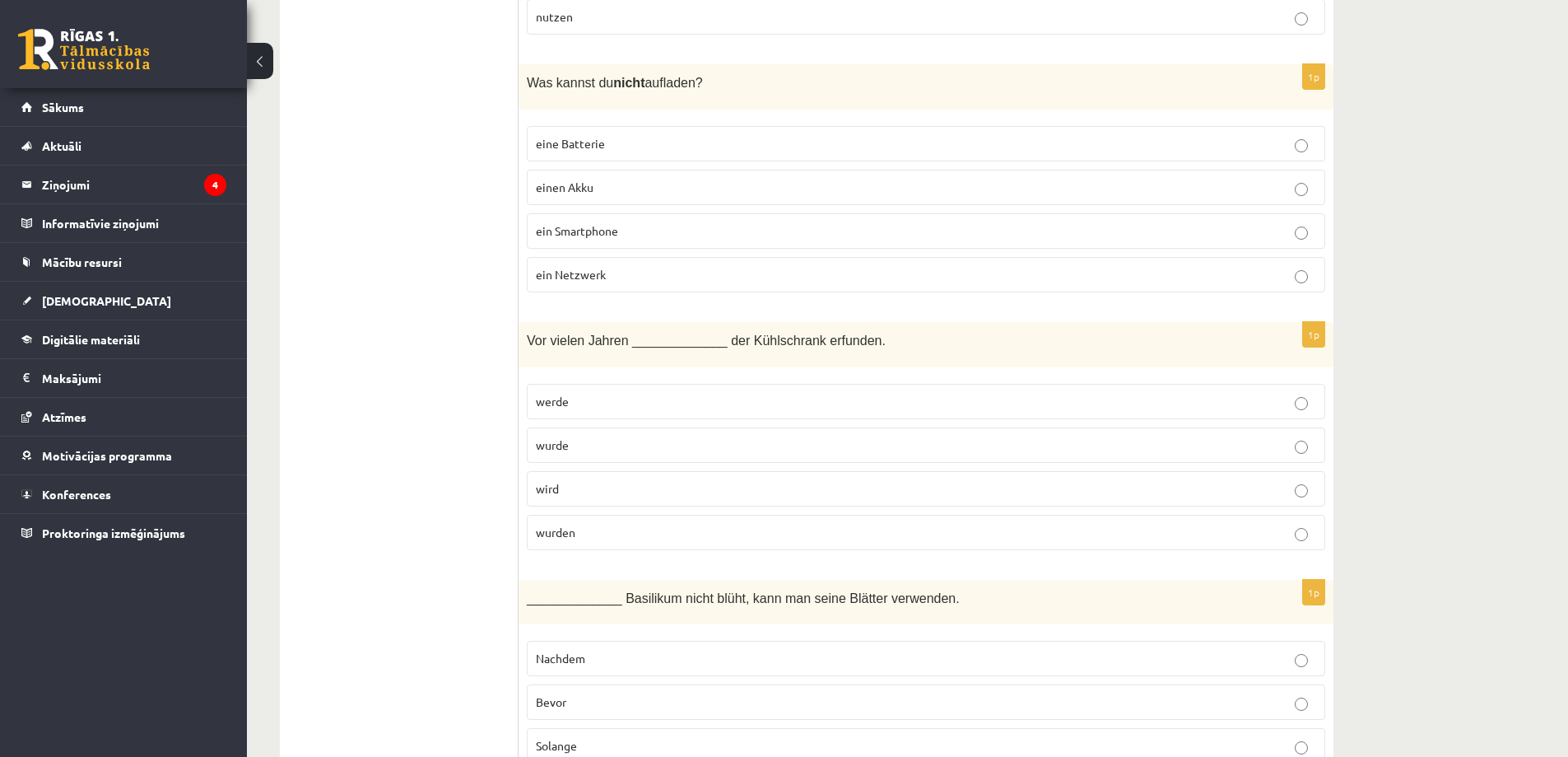
click at [647, 524] on p "wurden" at bounding box center [926, 532] width 780 height 18
click at [696, 266] on p "ein Netzwerk" at bounding box center [926, 275] width 780 height 18
click at [704, 524] on p "wurden" at bounding box center [926, 532] width 780 height 18
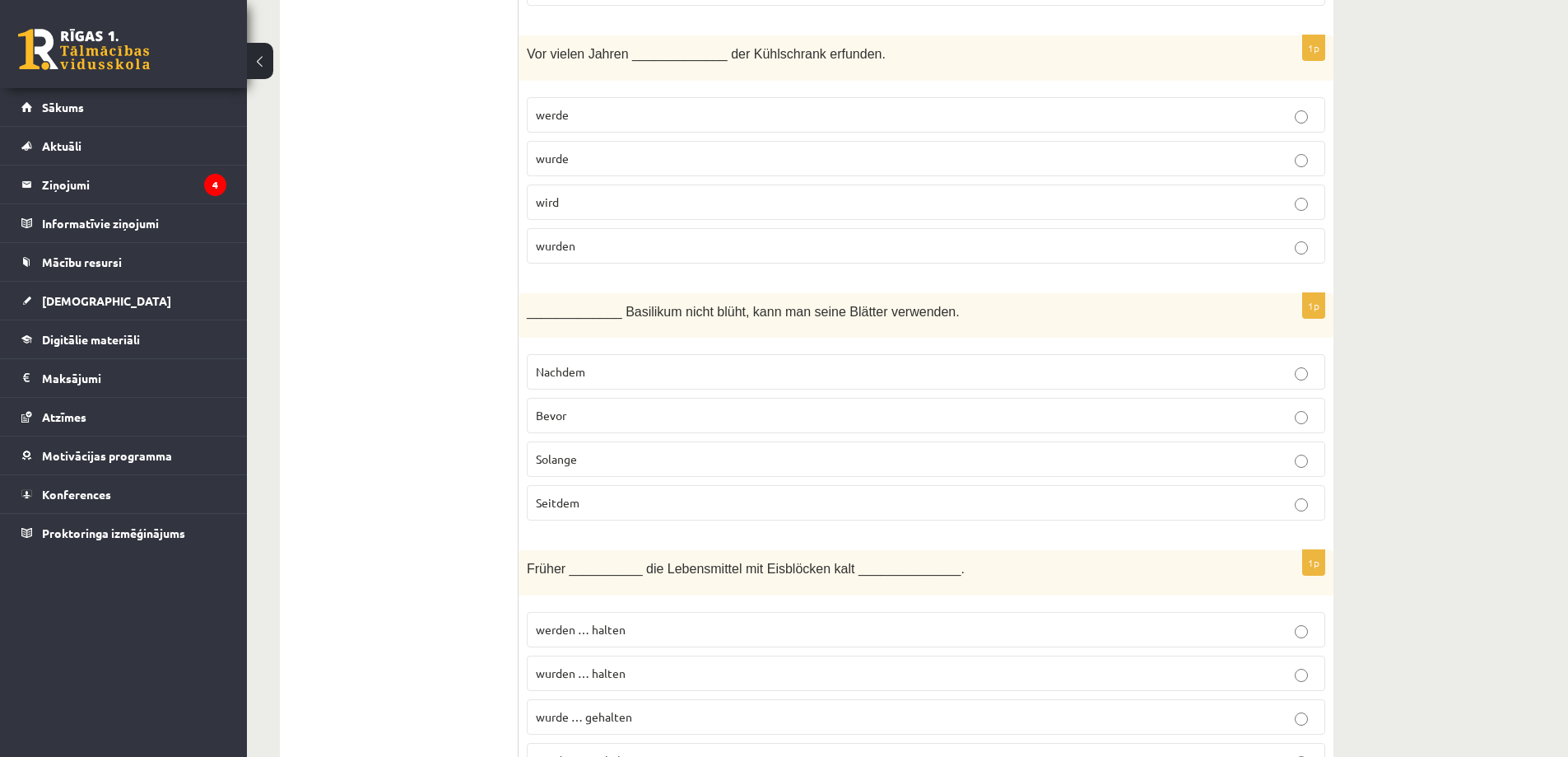
scroll to position [6259, 0]
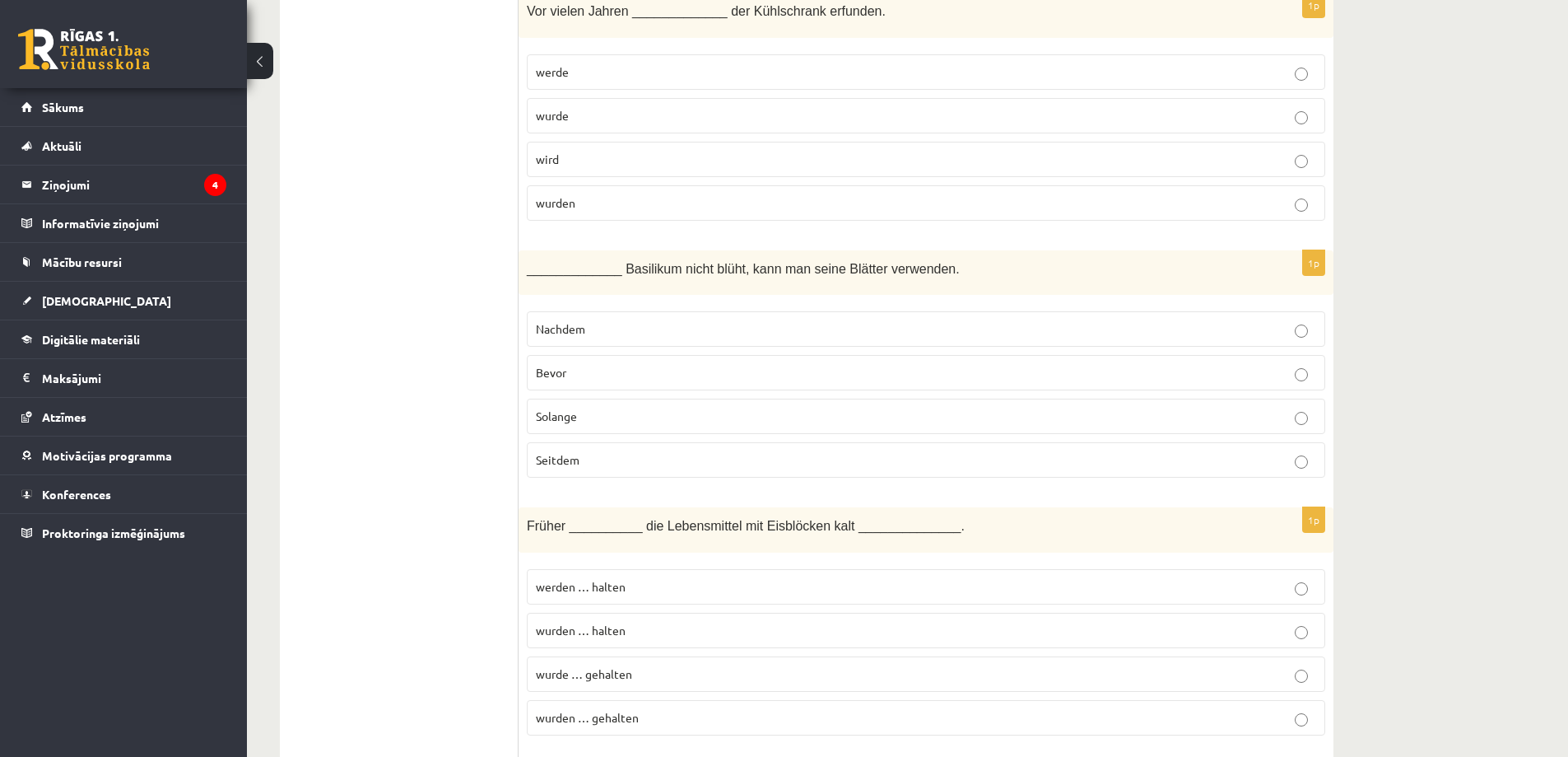
click at [811, 408] on p "Solange" at bounding box center [926, 416] width 780 height 18
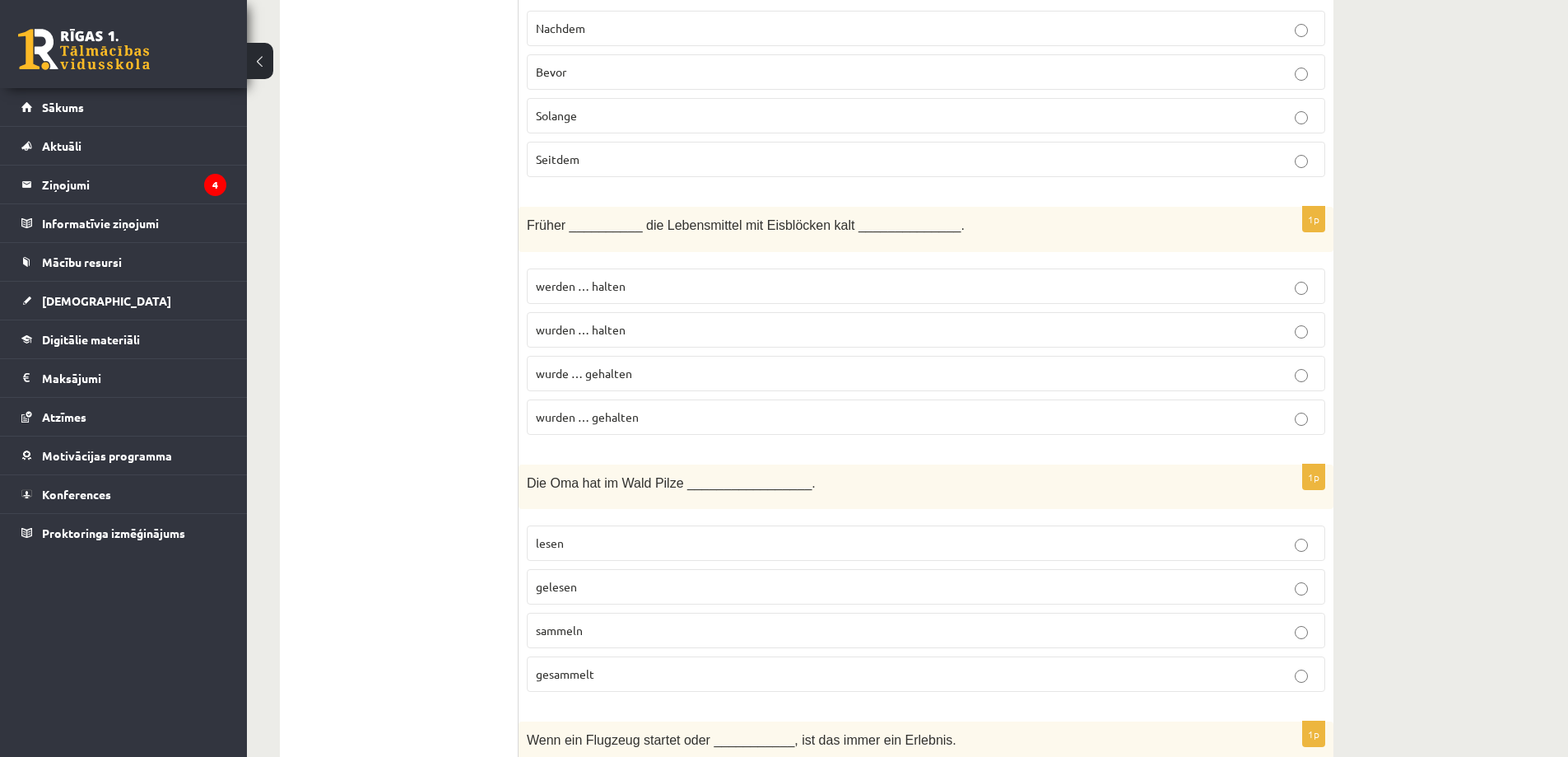
scroll to position [6588, 0]
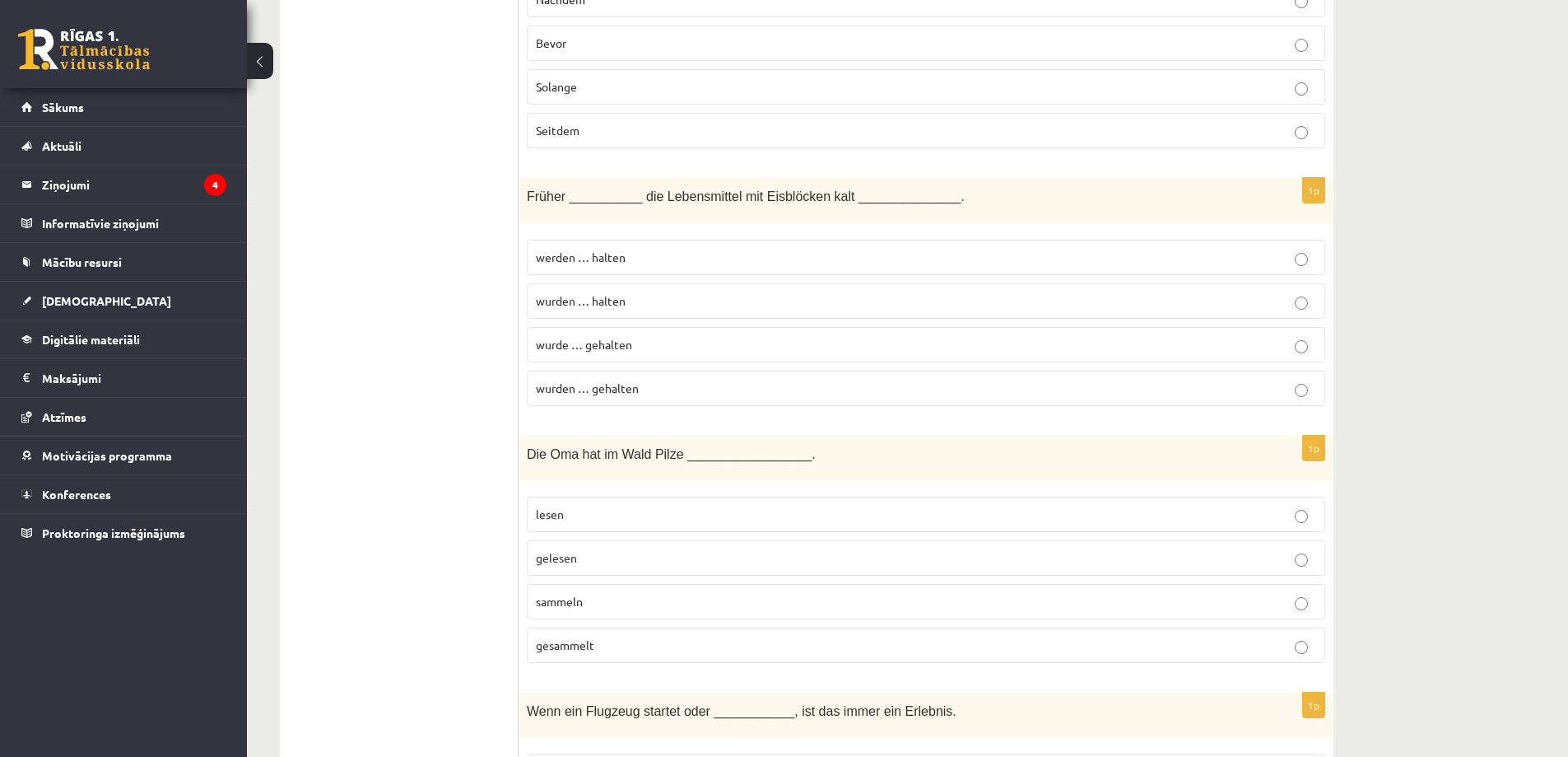
click at [672, 292] on p "wurden … halten" at bounding box center [926, 301] width 780 height 18
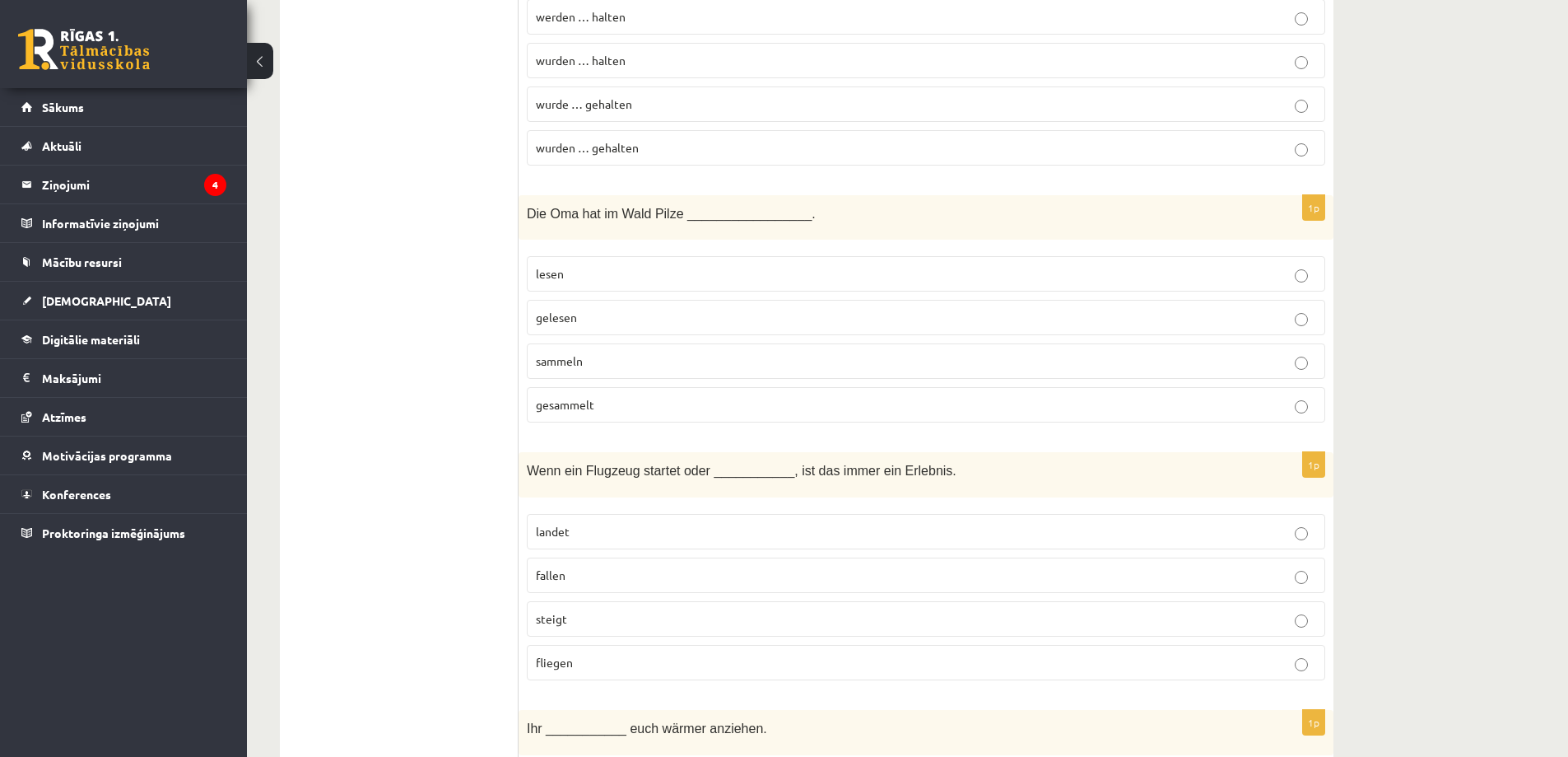
scroll to position [6835, 0]
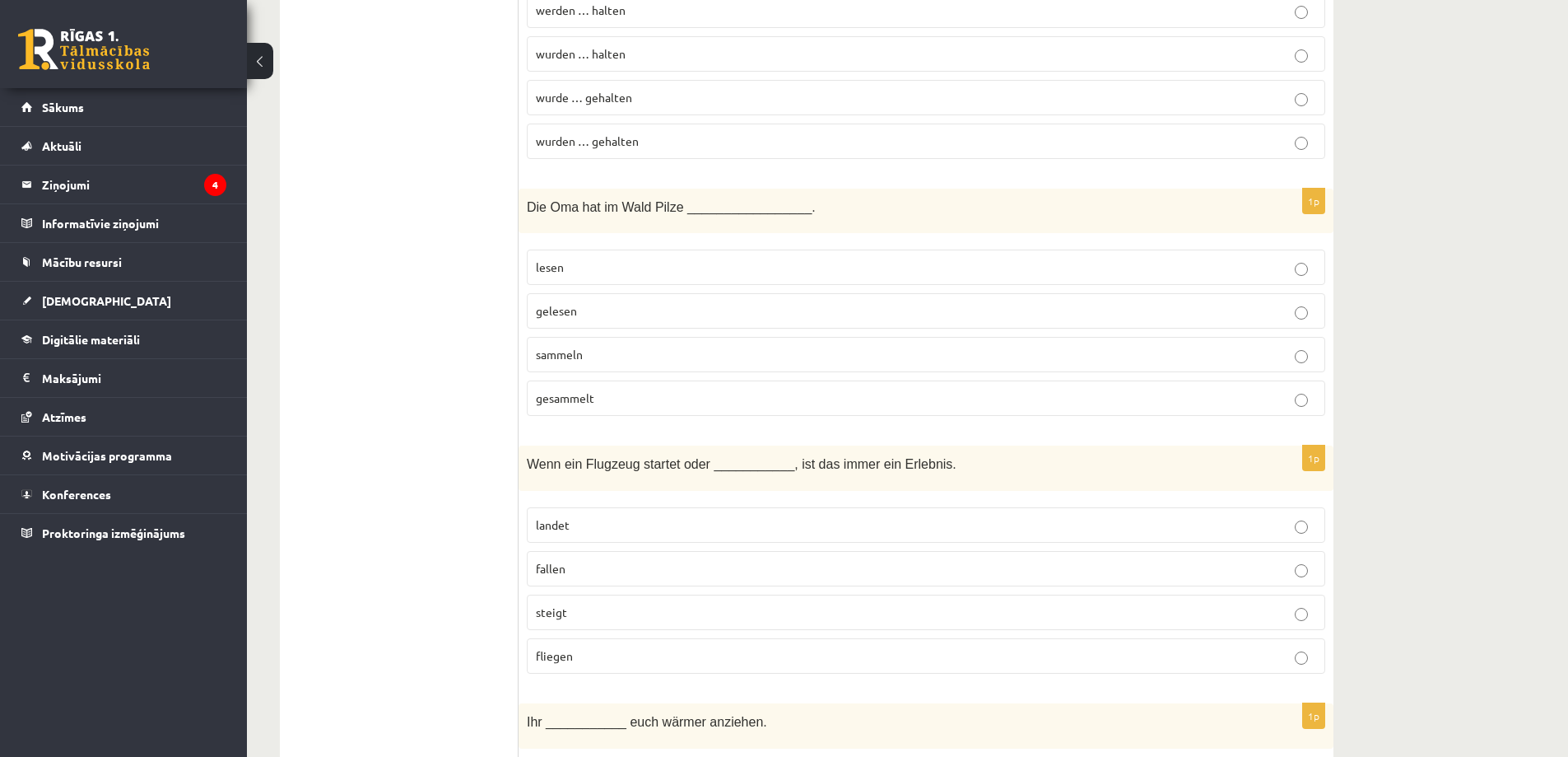
click at [630, 390] on p "gesammelt" at bounding box center [926, 398] width 780 height 18
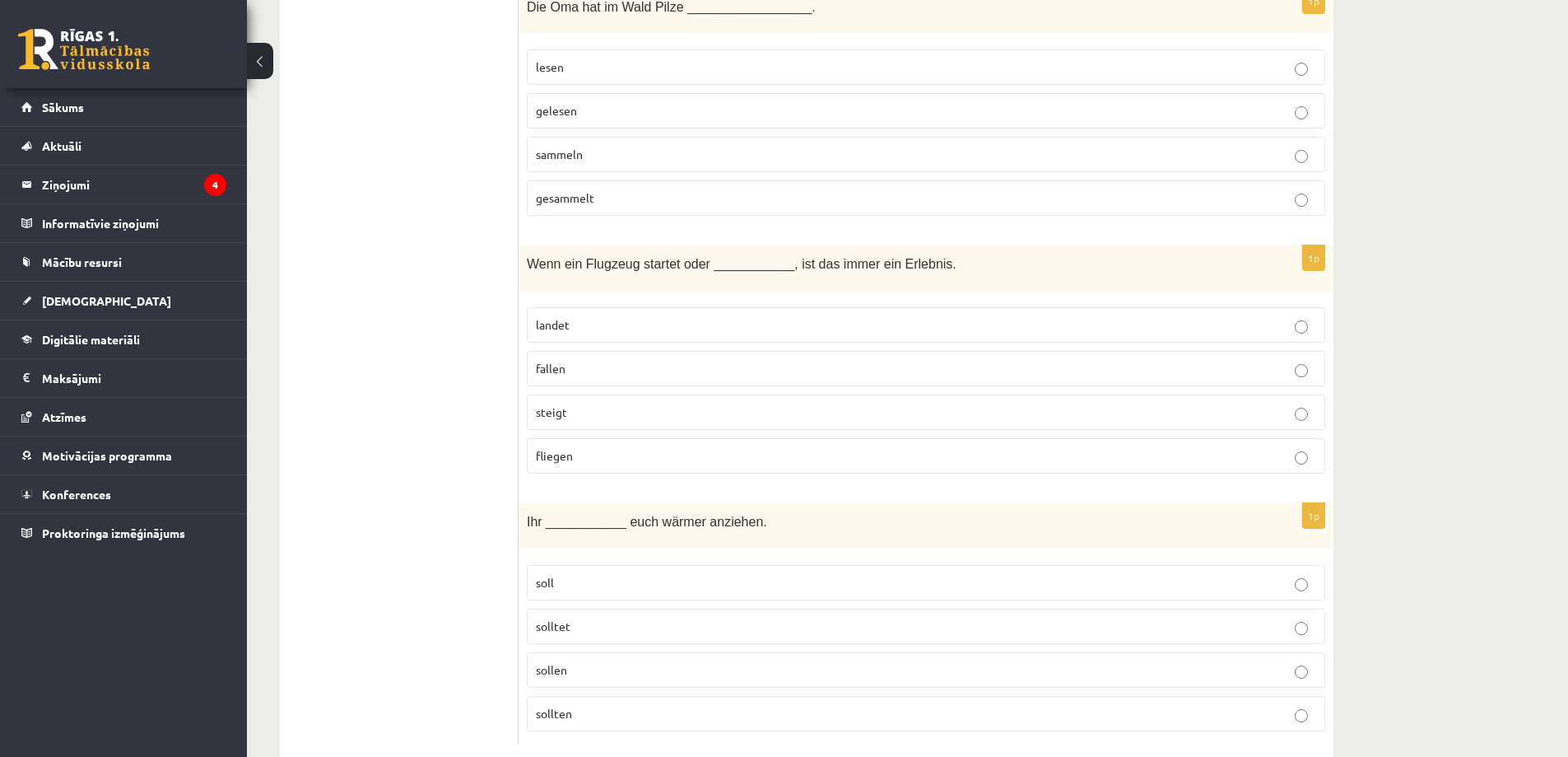
scroll to position [7054, 0]
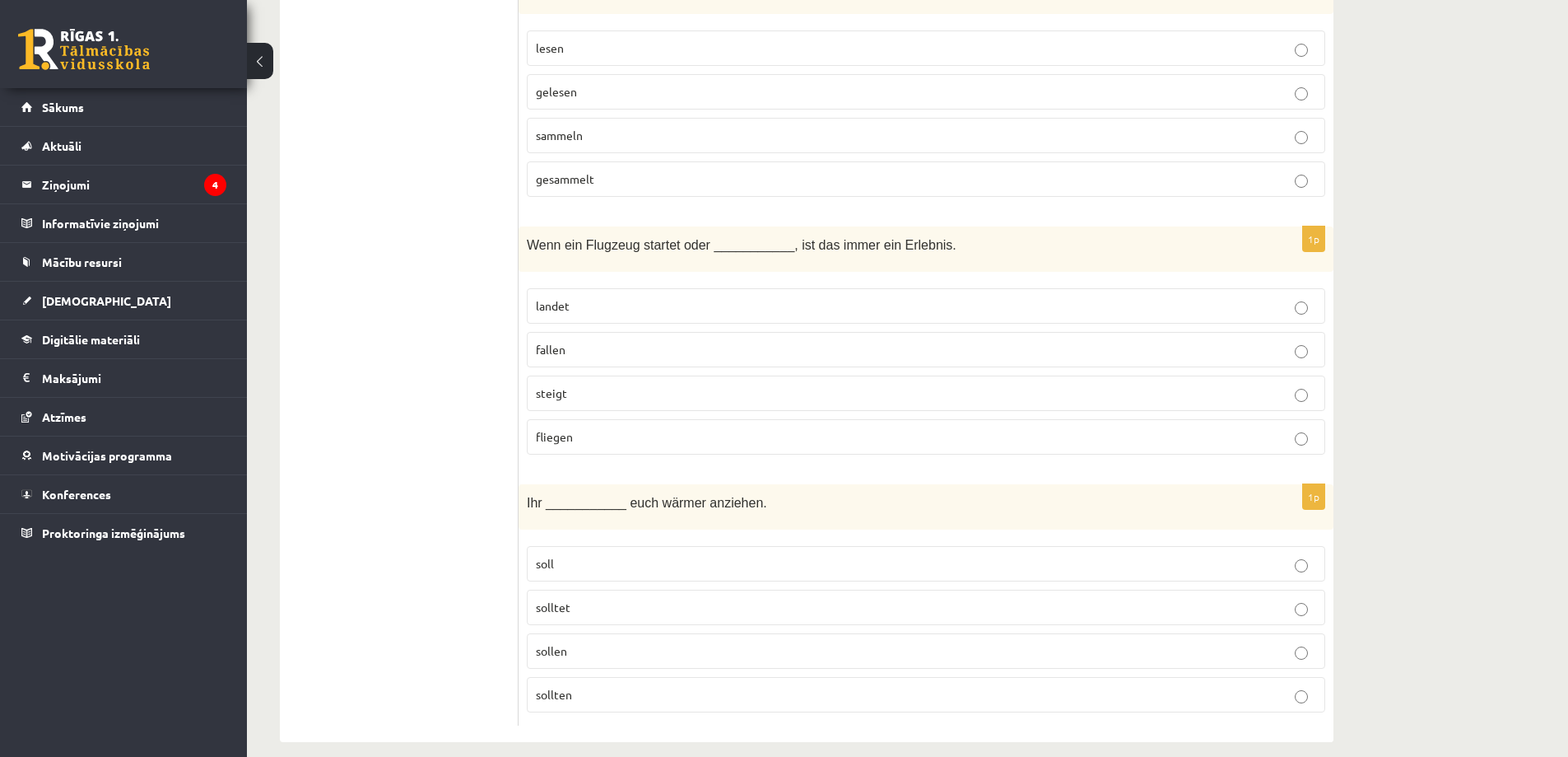
click at [660, 297] on p "landet" at bounding box center [926, 306] width 780 height 18
click at [639, 642] on p "sollen" at bounding box center [926, 651] width 780 height 18
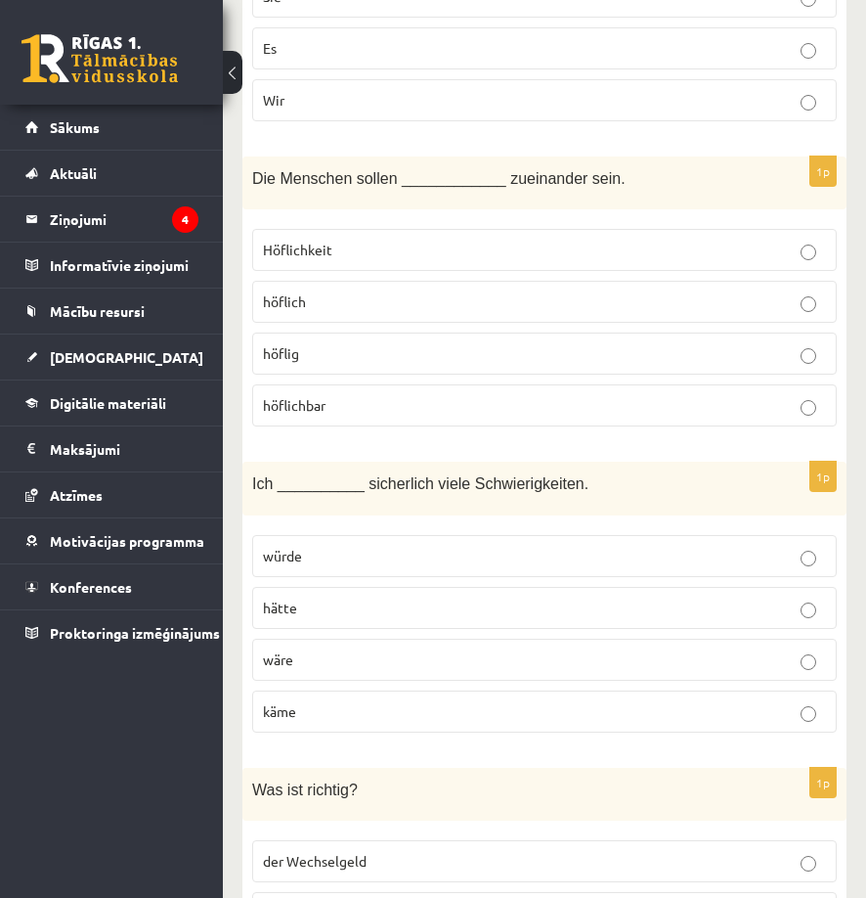
scroll to position [1581, 0]
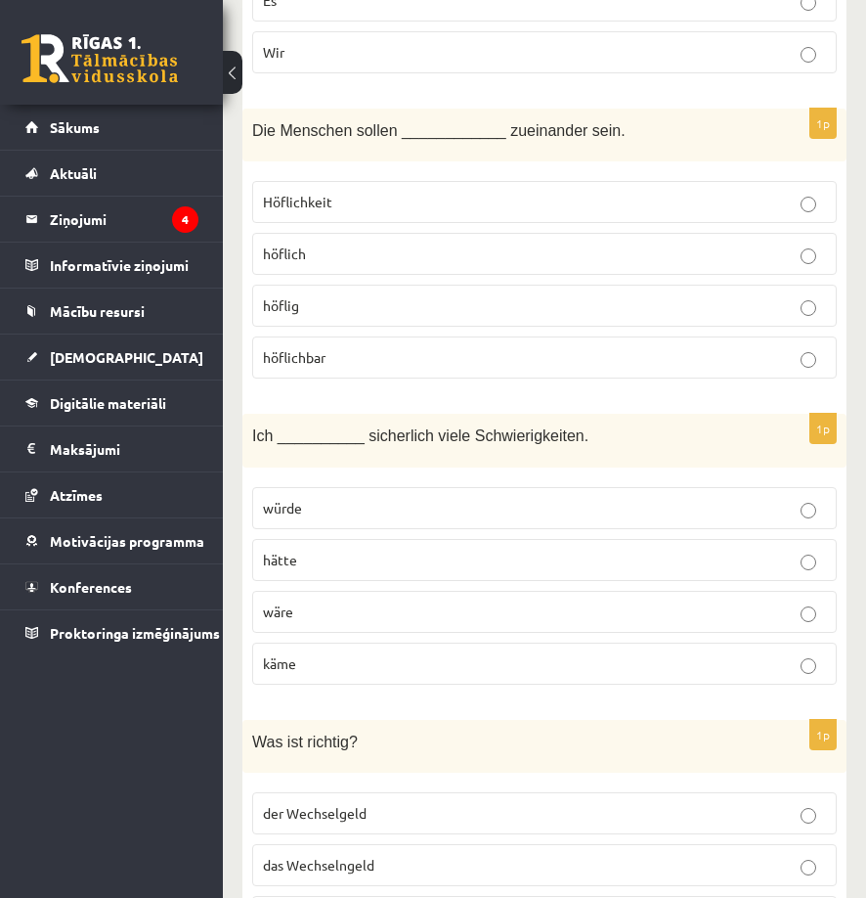
click at [493, 574] on label "hätte" at bounding box center [544, 560] width 585 height 42
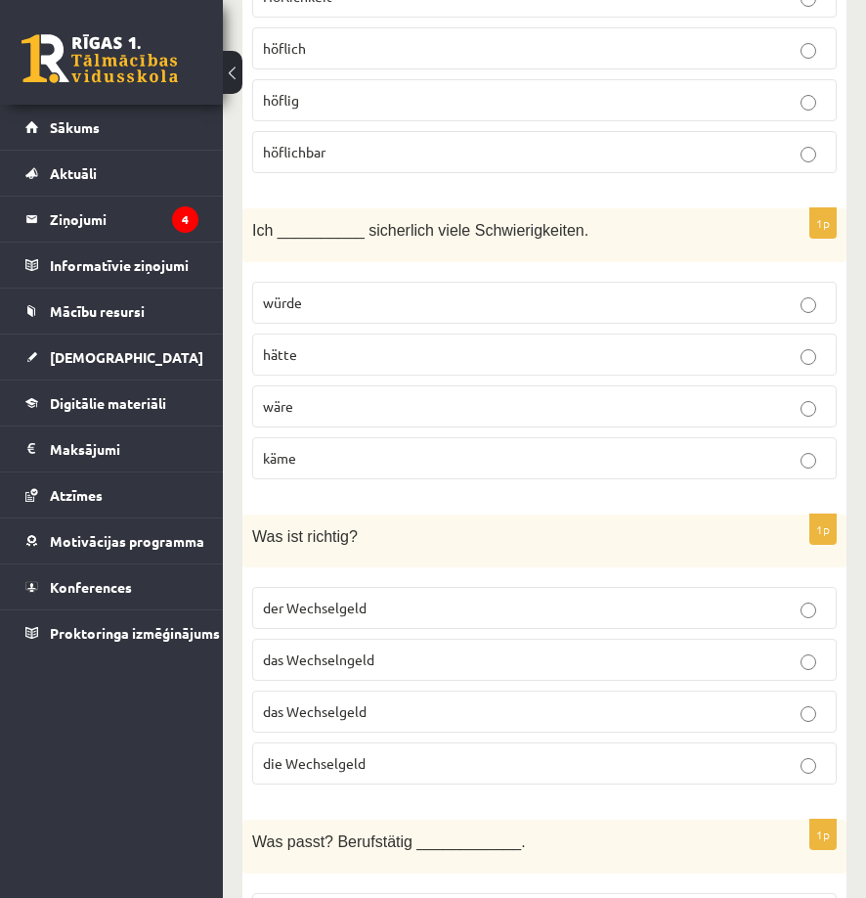
scroll to position [1875, 0]
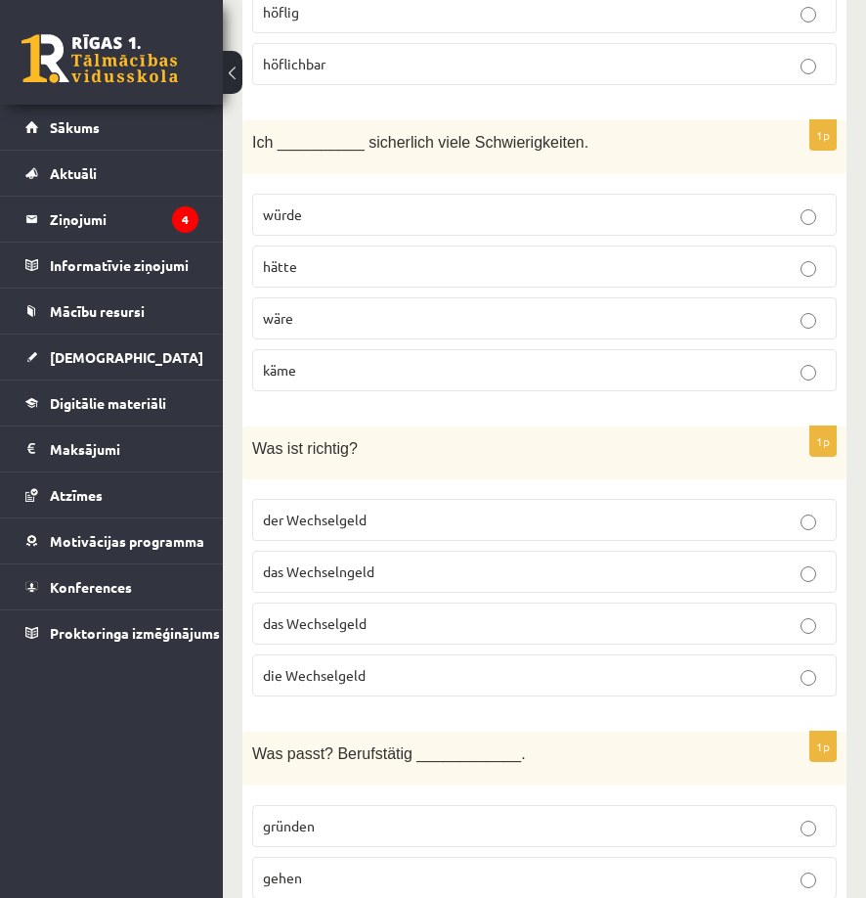
click at [342, 622] on span "das Wechselgeld" at bounding box center [315, 623] width 104 height 18
click at [367, 626] on p "das Wechselgeld" at bounding box center [544, 623] width 563 height 21
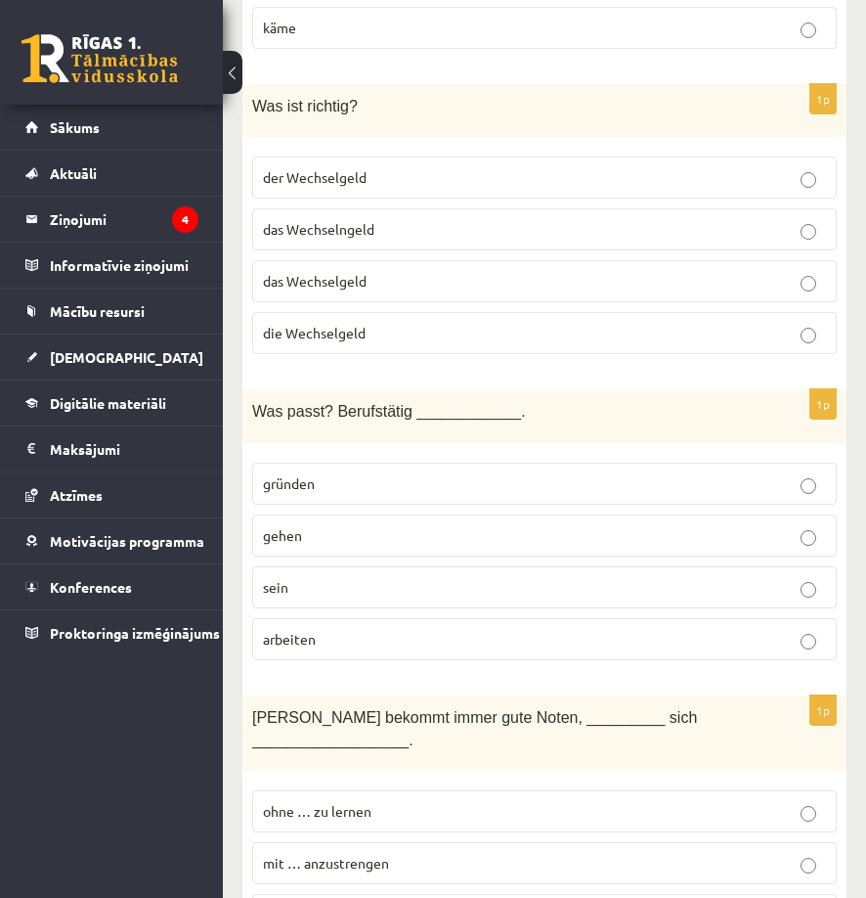
scroll to position [2266, 0]
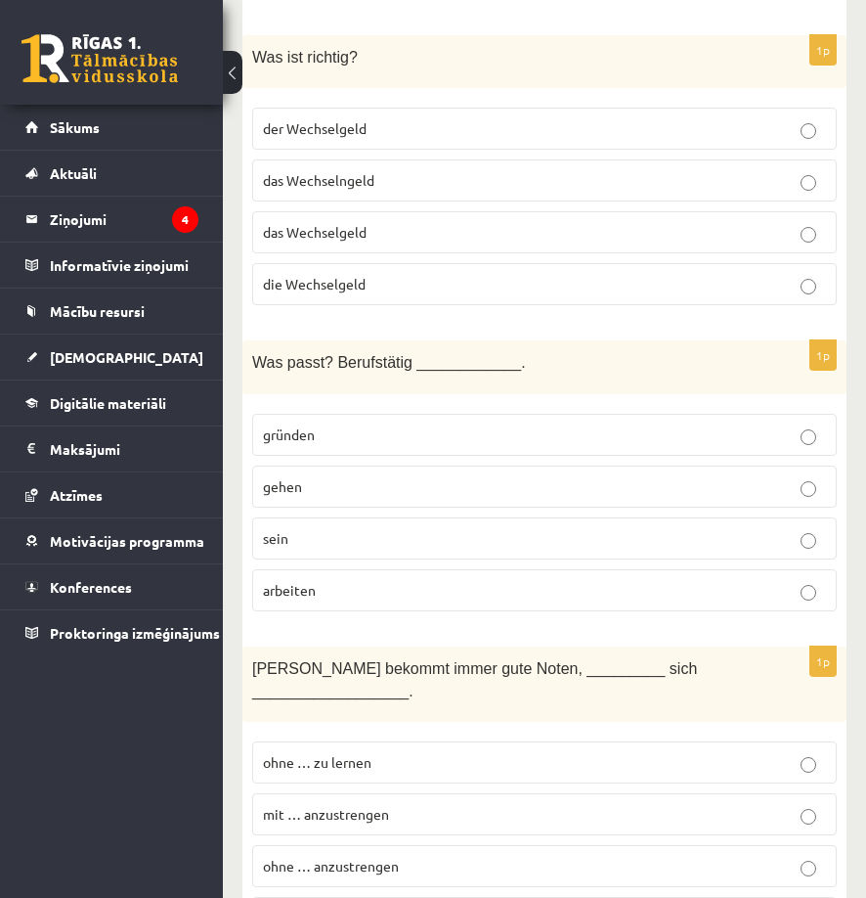
click at [320, 534] on p "sein" at bounding box center [544, 538] width 563 height 21
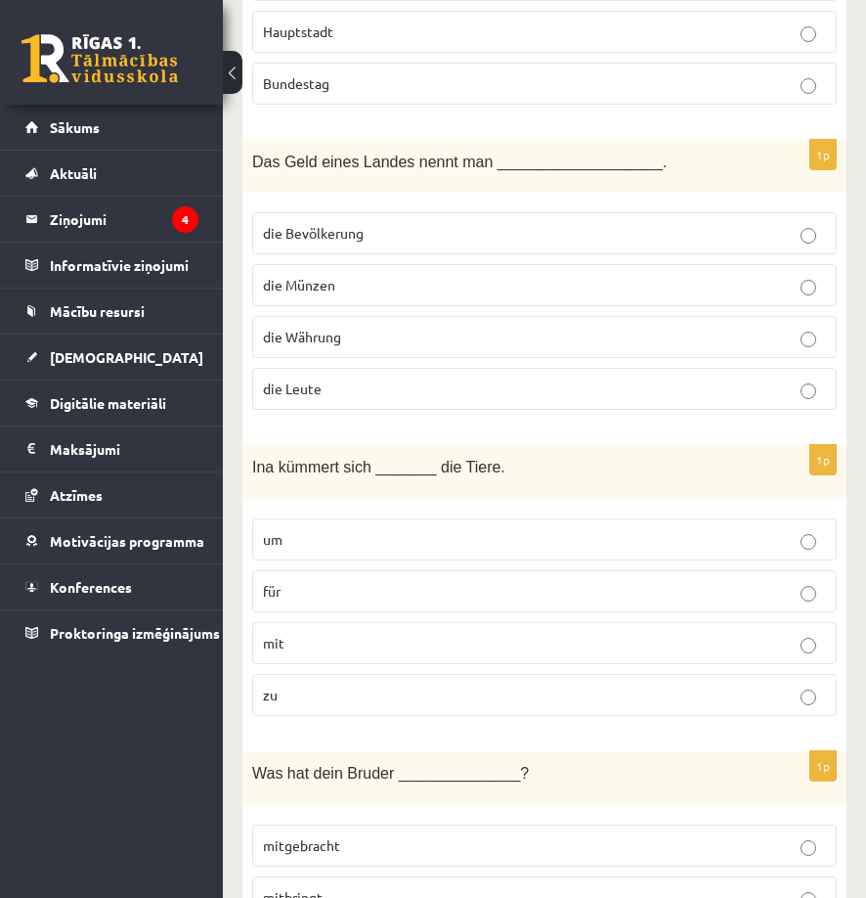
scroll to position [3440, 0]
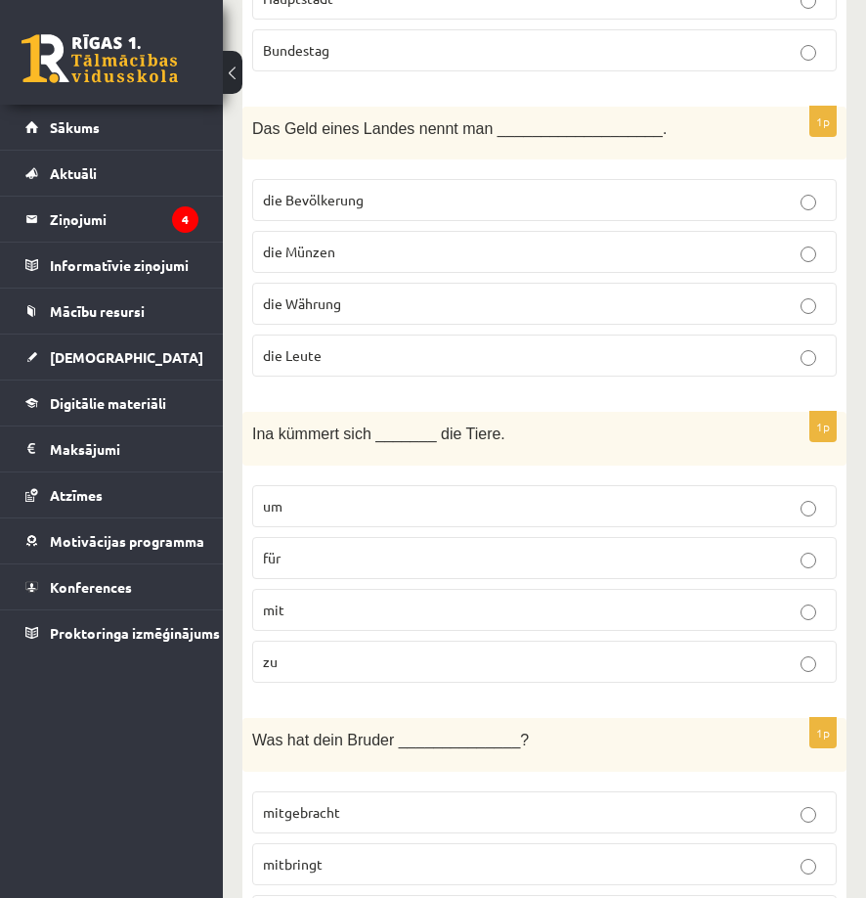
click at [402, 496] on p "um" at bounding box center [544, 506] width 563 height 21
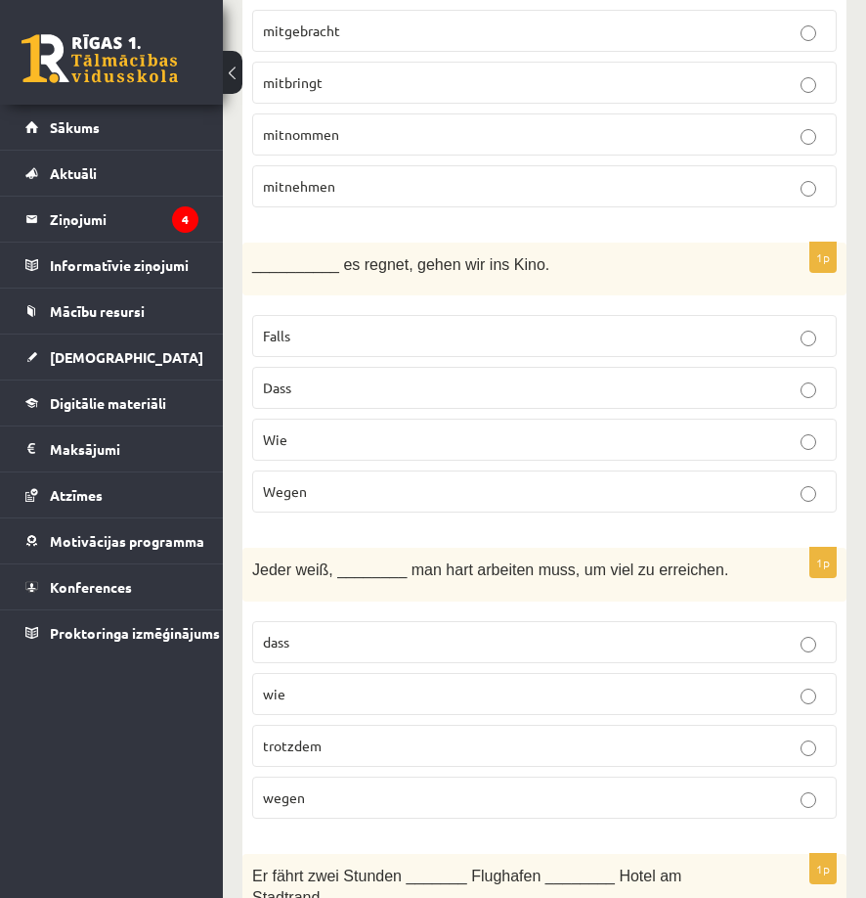
scroll to position [4222, 0]
click at [361, 325] on p "Falls" at bounding box center [544, 335] width 563 height 21
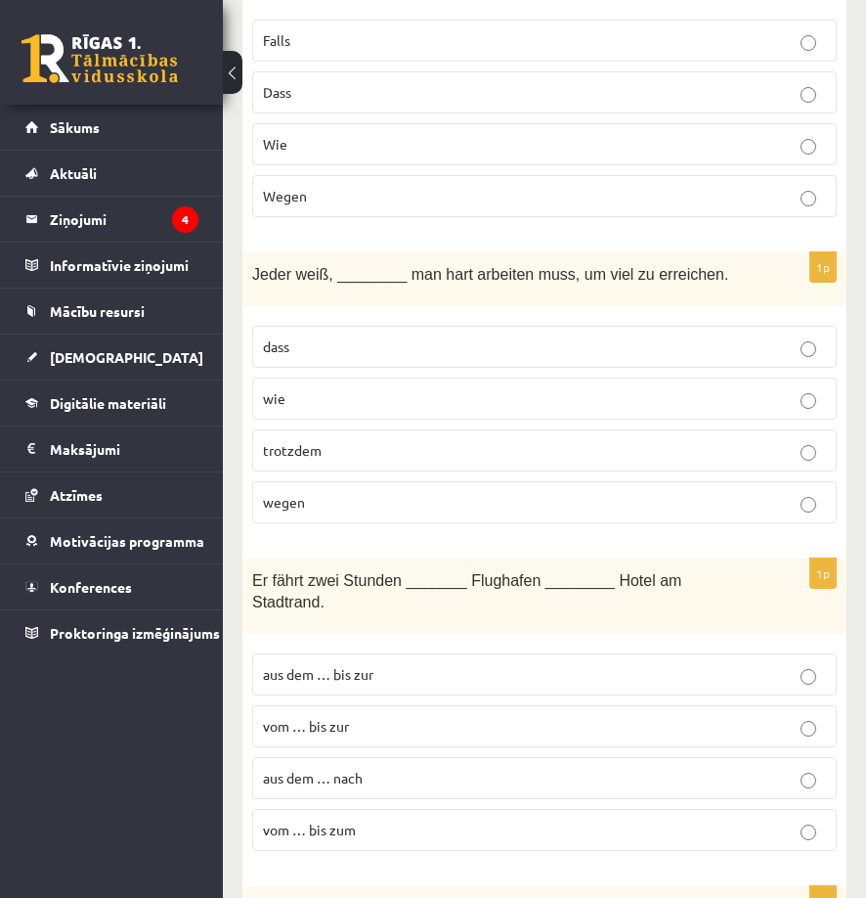
scroll to position [4711, 0]
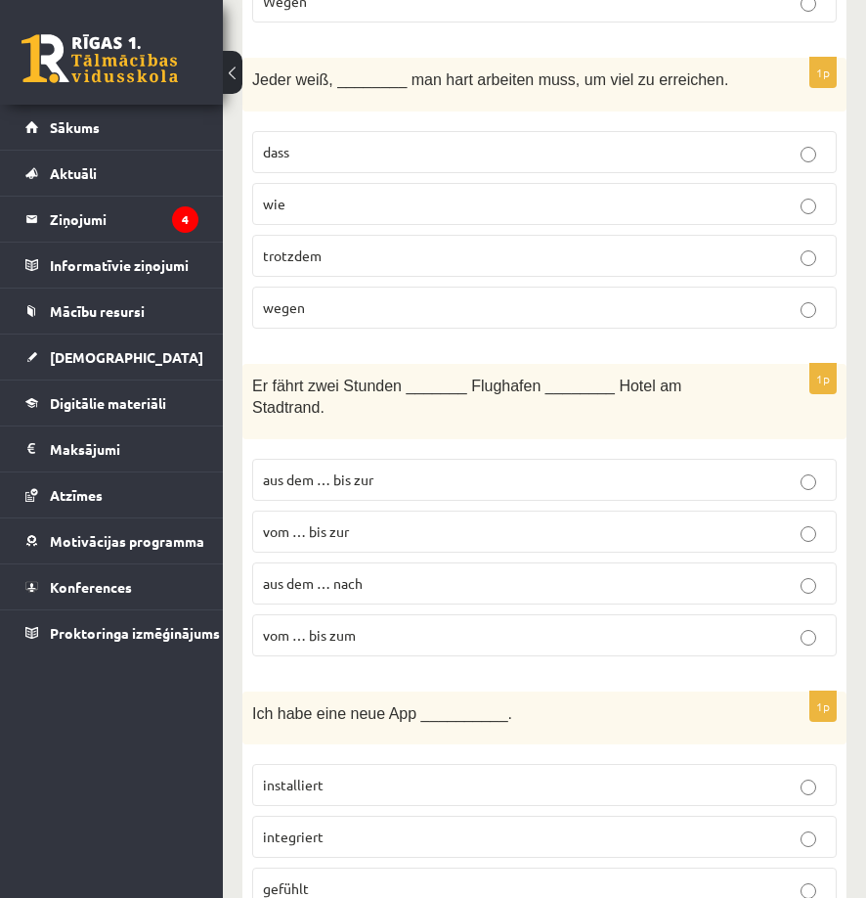
click at [414, 521] on p "vom … bis zur" at bounding box center [544, 531] width 563 height 21
click at [403, 625] on p "vom … bis zum" at bounding box center [544, 635] width 563 height 21
click at [366, 521] on p "vom … bis zur" at bounding box center [544, 531] width 563 height 21
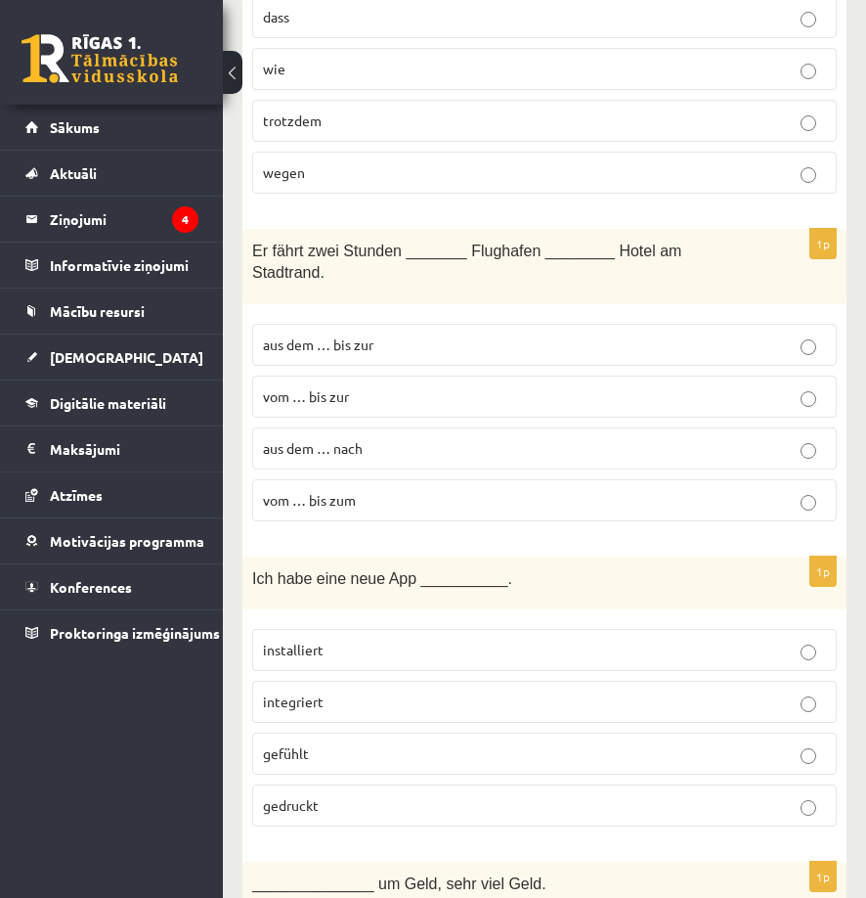
scroll to position [4907, 0]
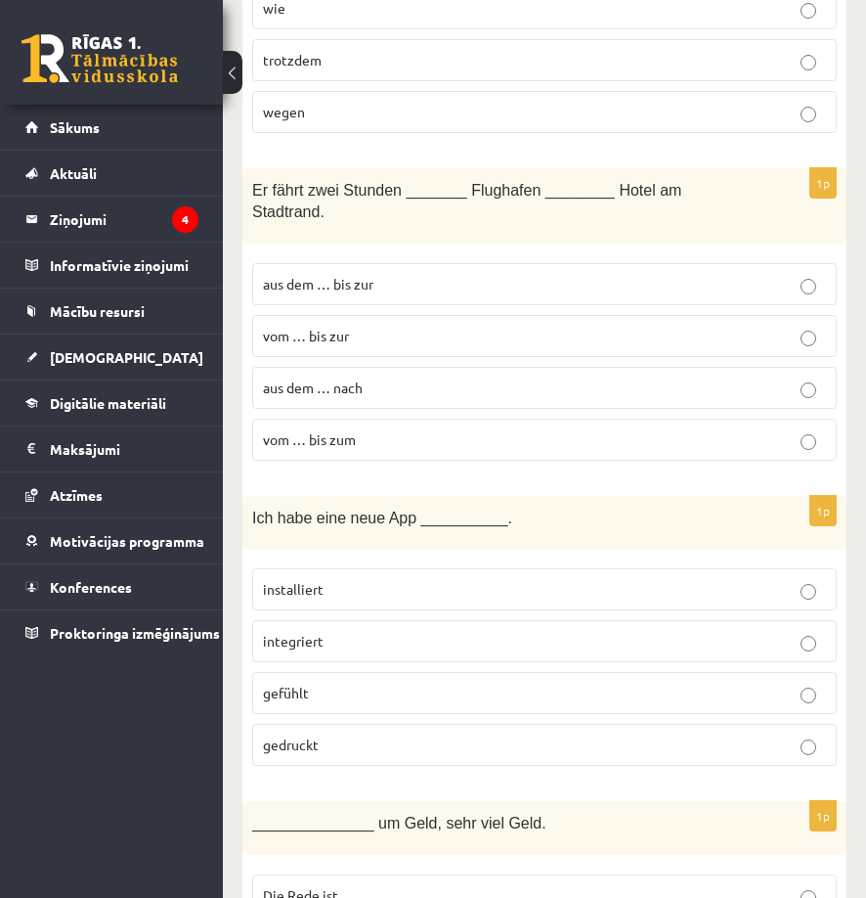
click at [382, 419] on label "vom … bis zum" at bounding box center [544, 440] width 585 height 42
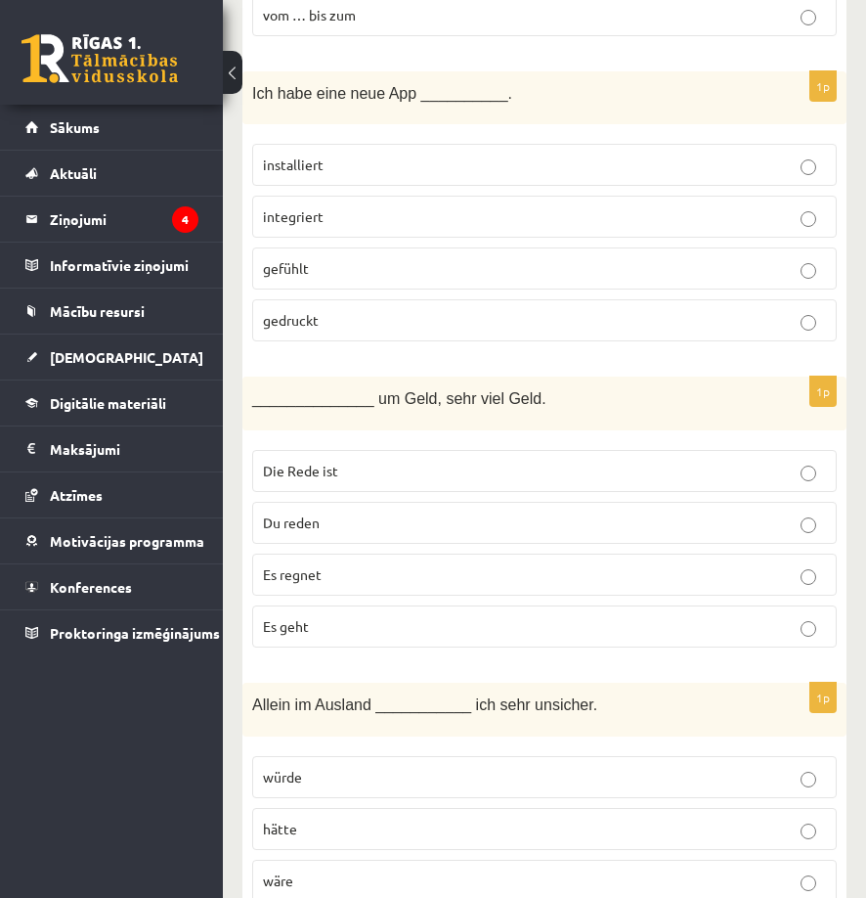
scroll to position [5493, 0]
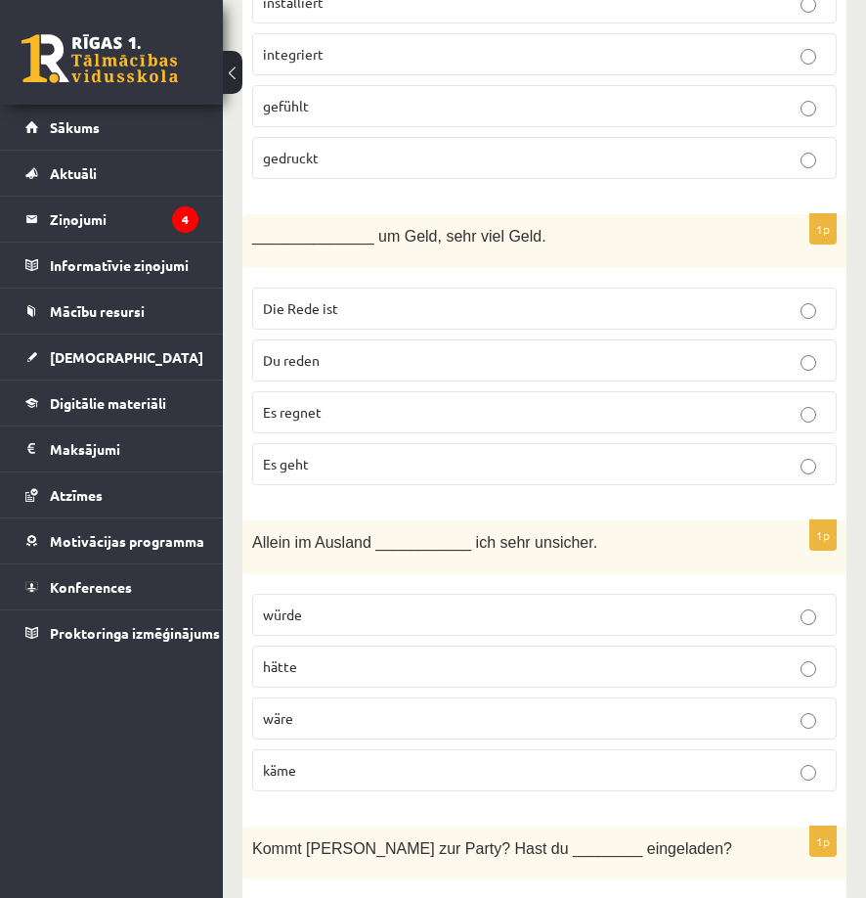
click at [436, 443] on label "Es geht" at bounding box center [544, 464] width 585 height 42
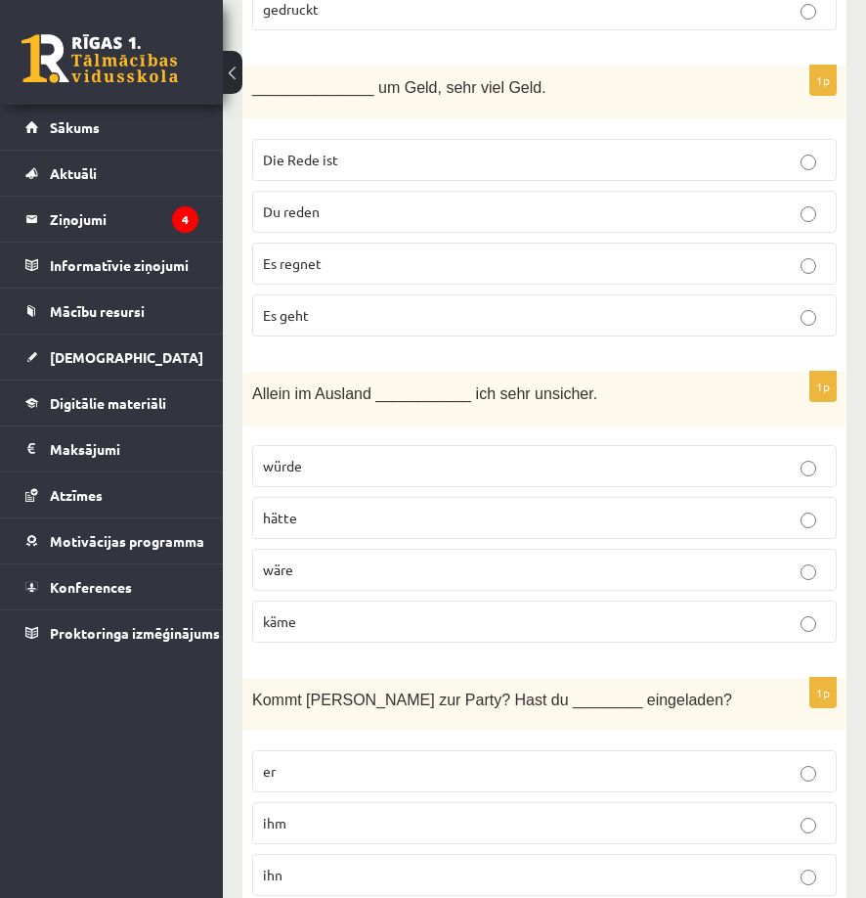
scroll to position [5689, 0]
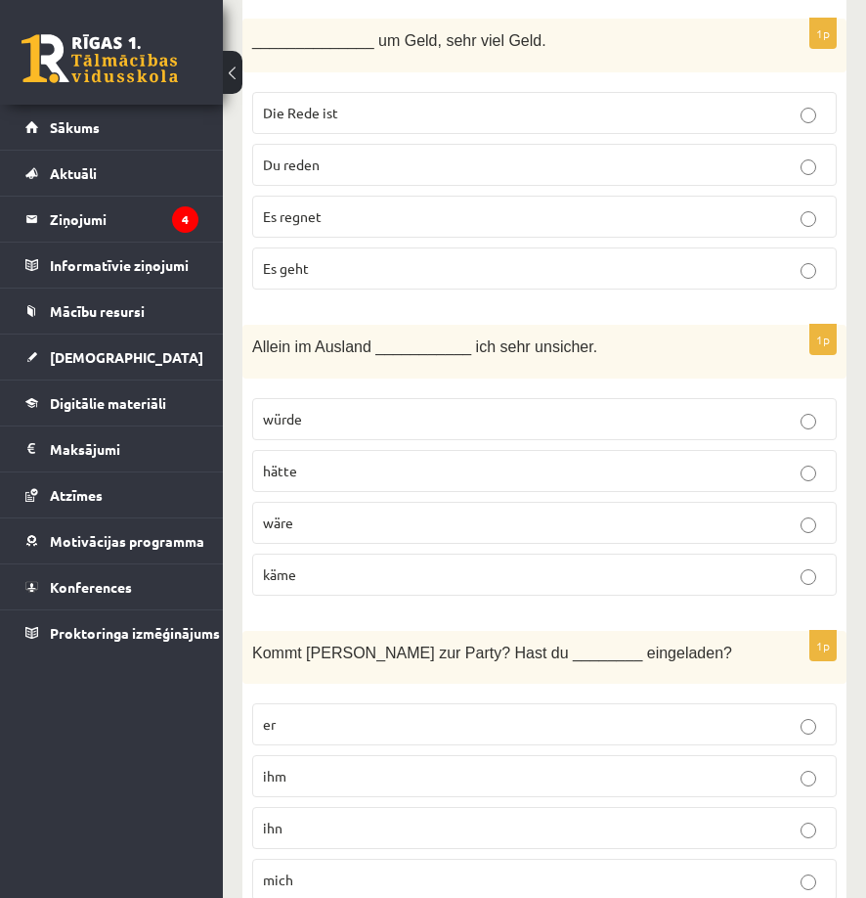
click at [389, 512] on p "wäre" at bounding box center [544, 522] width 563 height 21
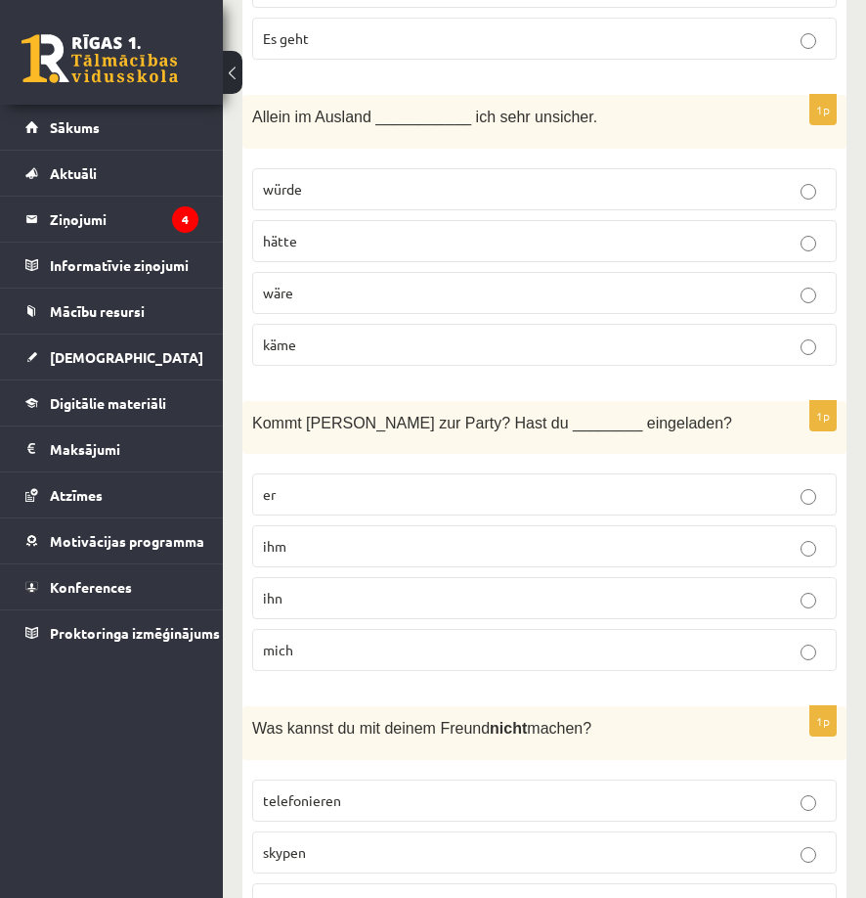
scroll to position [6080, 0]
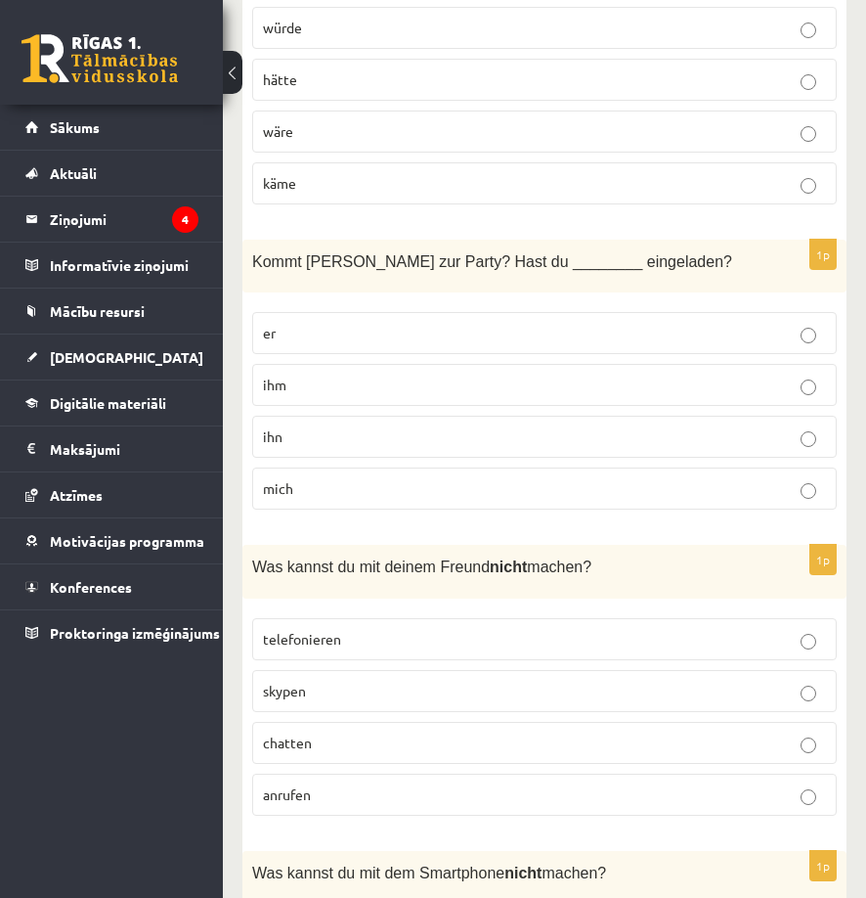
drag, startPoint x: 387, startPoint y: 749, endPoint x: 386, endPoint y: 682, distance: 67.5
click at [386, 784] on p "anrufen" at bounding box center [544, 794] width 563 height 21
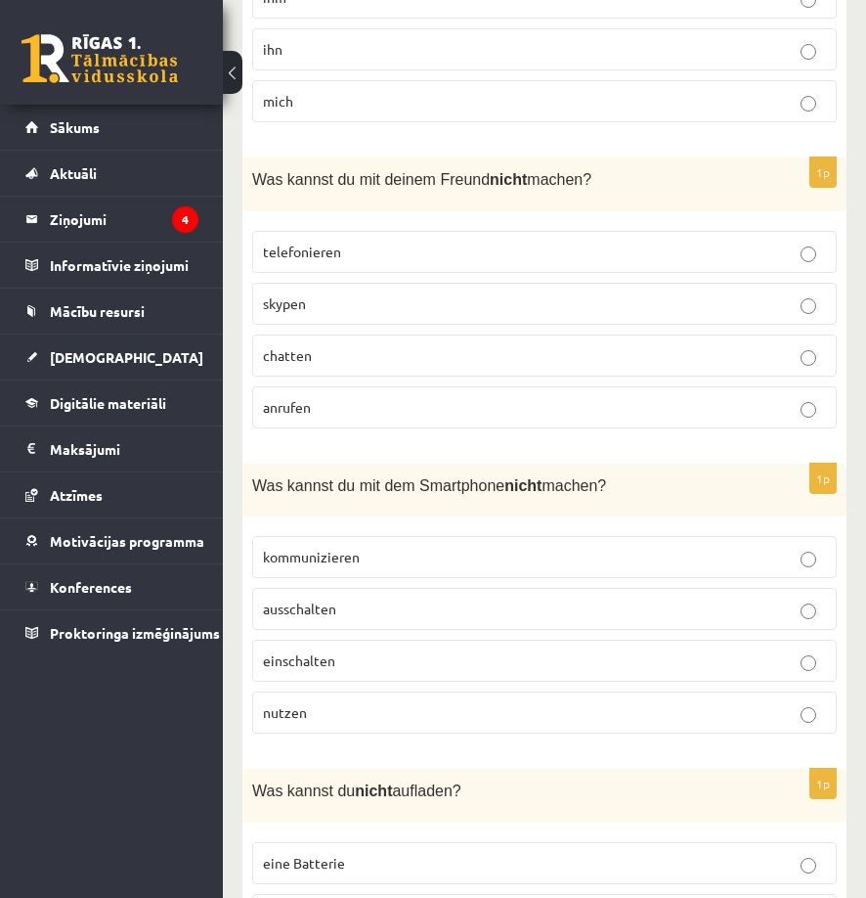
scroll to position [6471, 0]
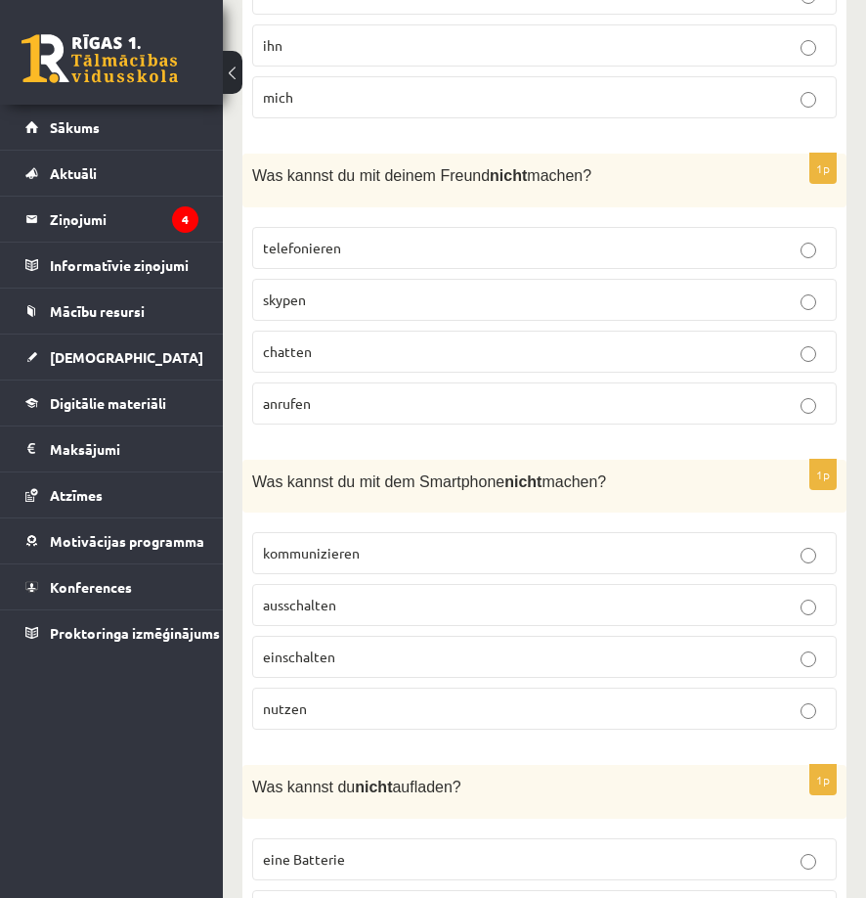
click at [405, 698] on p "nutzen" at bounding box center [544, 708] width 563 height 21
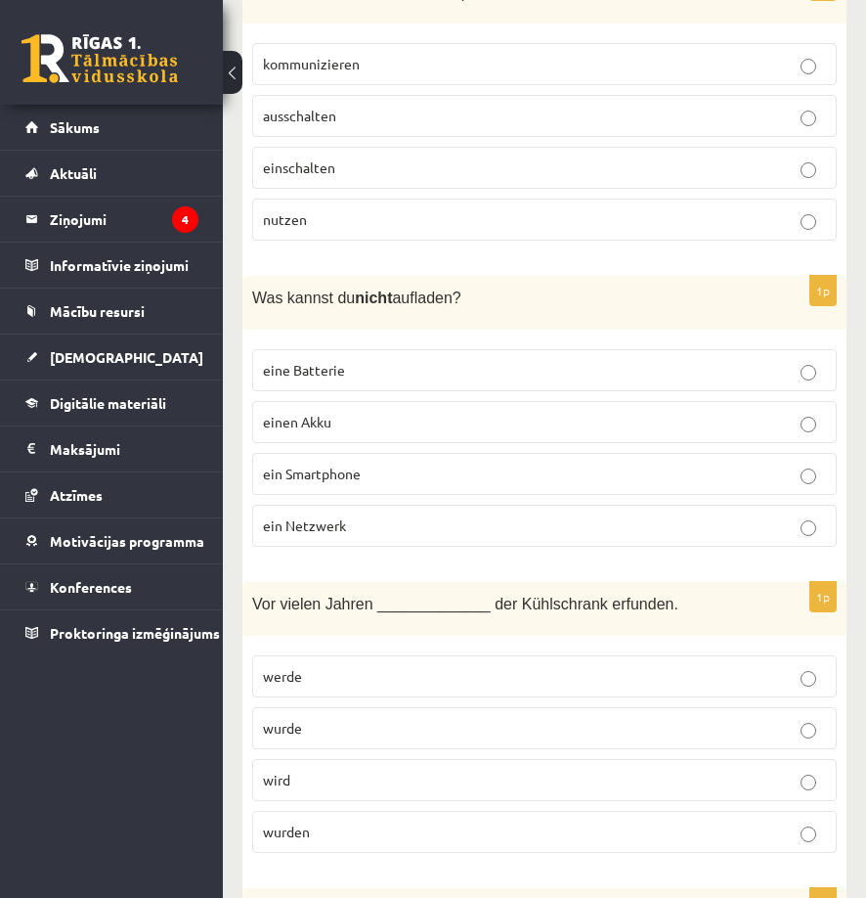
scroll to position [7156, 0]
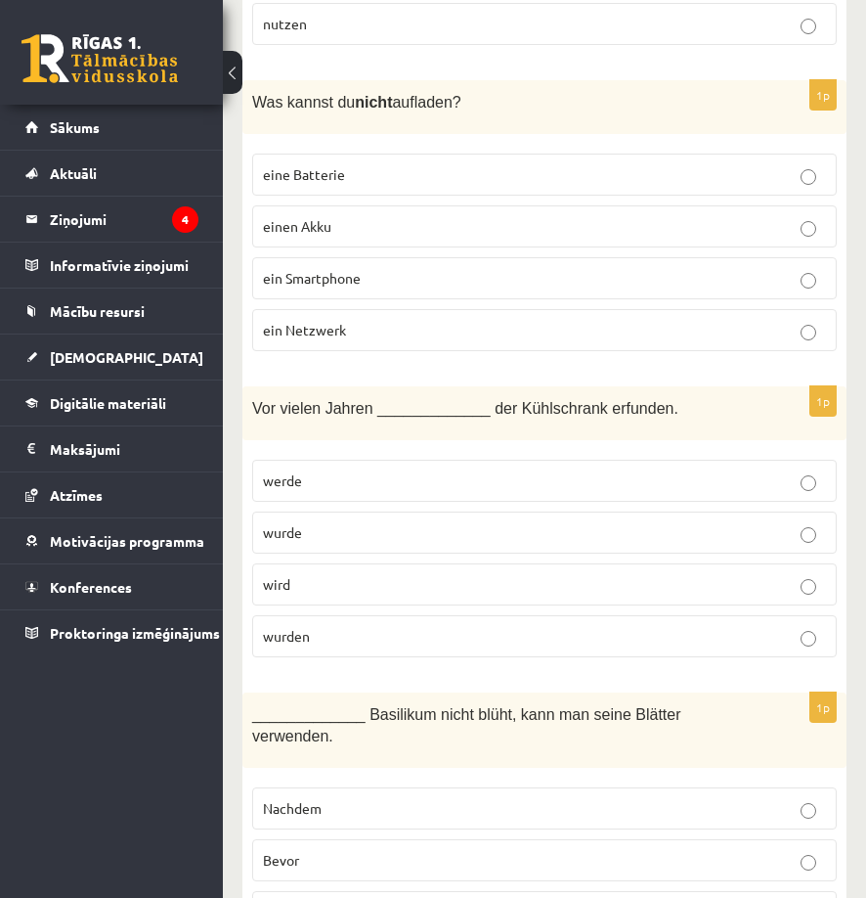
click at [397, 522] on p "wurde" at bounding box center [544, 532] width 563 height 21
click at [441, 626] on p "wurden" at bounding box center [544, 636] width 563 height 21
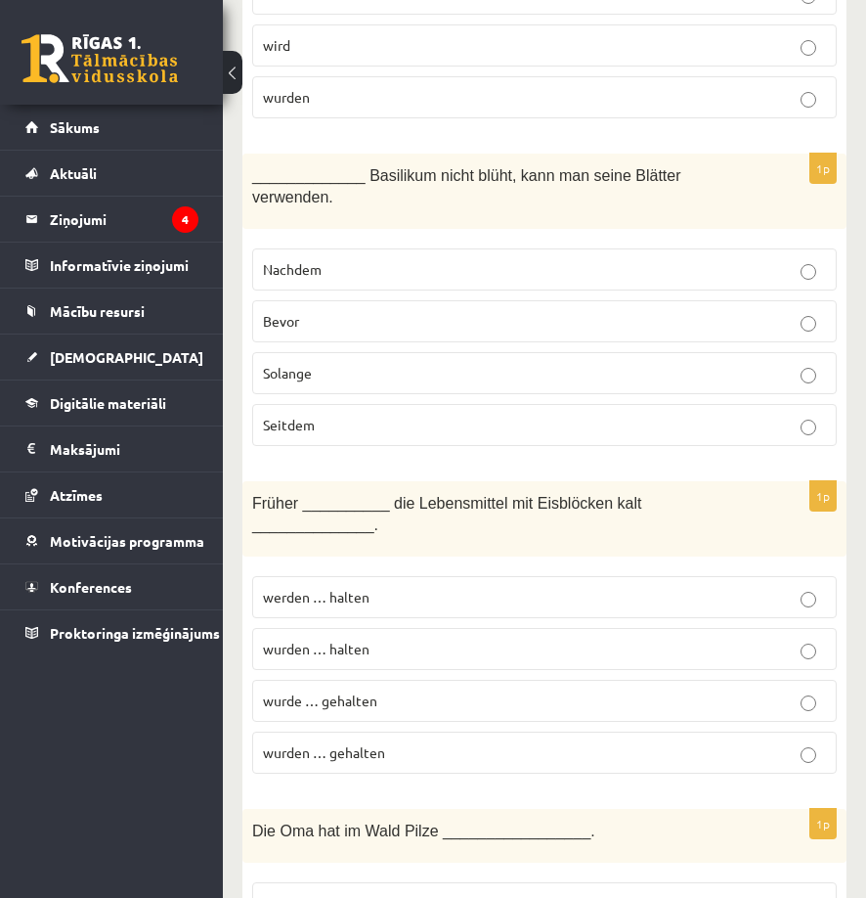
scroll to position [7743, 0]
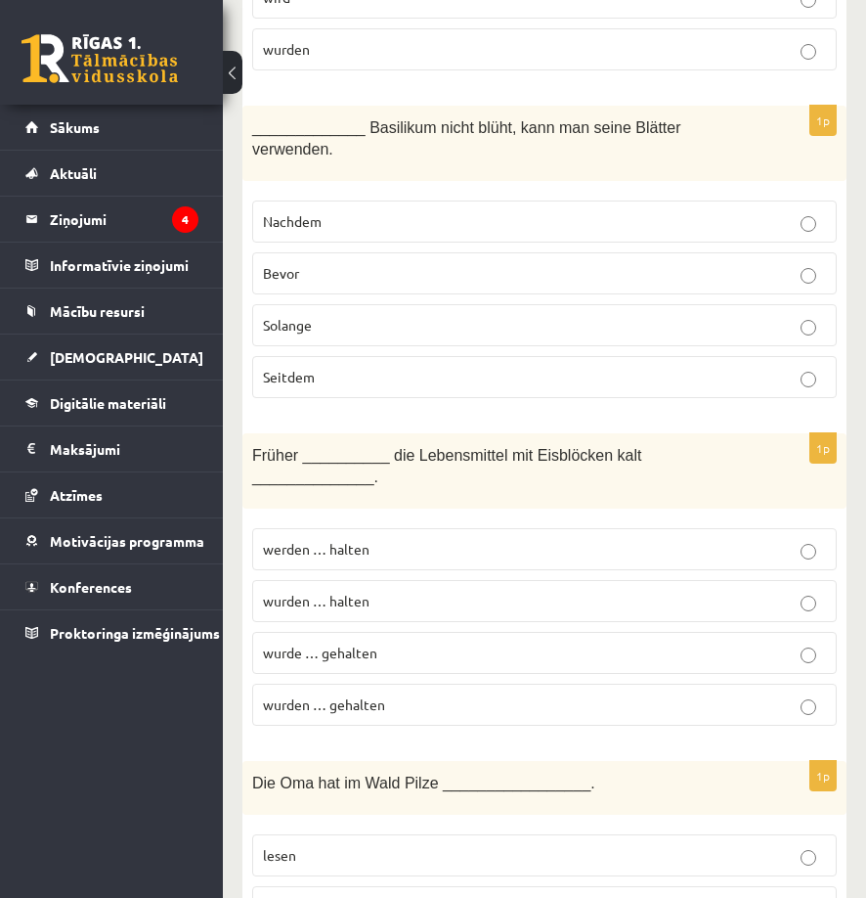
click at [438, 694] on p "wurden … gehalten" at bounding box center [544, 704] width 563 height 21
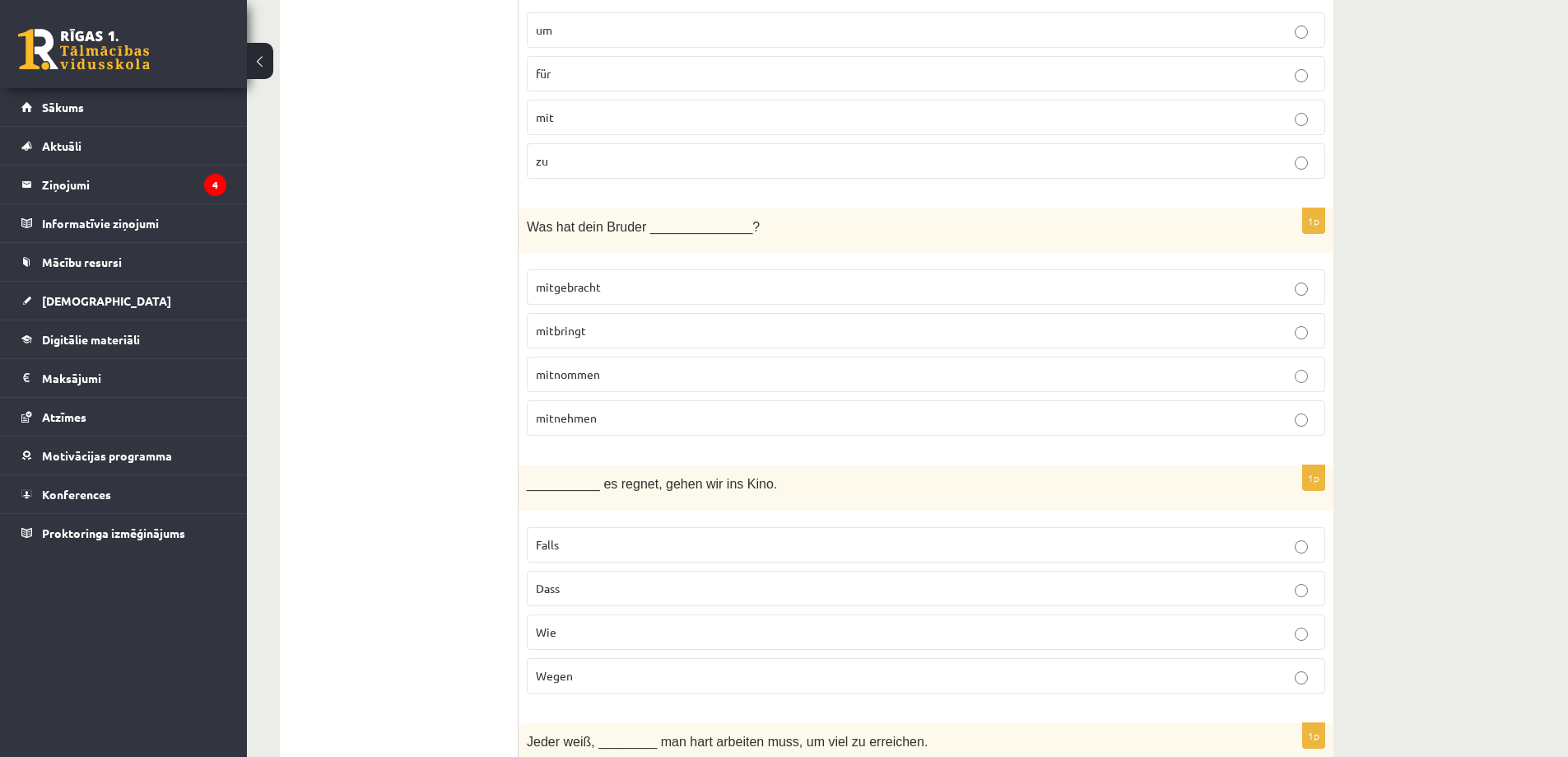
scroll to position [0, 0]
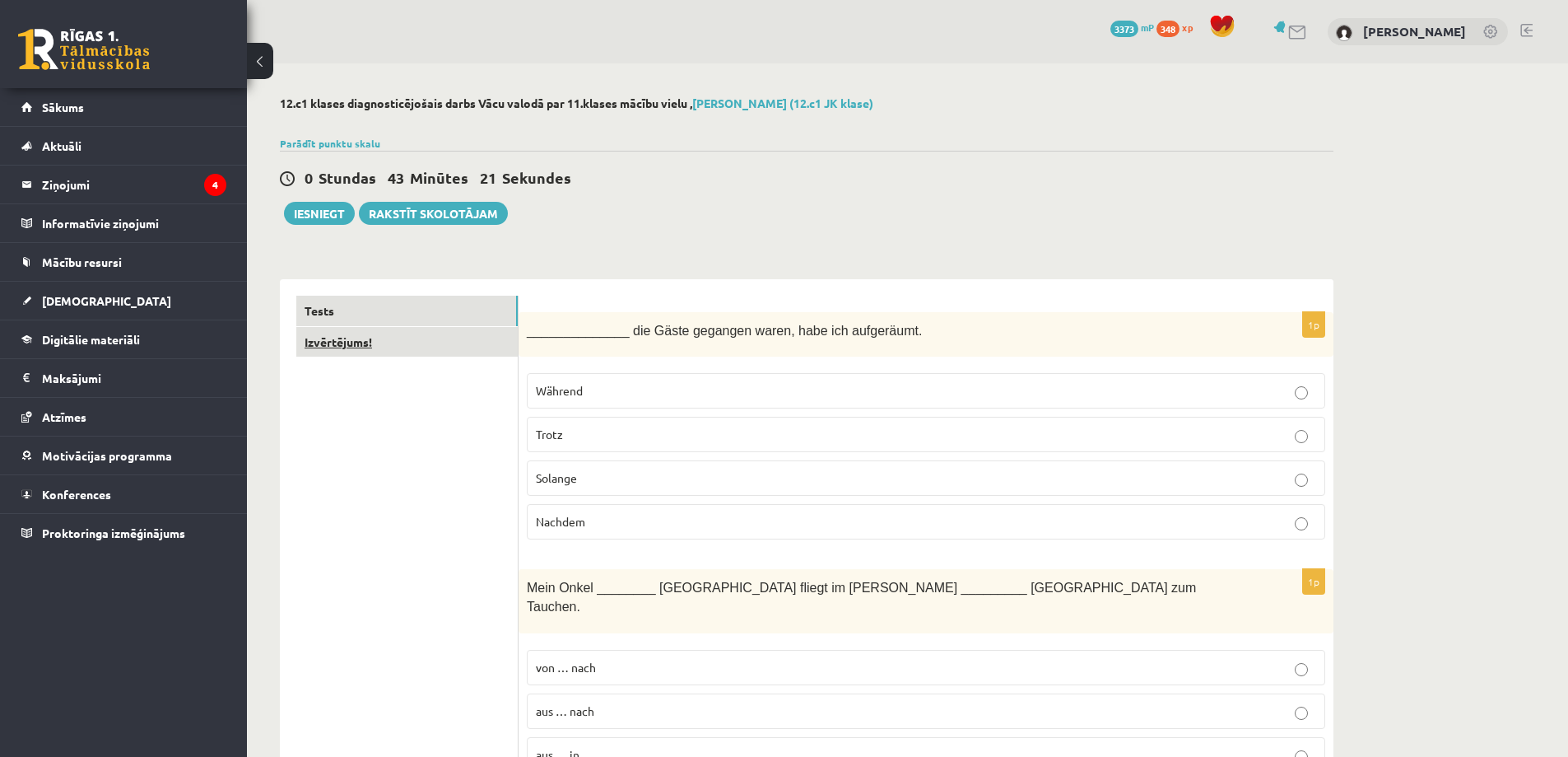
click at [346, 344] on link "Izvērtējums!" at bounding box center [407, 342] width 221 height 30
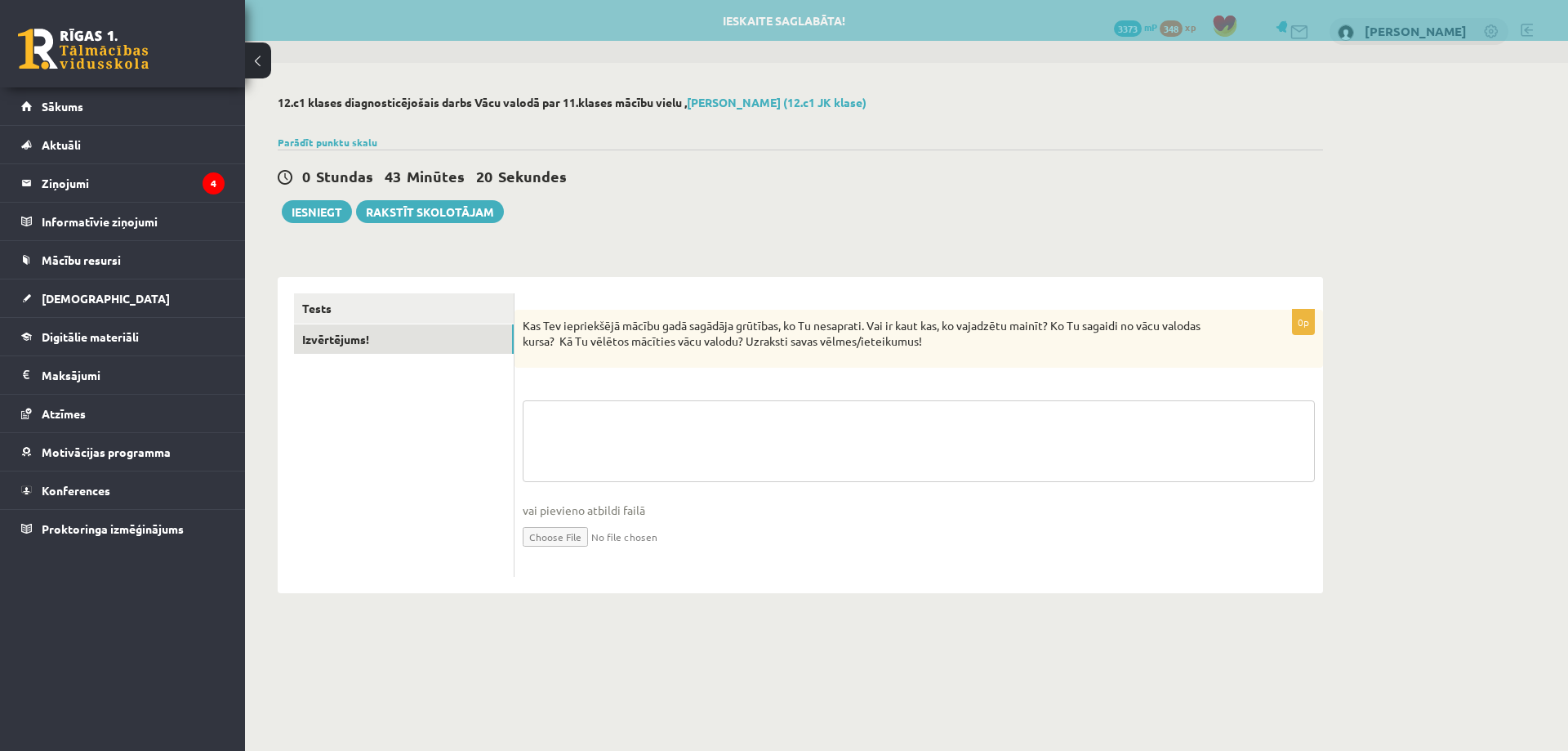
click at [615, 410] on textarea at bounding box center [918, 441] width 792 height 82
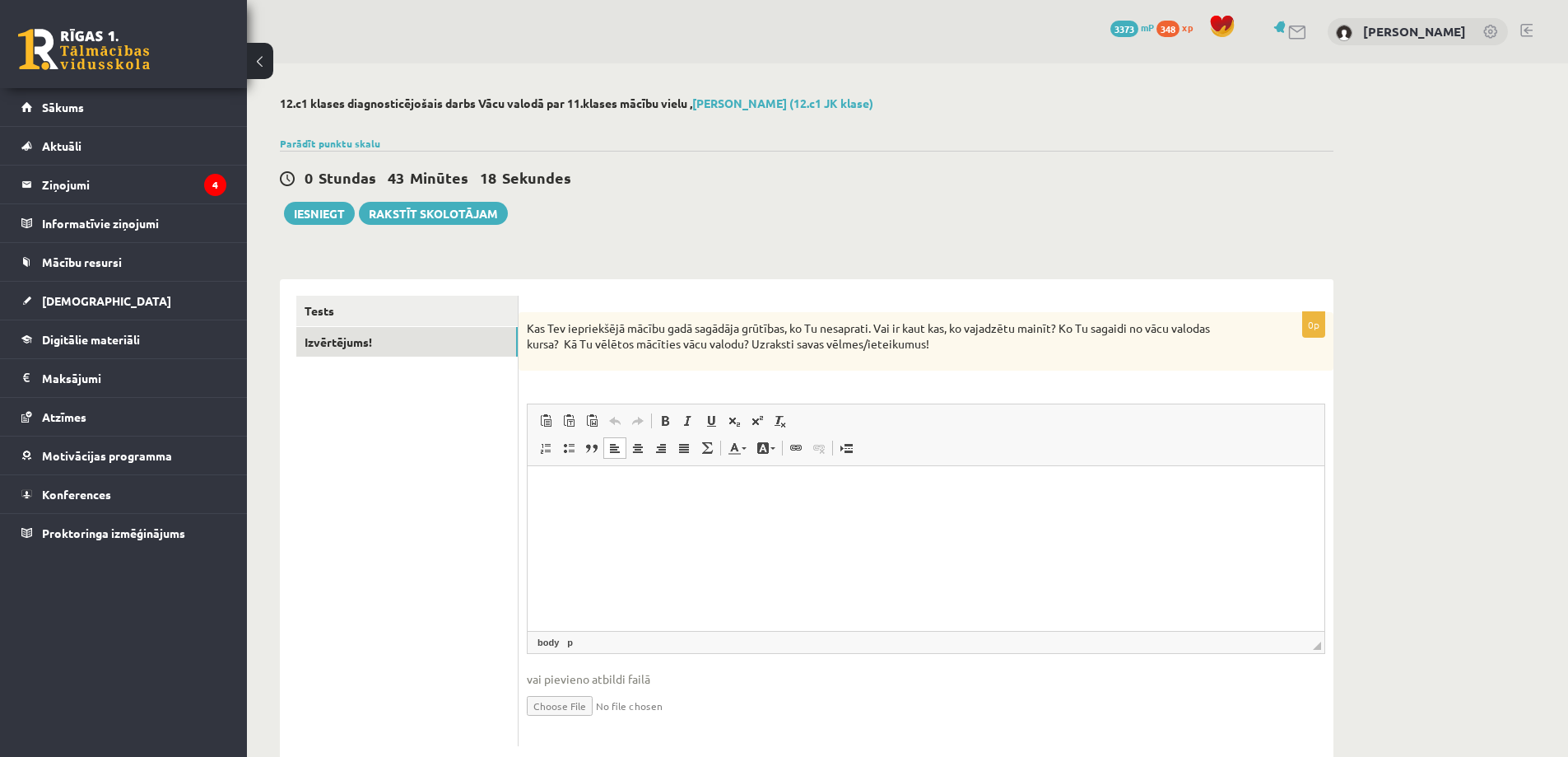
click at [856, 515] on html at bounding box center [926, 491] width 797 height 51
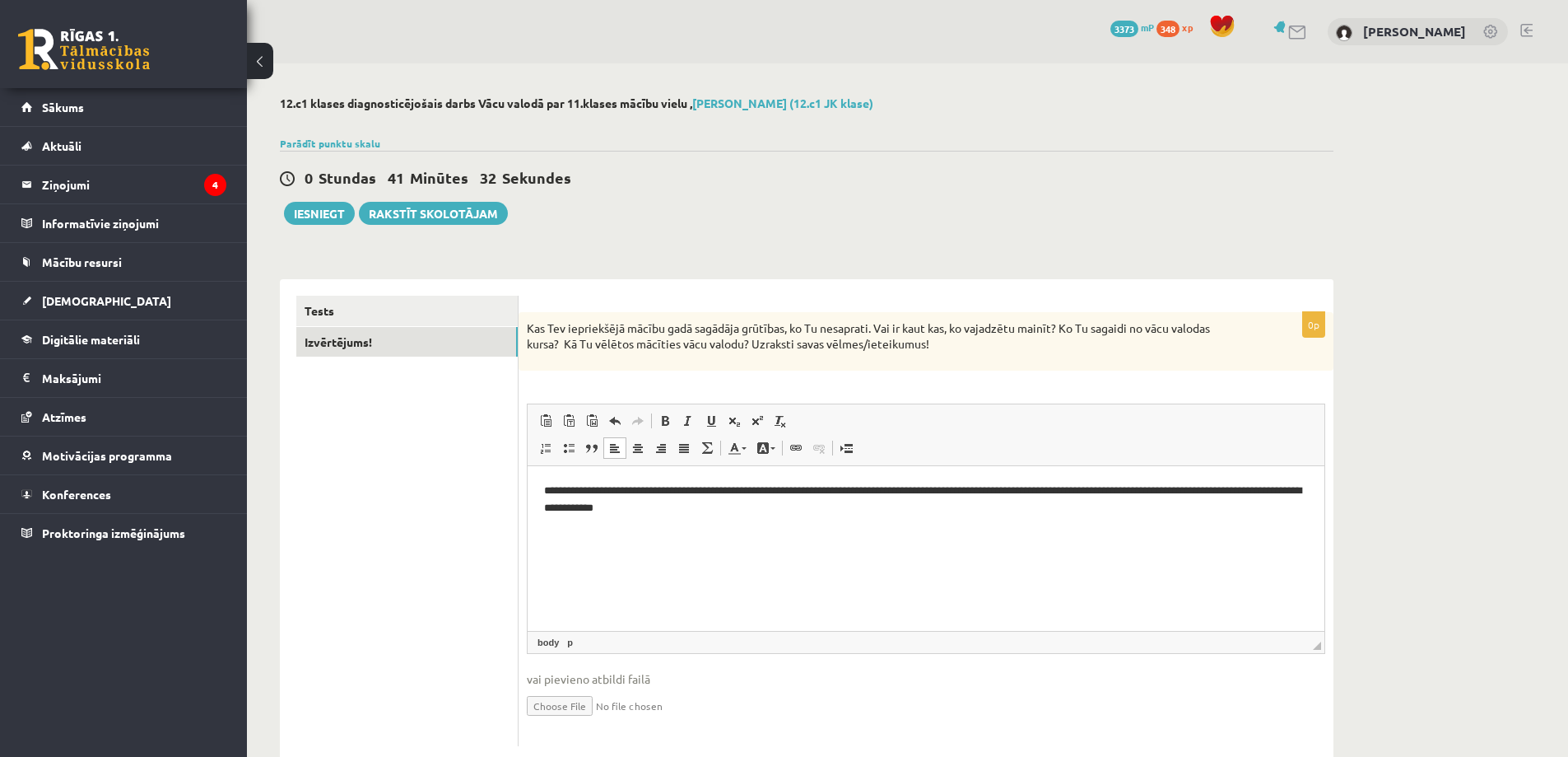
click at [305, 201] on div "0 Stundas 41 Minūtes 32 Sekundes Ieskaite saglabāta! Iesniegt Rakstīt skolotājam" at bounding box center [807, 188] width 1054 height 74
click at [314, 205] on button "Iesniegt" at bounding box center [319, 213] width 71 height 23
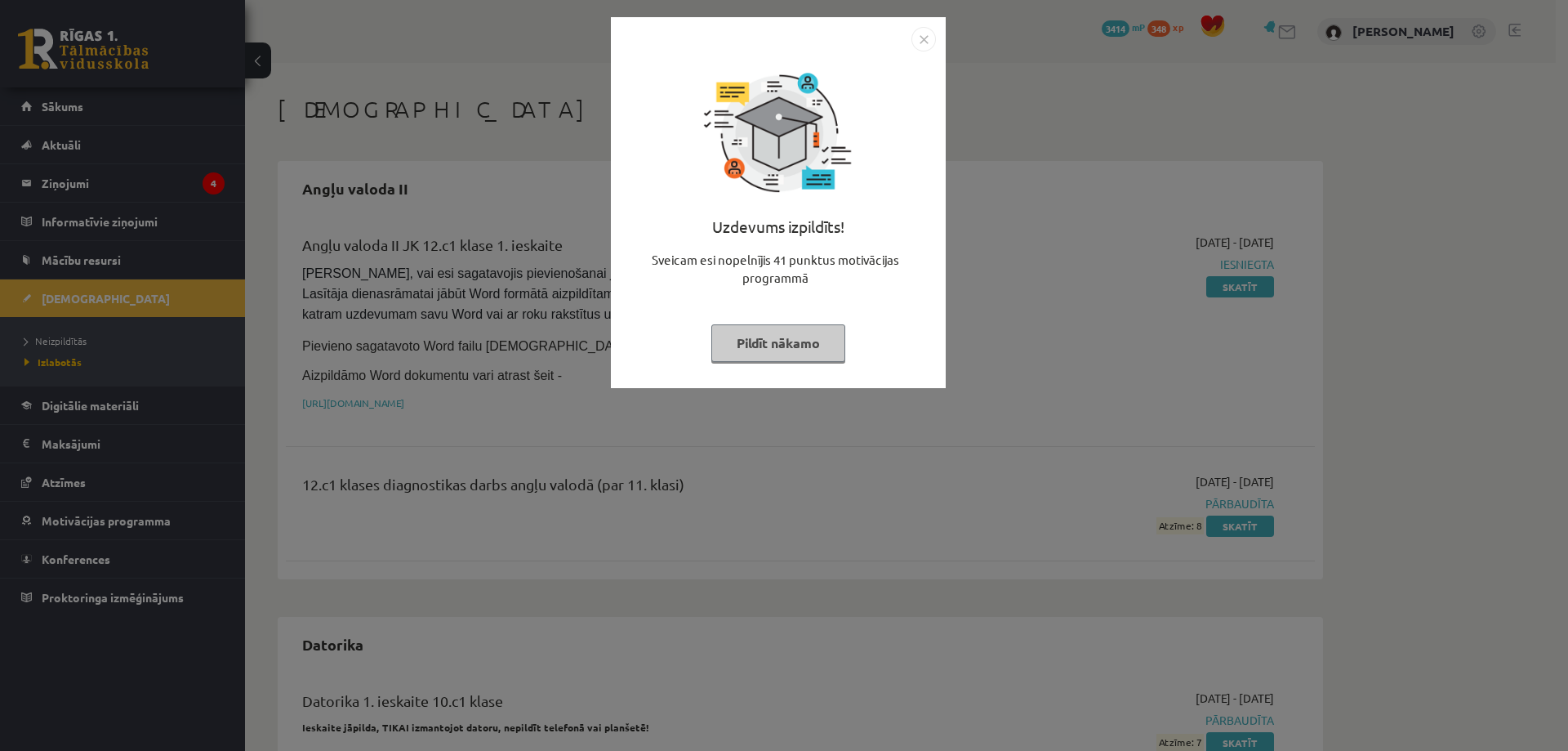
click at [830, 340] on button "Pildīt nākamo" at bounding box center [778, 343] width 134 height 38
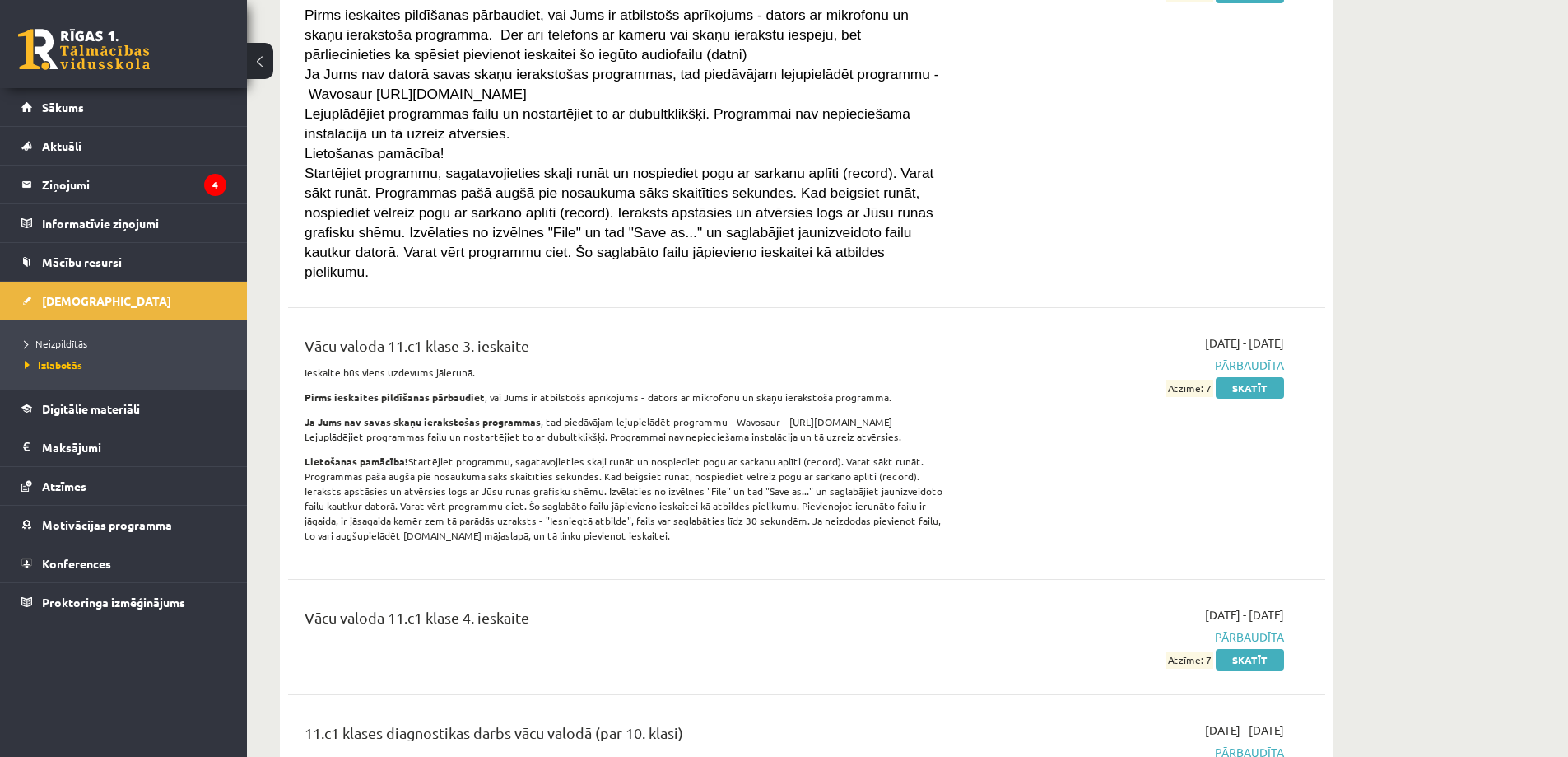
scroll to position [6010, 0]
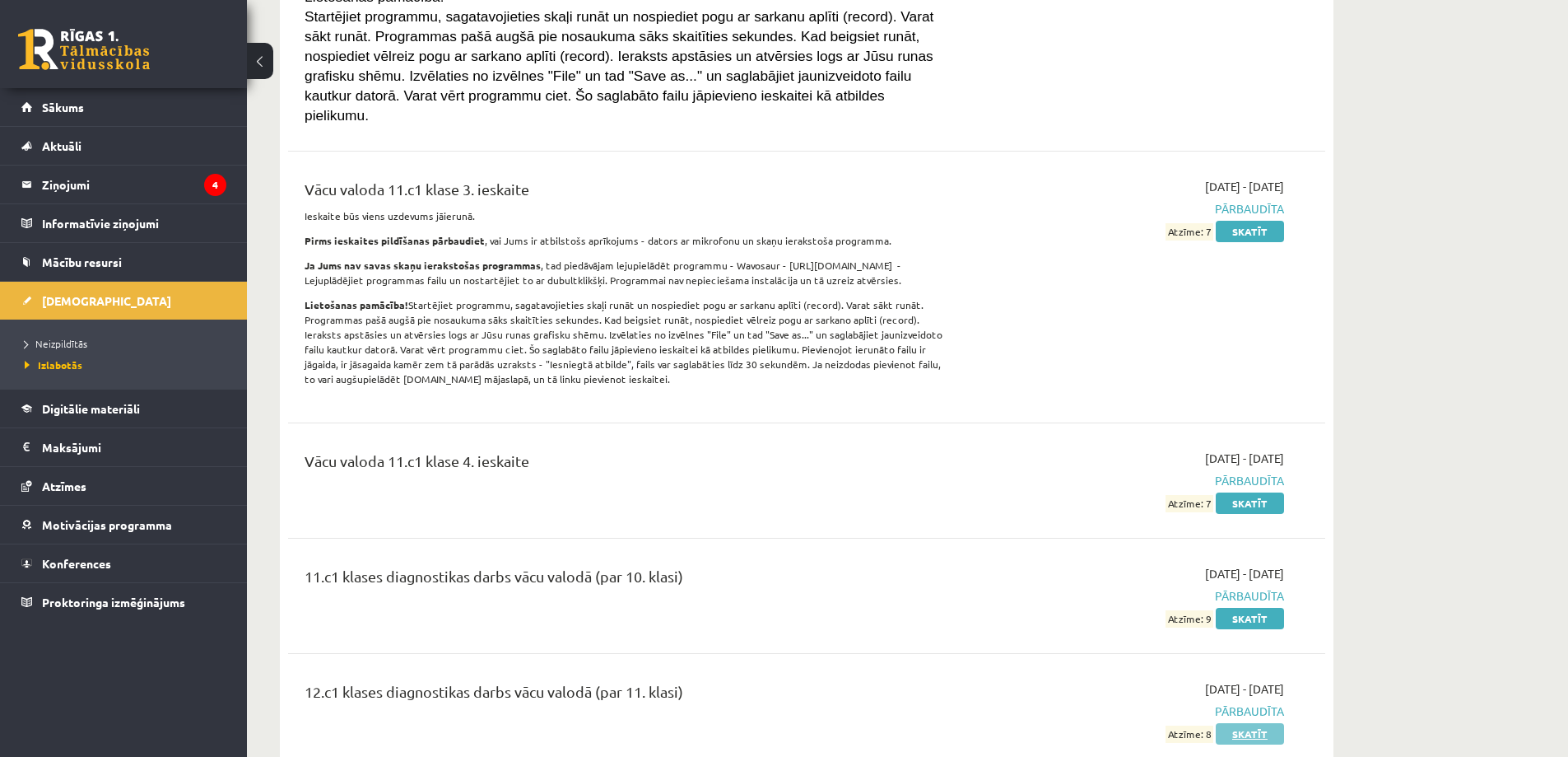
click at [1223, 723] on link "Skatīt" at bounding box center [1249, 733] width 68 height 21
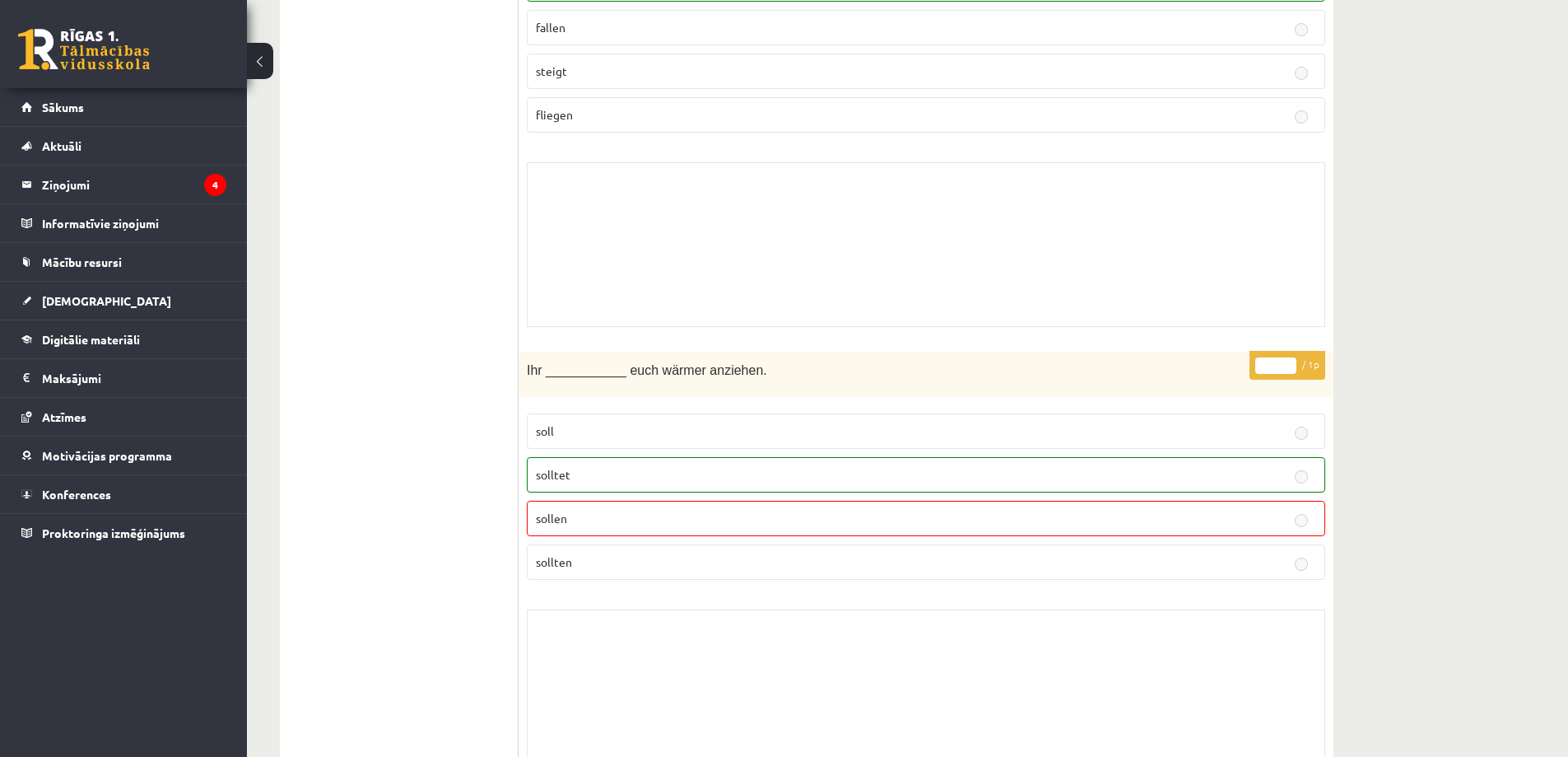
scroll to position [12514, 0]
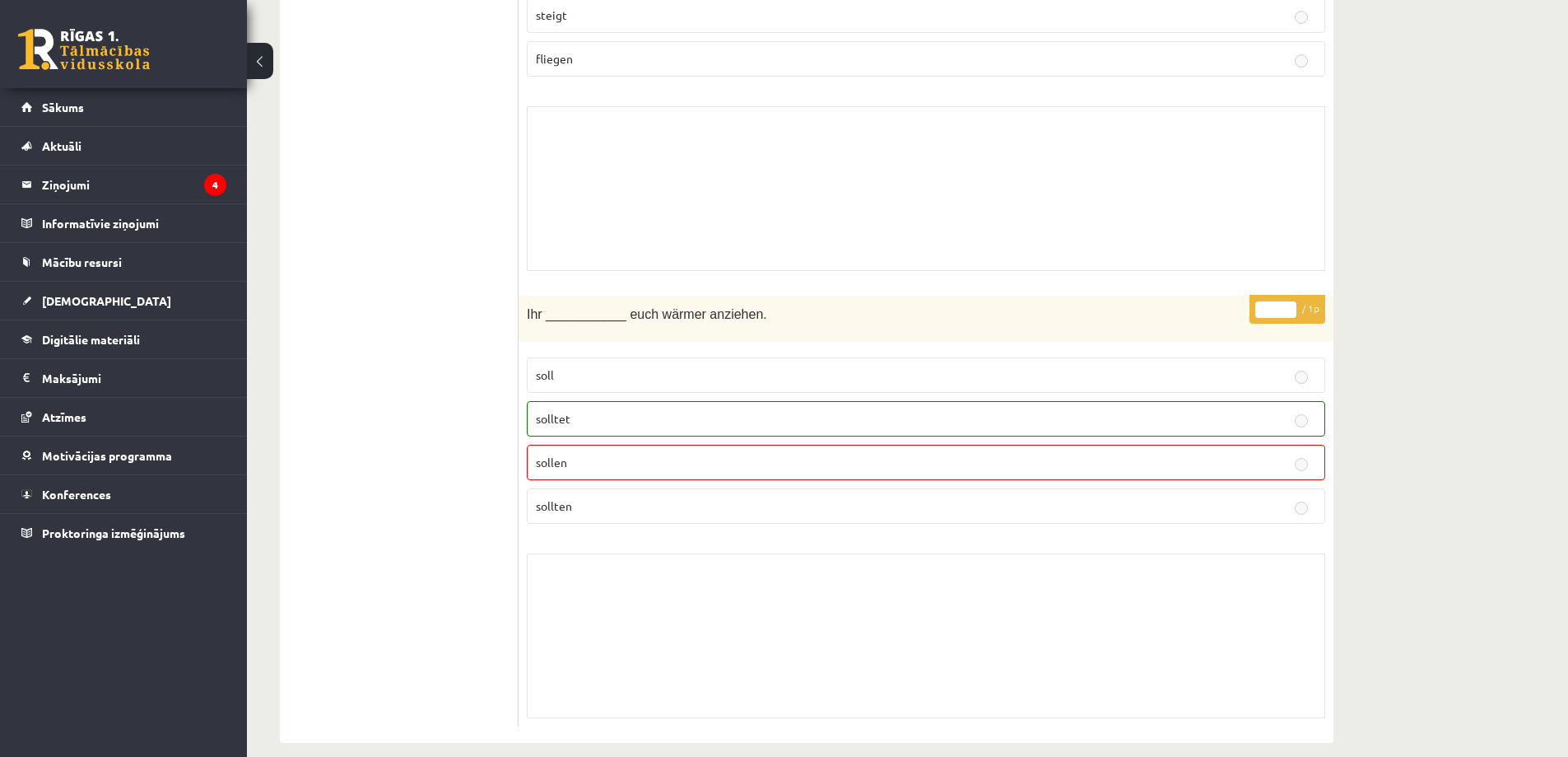
click at [98, 50] on link at bounding box center [84, 49] width 131 height 41
